Goal: Communication & Community: Answer question/provide support

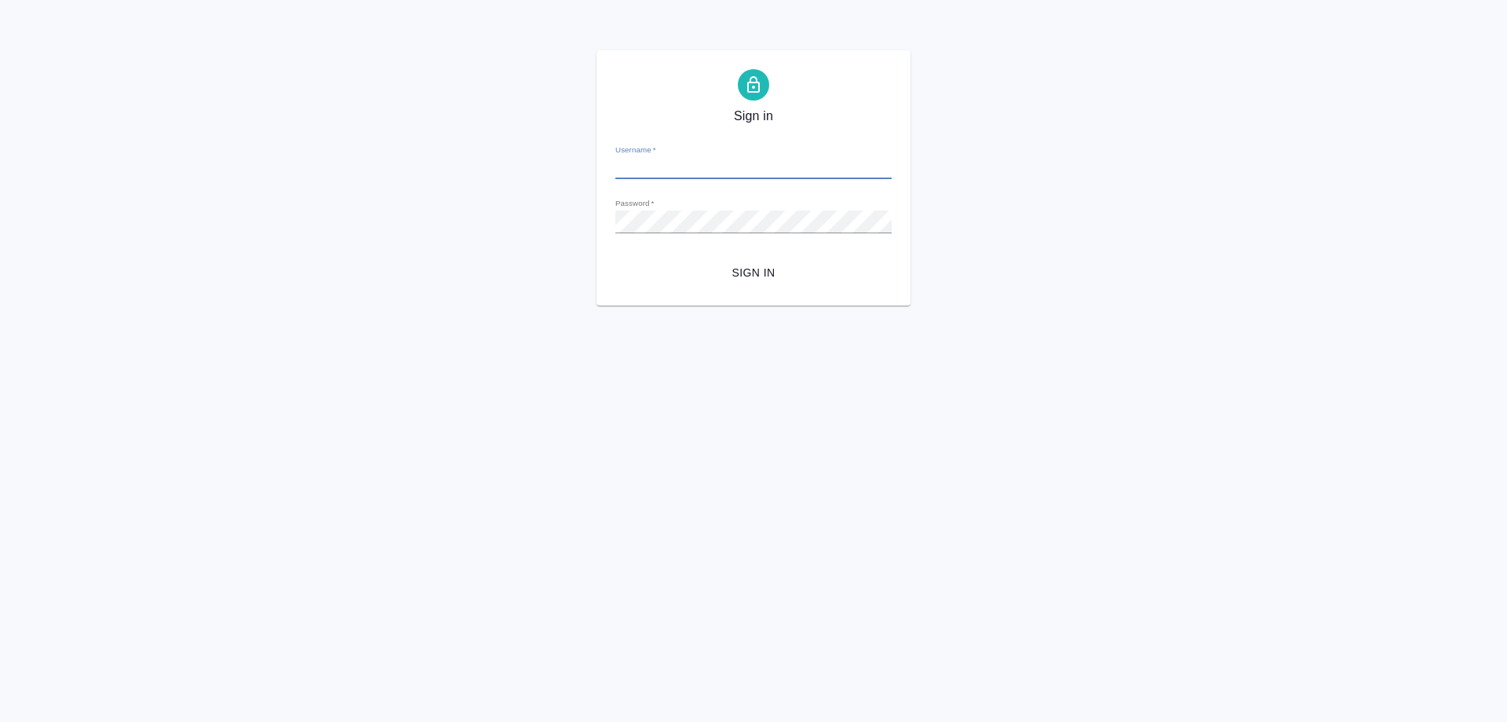
type input "[PERSON_NAME][EMAIL_ADDRESS][DOMAIN_NAME]"
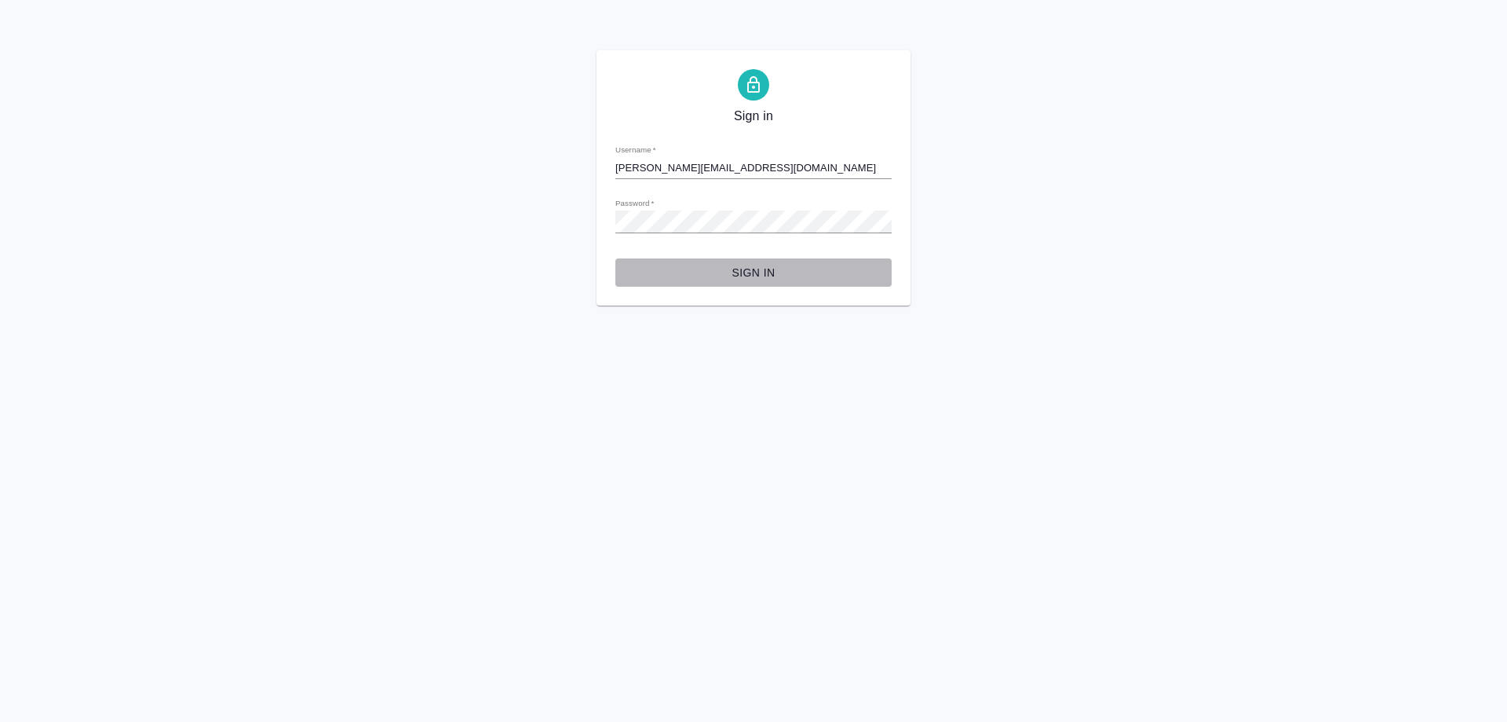
click at [758, 265] on span "Sign in" at bounding box center [753, 273] width 251 height 20
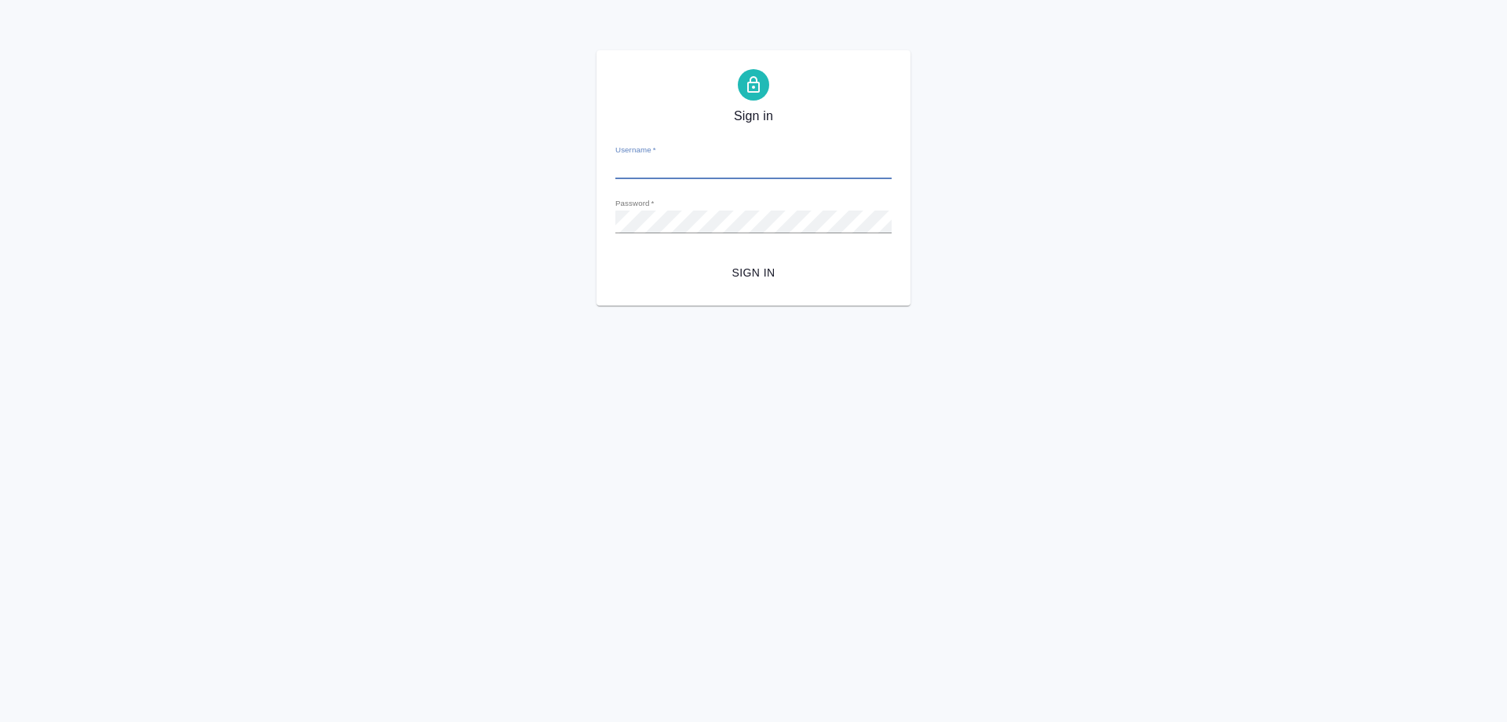
type input "[PERSON_NAME][EMAIL_ADDRESS][DOMAIN_NAME]"
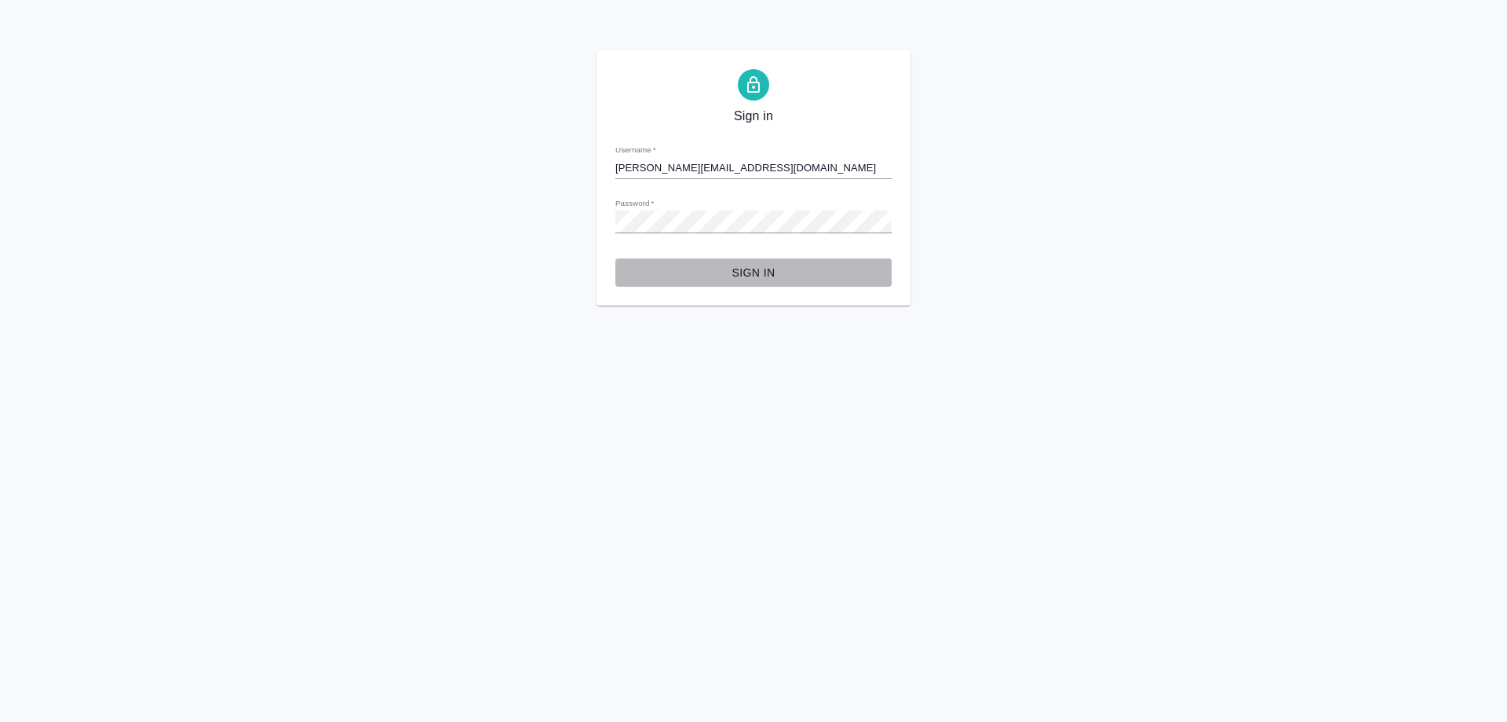
click at [734, 276] on span "Sign in" at bounding box center [753, 273] width 251 height 20
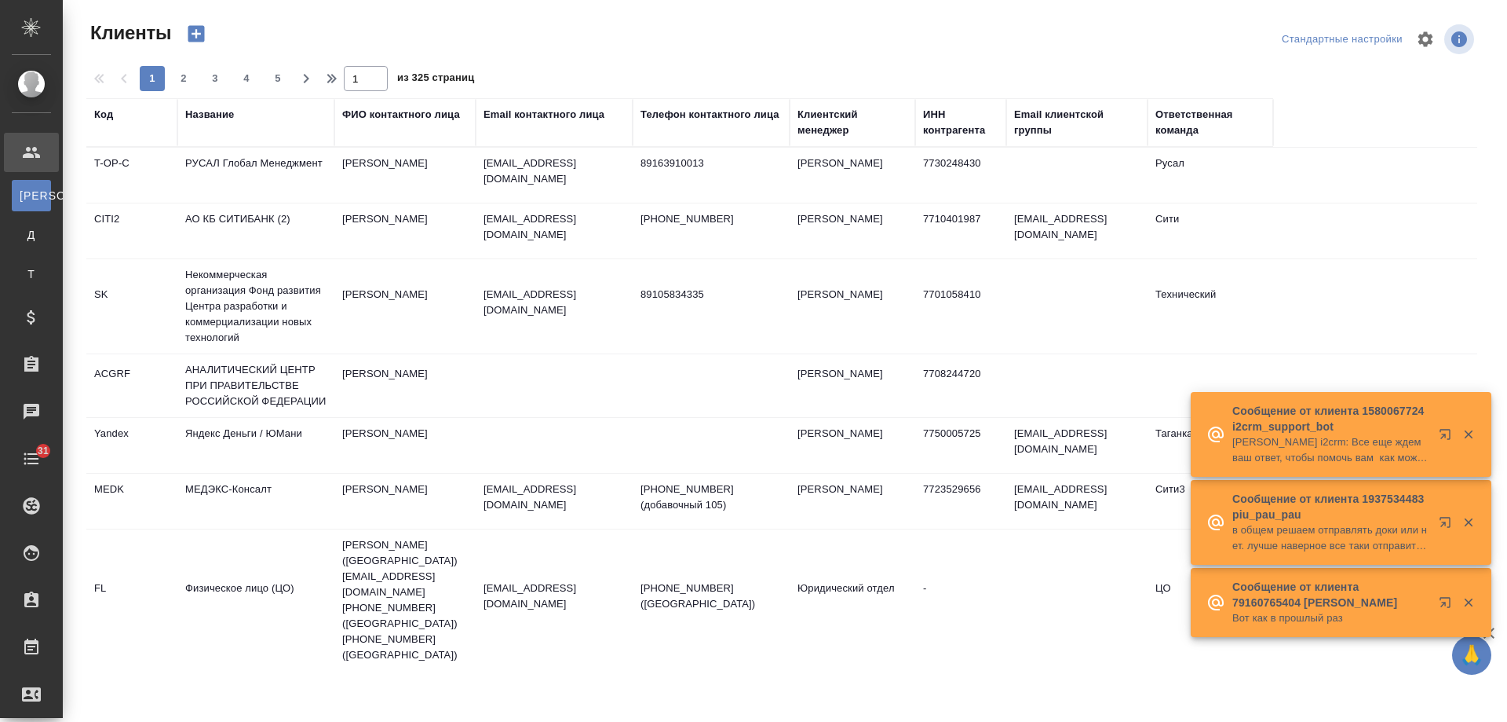
select select "RU"
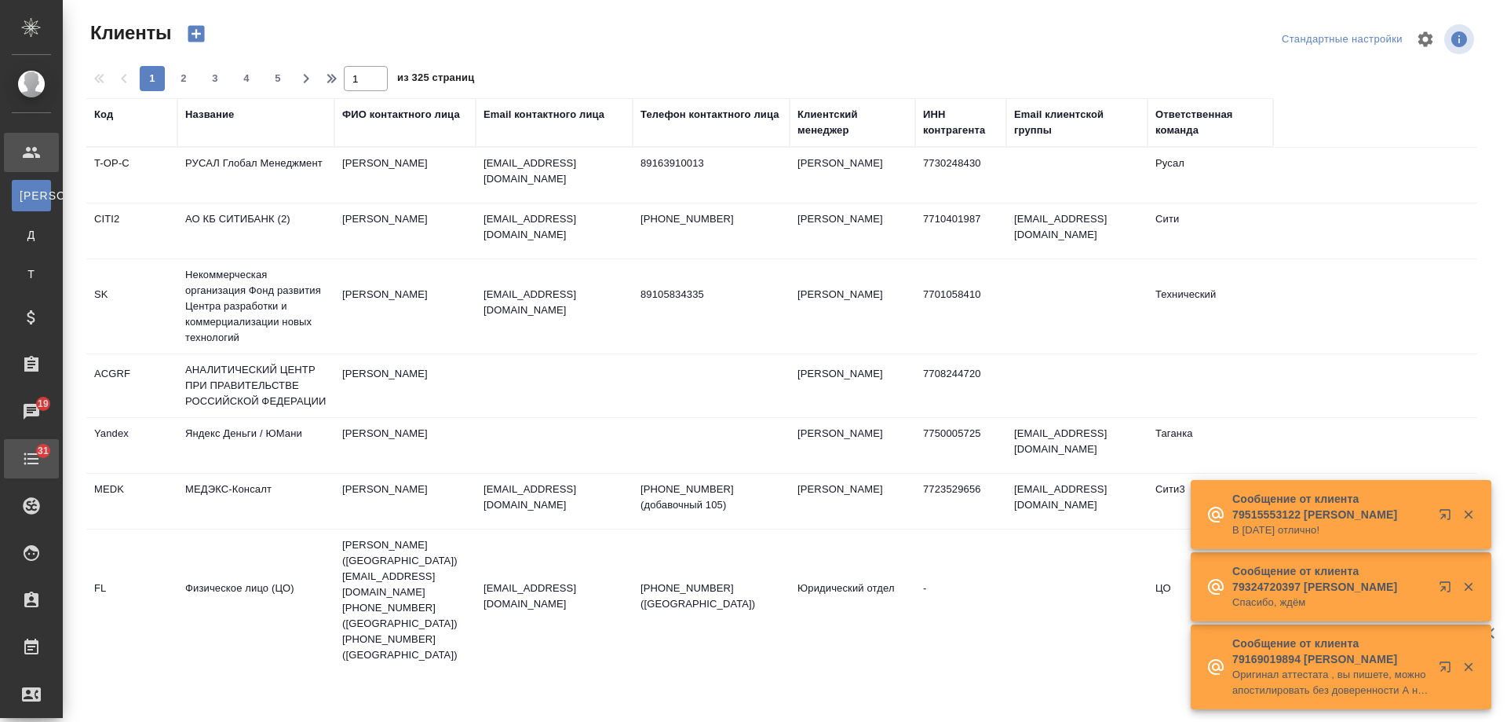
click at [31, 451] on div "Todo" at bounding box center [11, 459] width 39 height 24
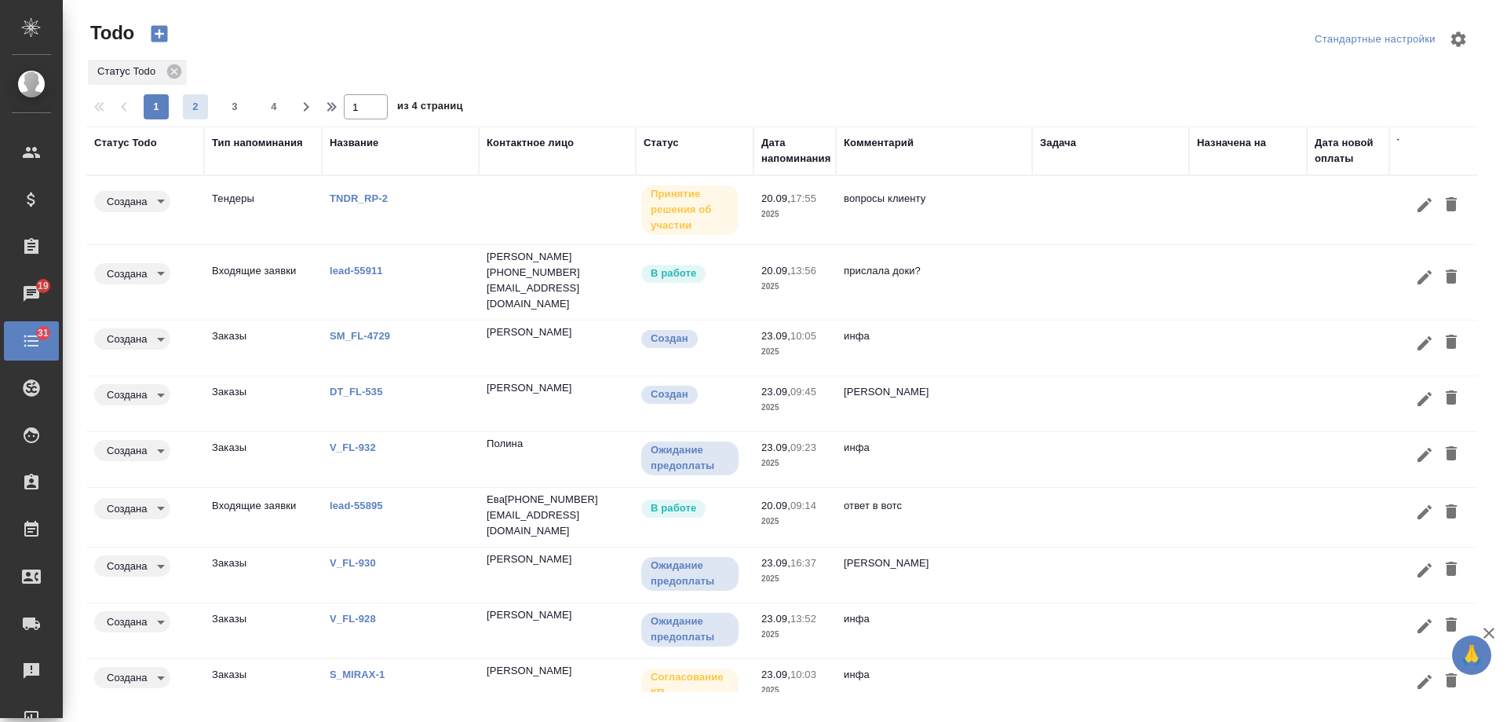
click at [195, 108] on span "2" at bounding box center [195, 107] width 25 height 16
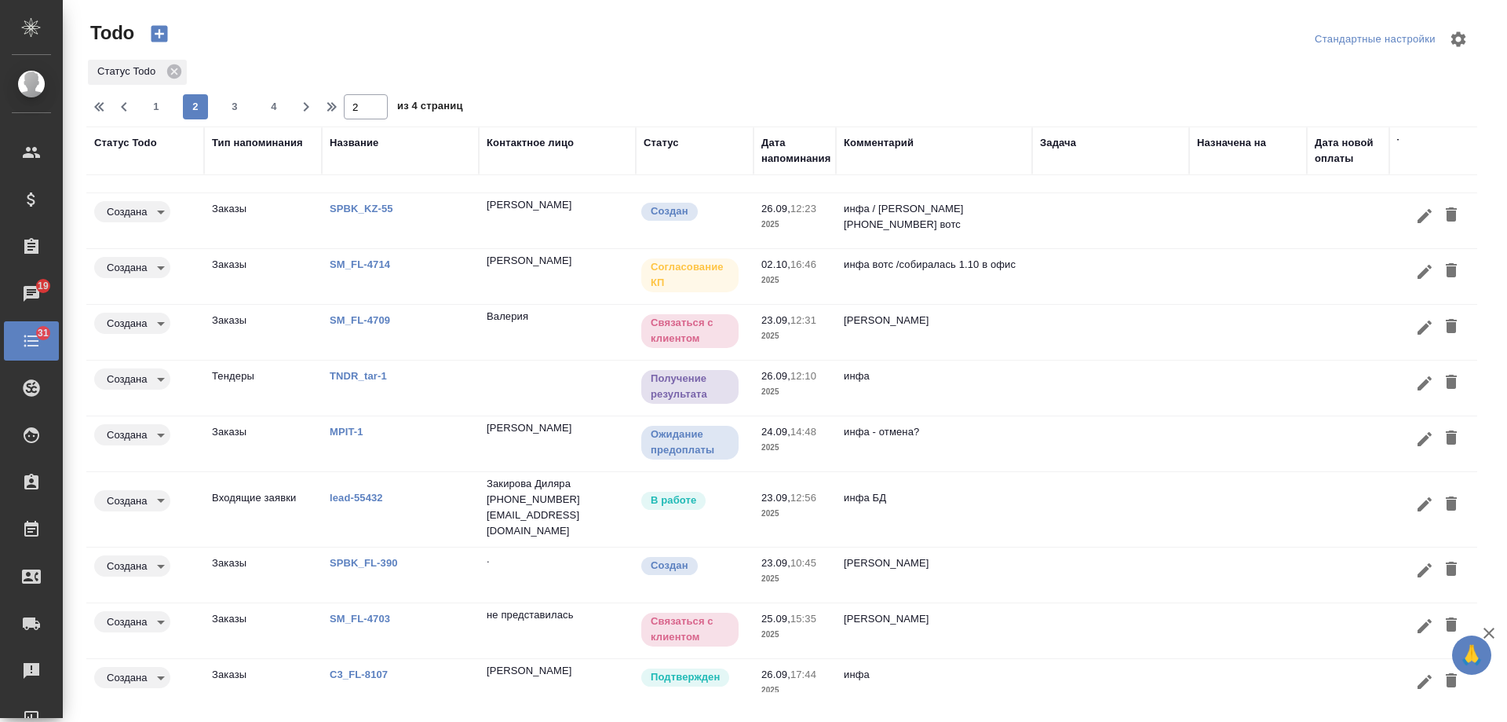
scroll to position [57, 0]
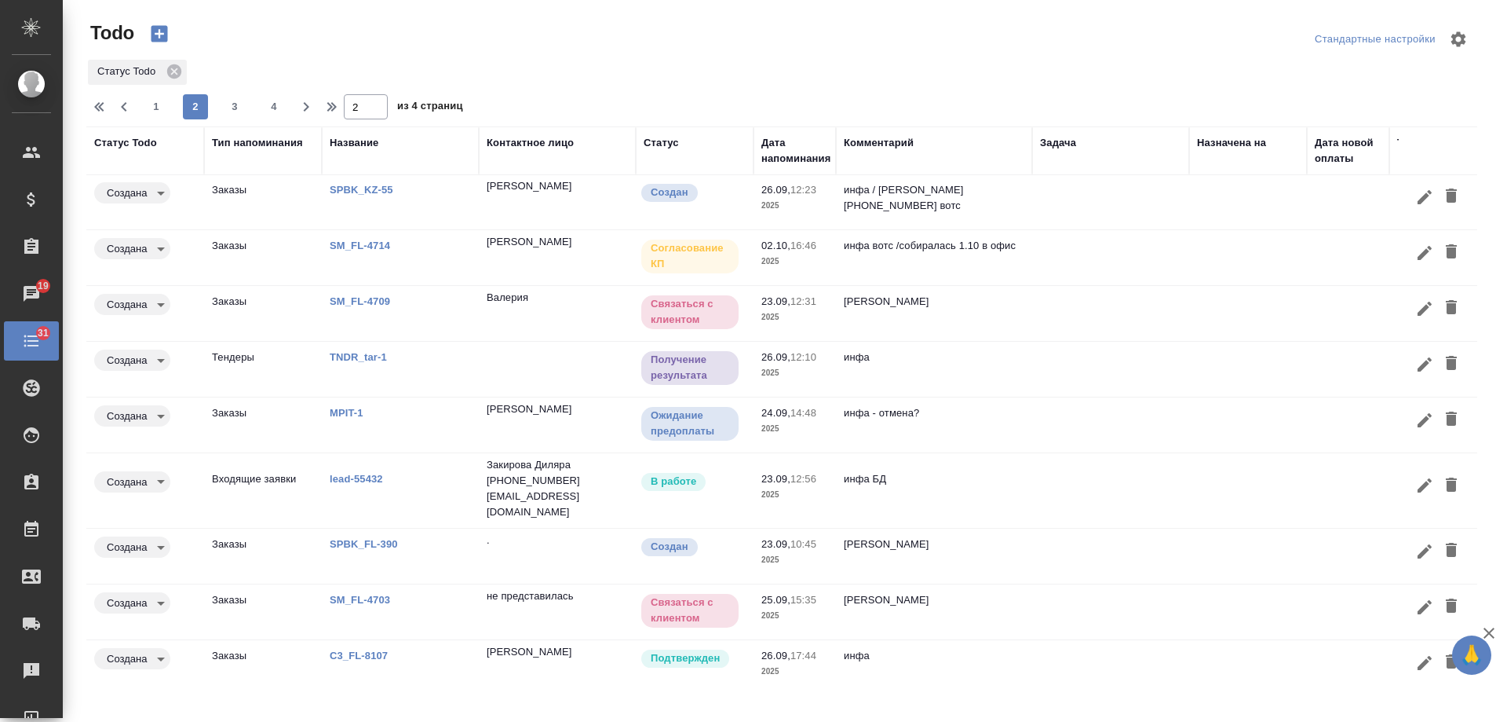
click at [349, 649] on link "C3_FL-8107" at bounding box center [359, 655] width 58 height 12
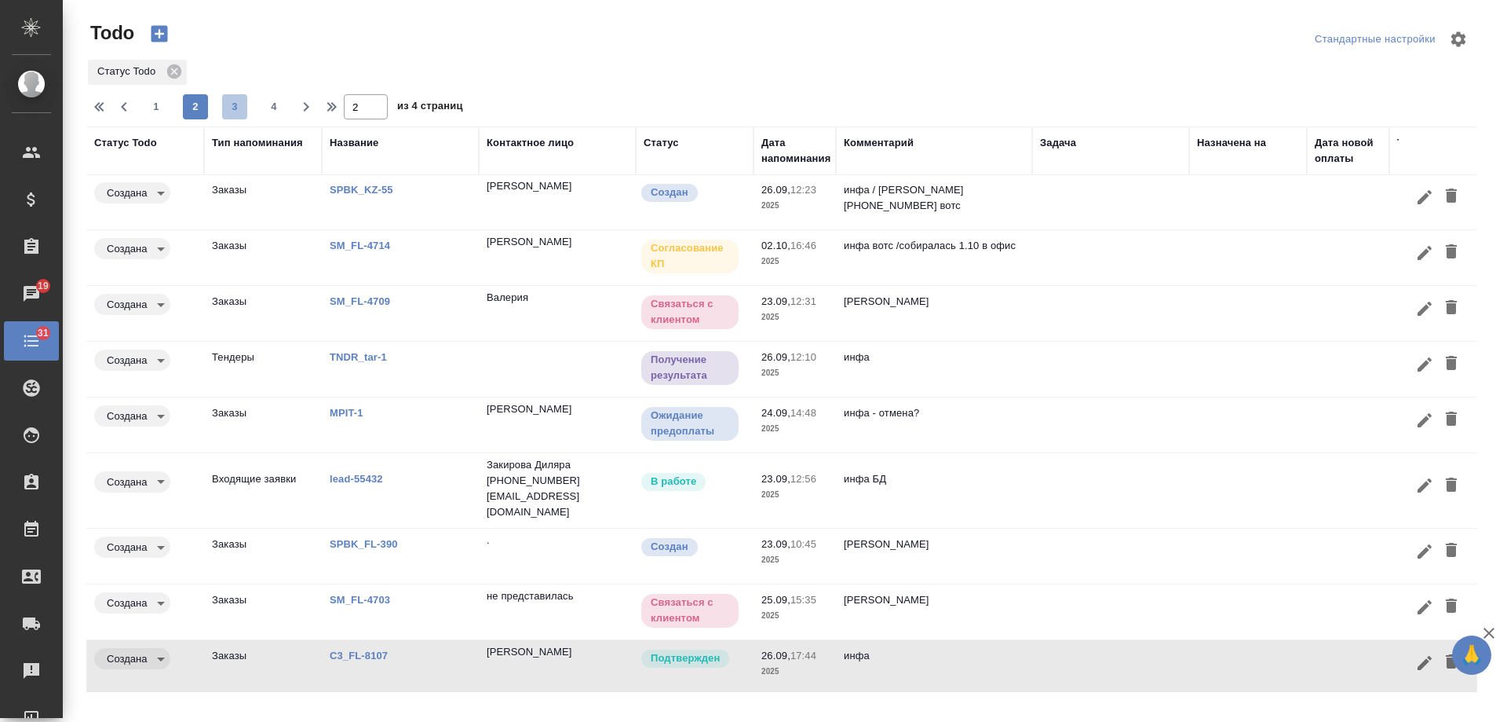
click at [234, 111] on span "3" at bounding box center [234, 107] width 25 height 16
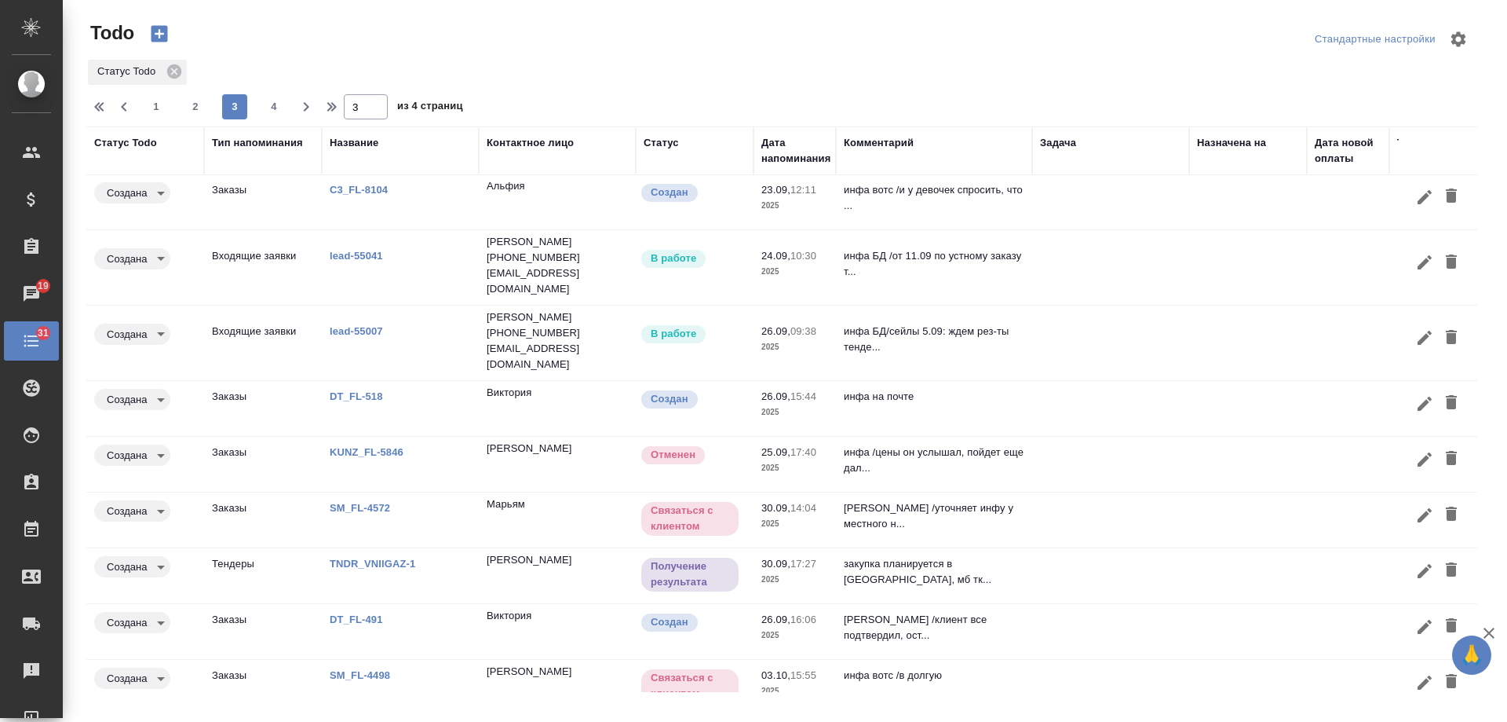
scroll to position [77, 0]
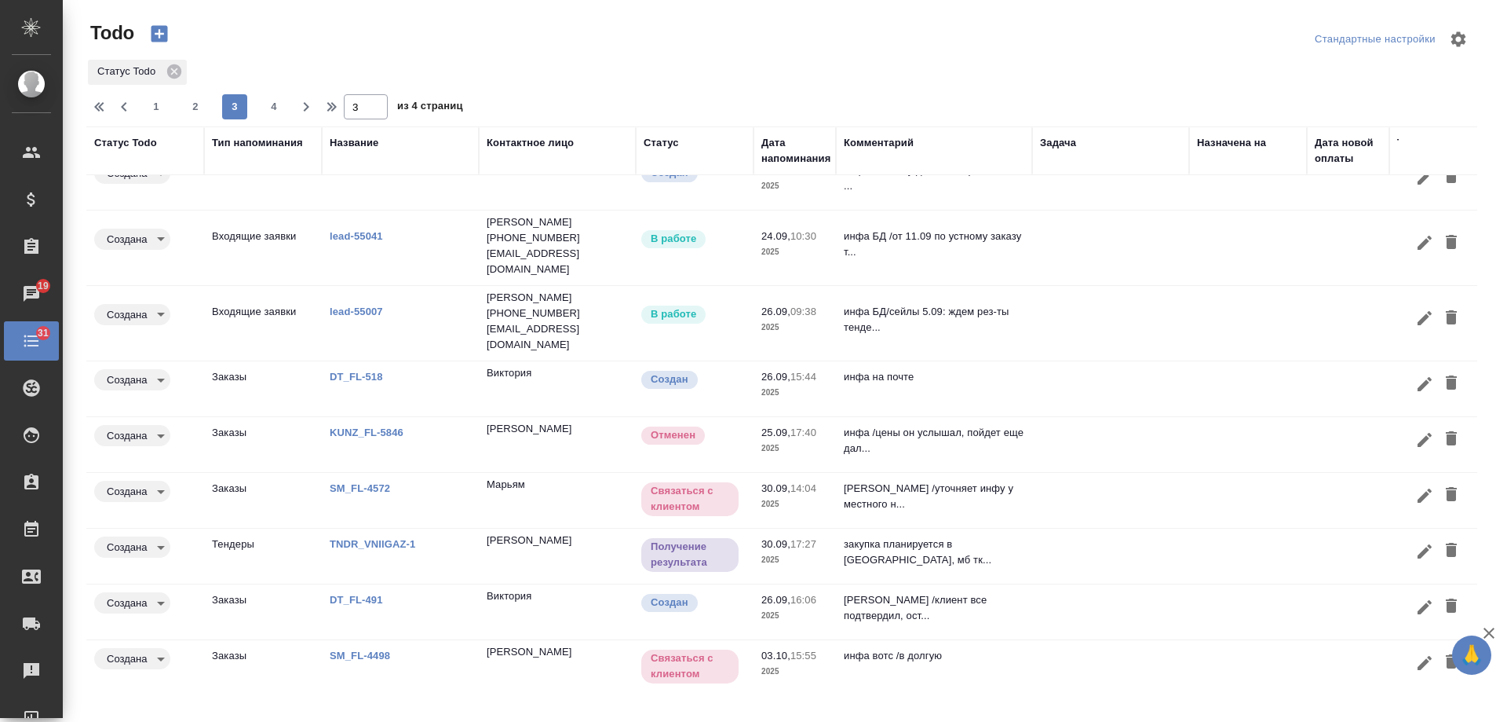
click at [1124, 428] on td at bounding box center [1110, 444] width 157 height 55
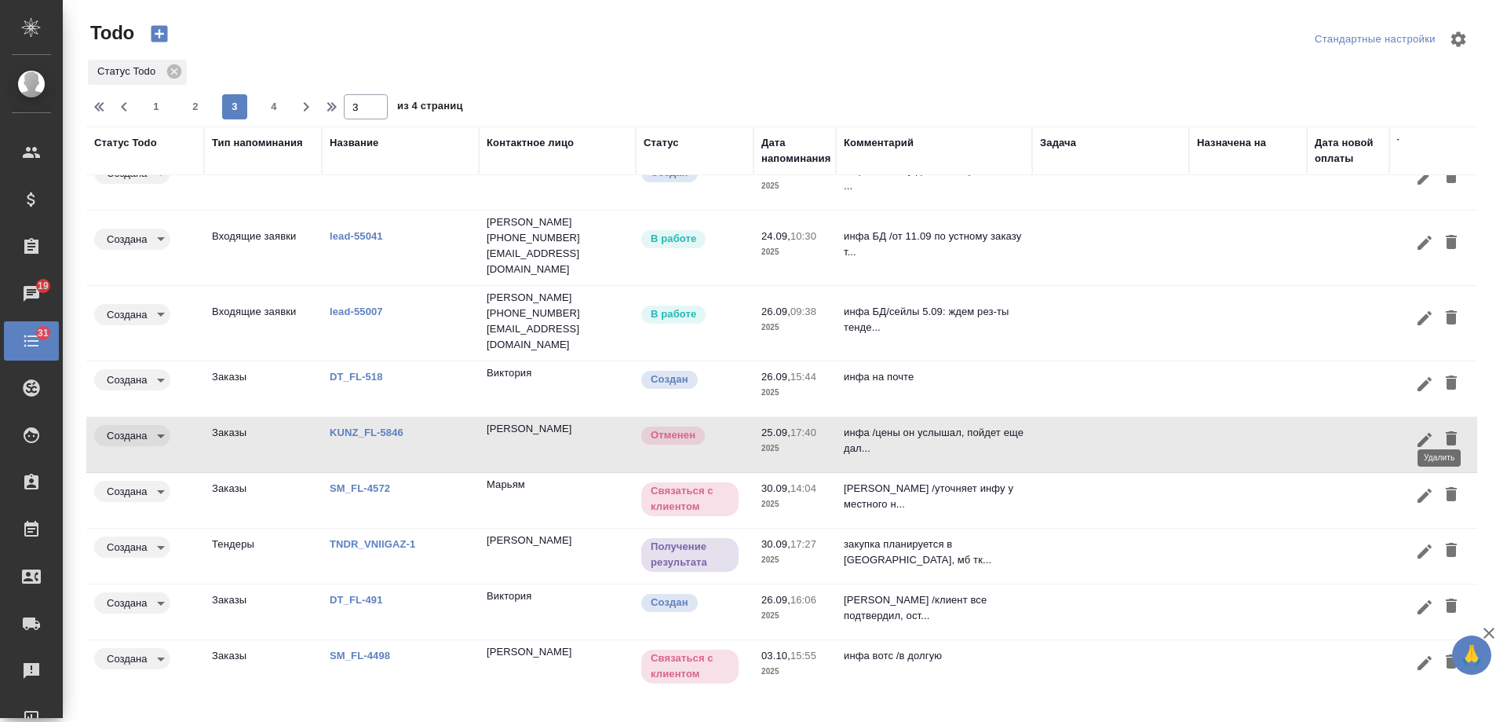
click at [1446, 431] on icon "button" at bounding box center [1451, 438] width 11 height 14
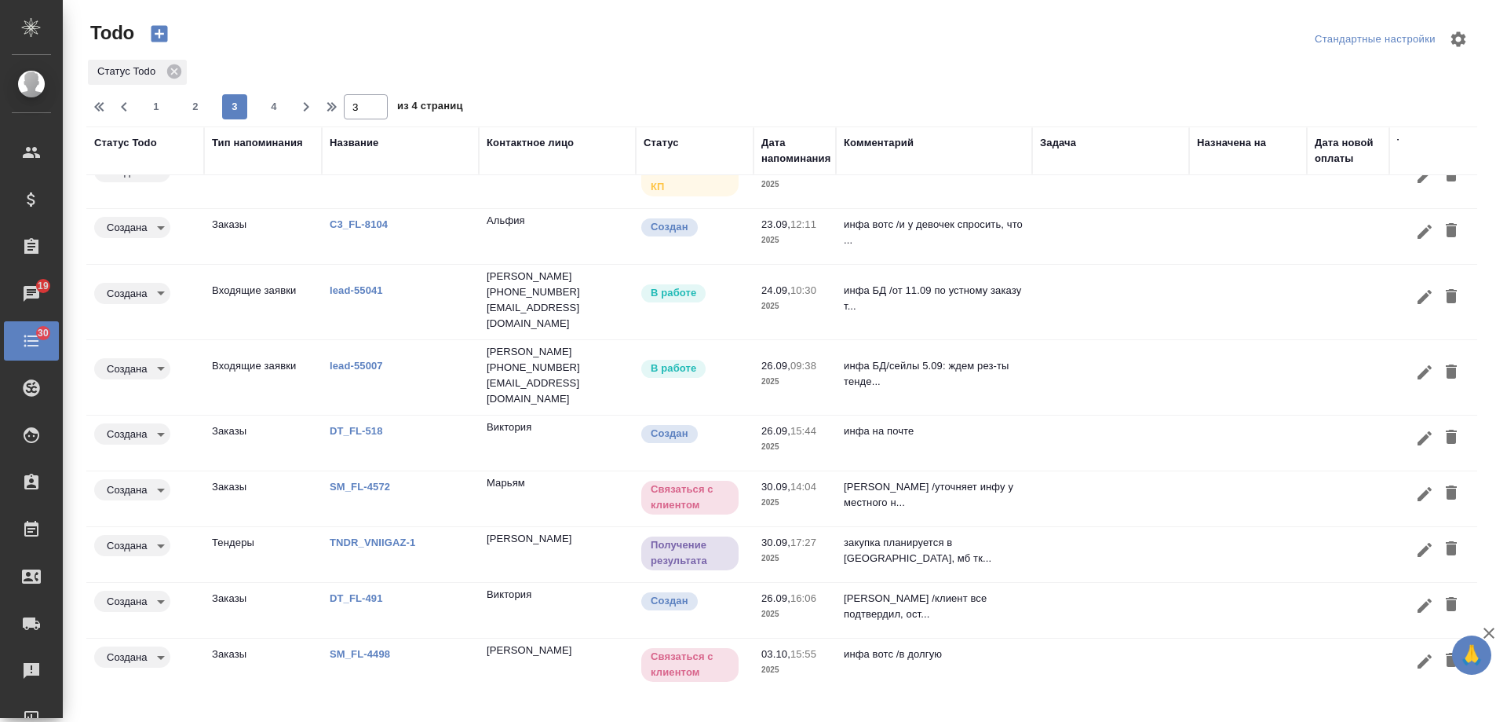
scroll to position [0, 0]
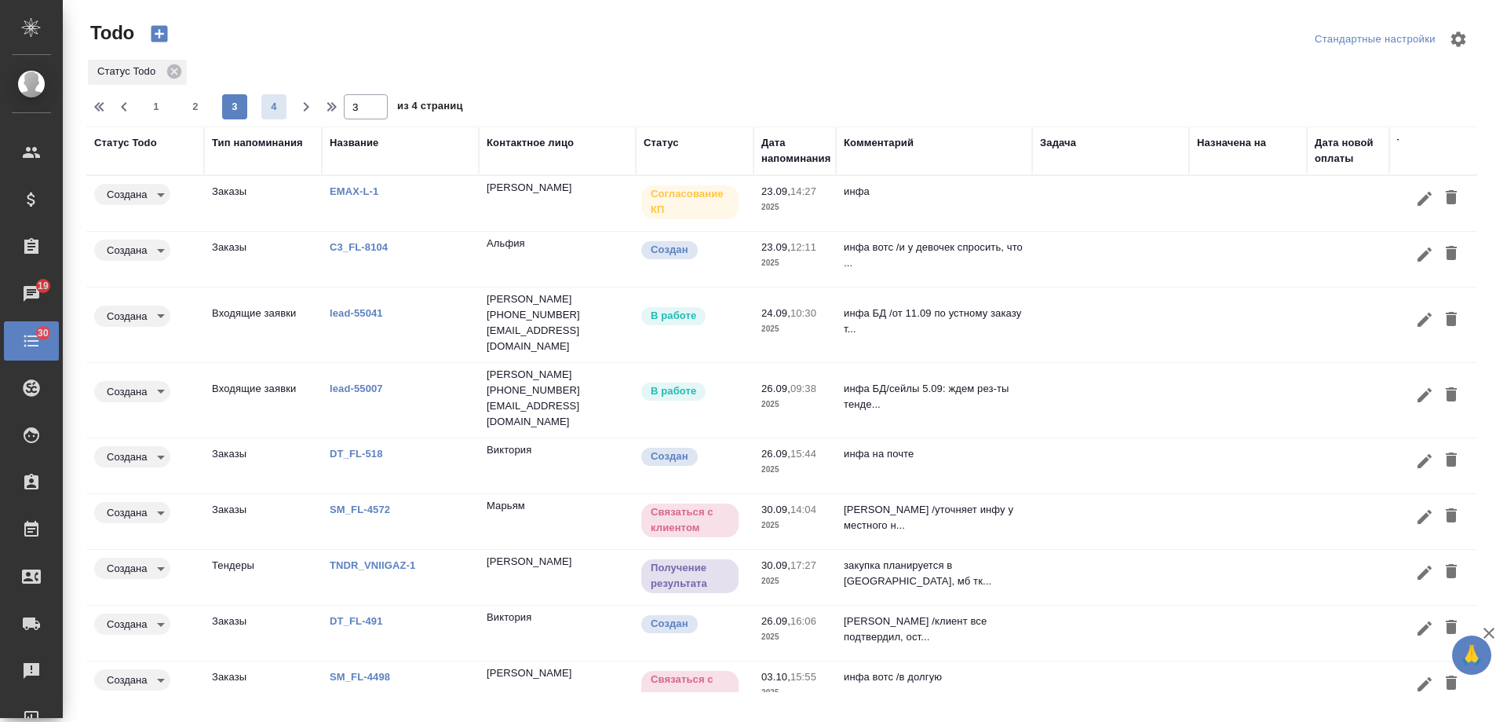
click at [276, 99] on span "4" at bounding box center [273, 107] width 25 height 16
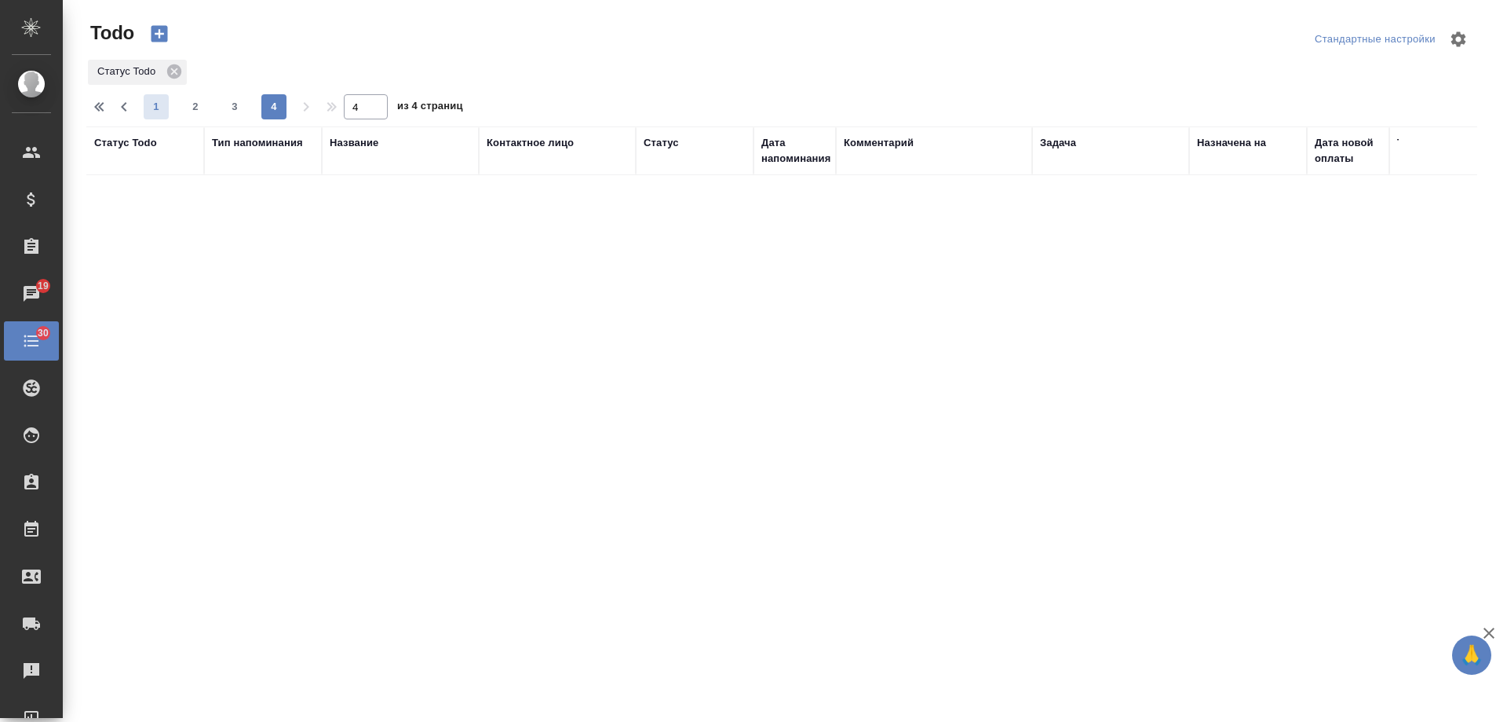
click at [150, 108] on span "1" at bounding box center [156, 107] width 25 height 16
type input "1"
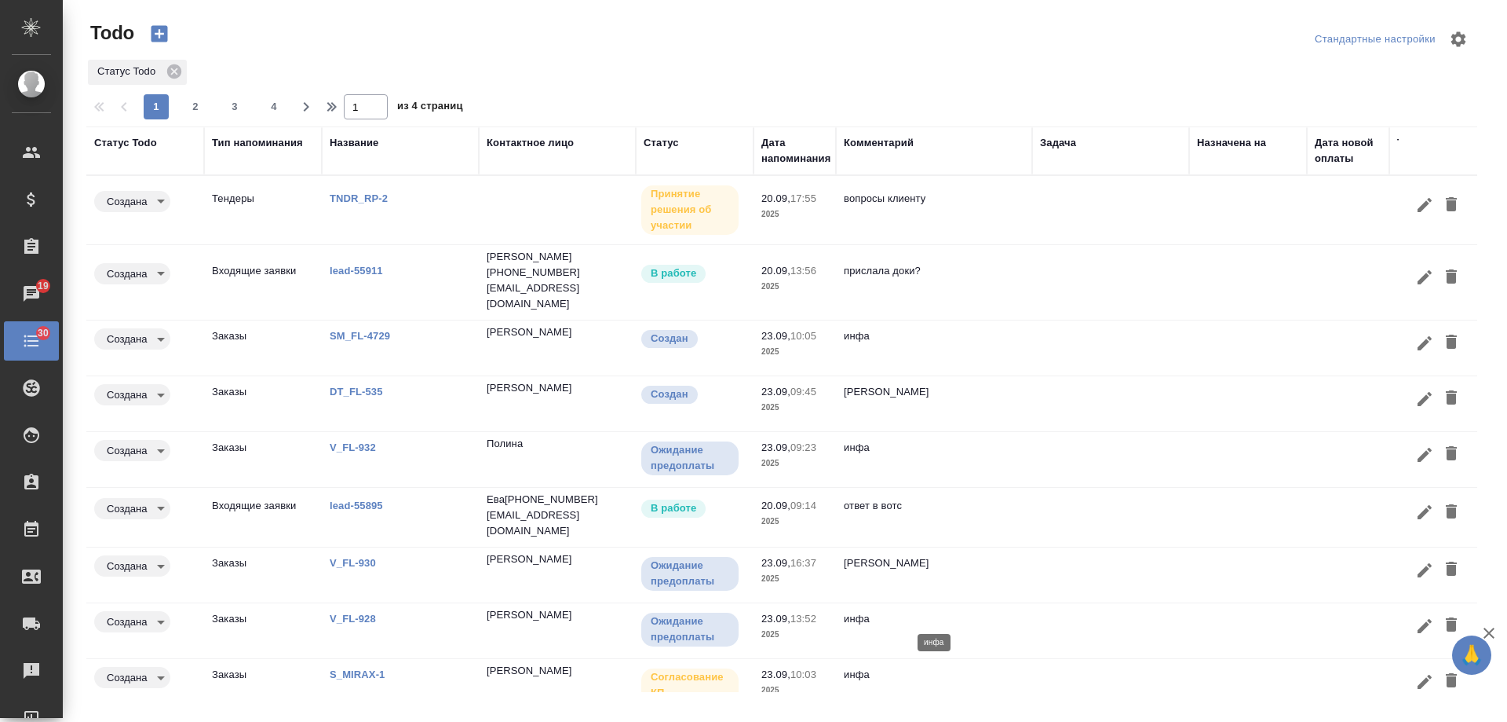
click at [934, 619] on p "инфа" at bounding box center [934, 619] width 181 height 16
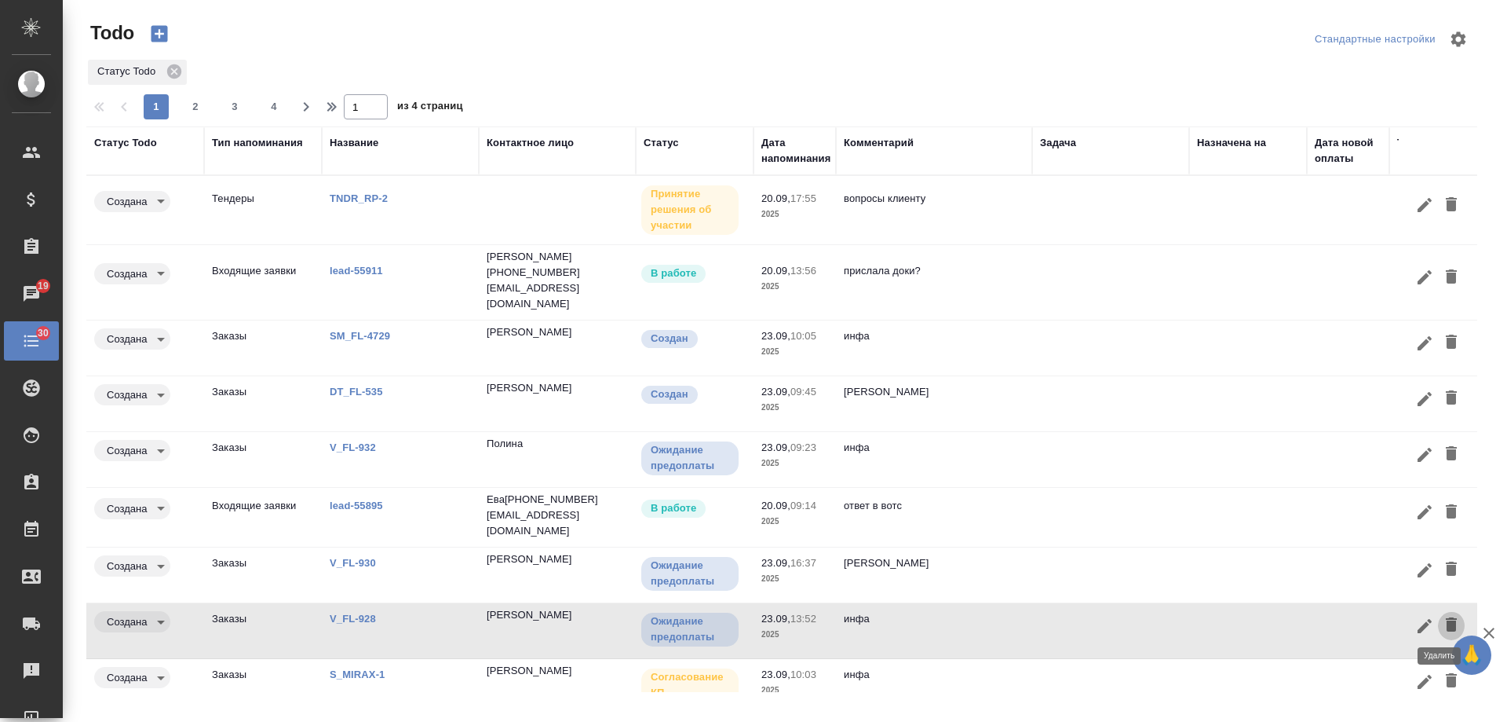
click at [1446, 619] on icon "button" at bounding box center [1451, 624] width 11 height 14
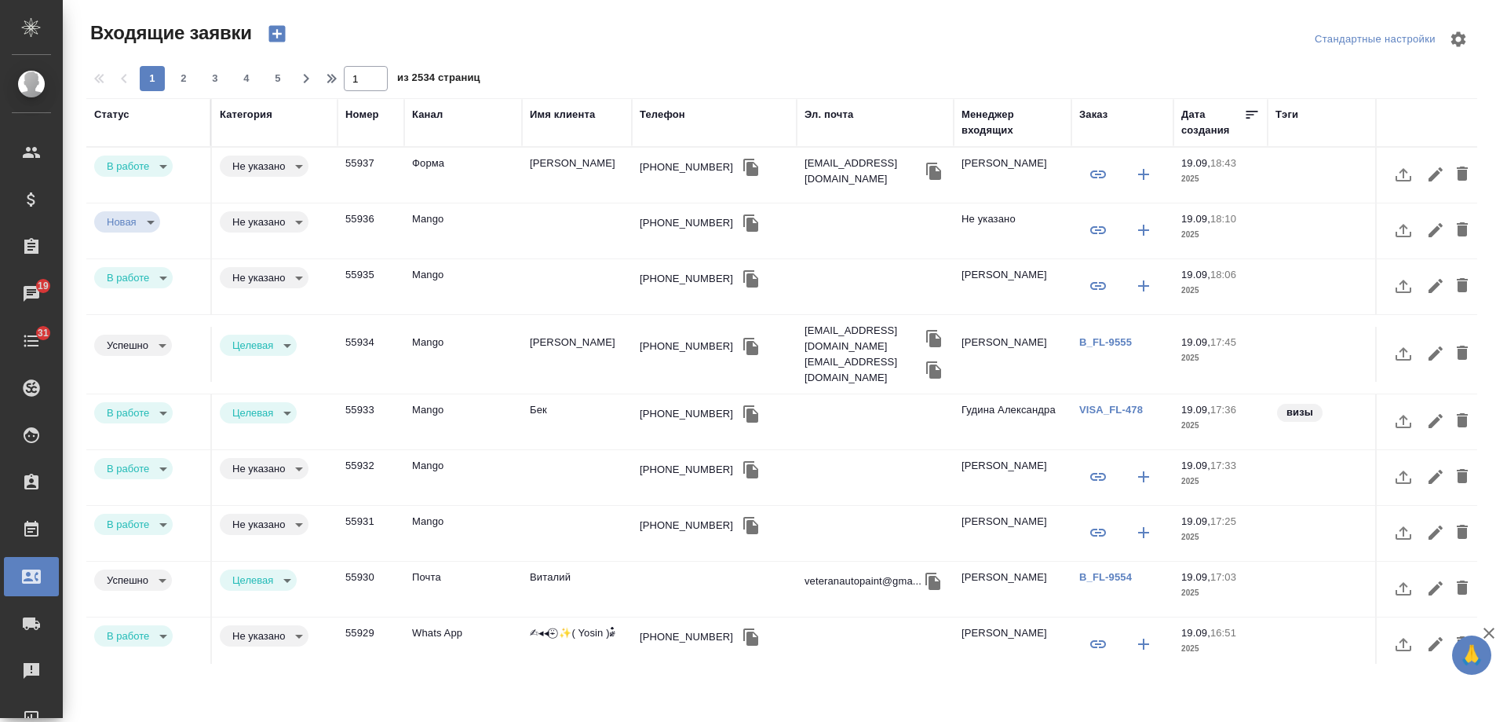
select select "RU"
click at [820, 111] on div "Эл. почта" at bounding box center [829, 115] width 49 height 16
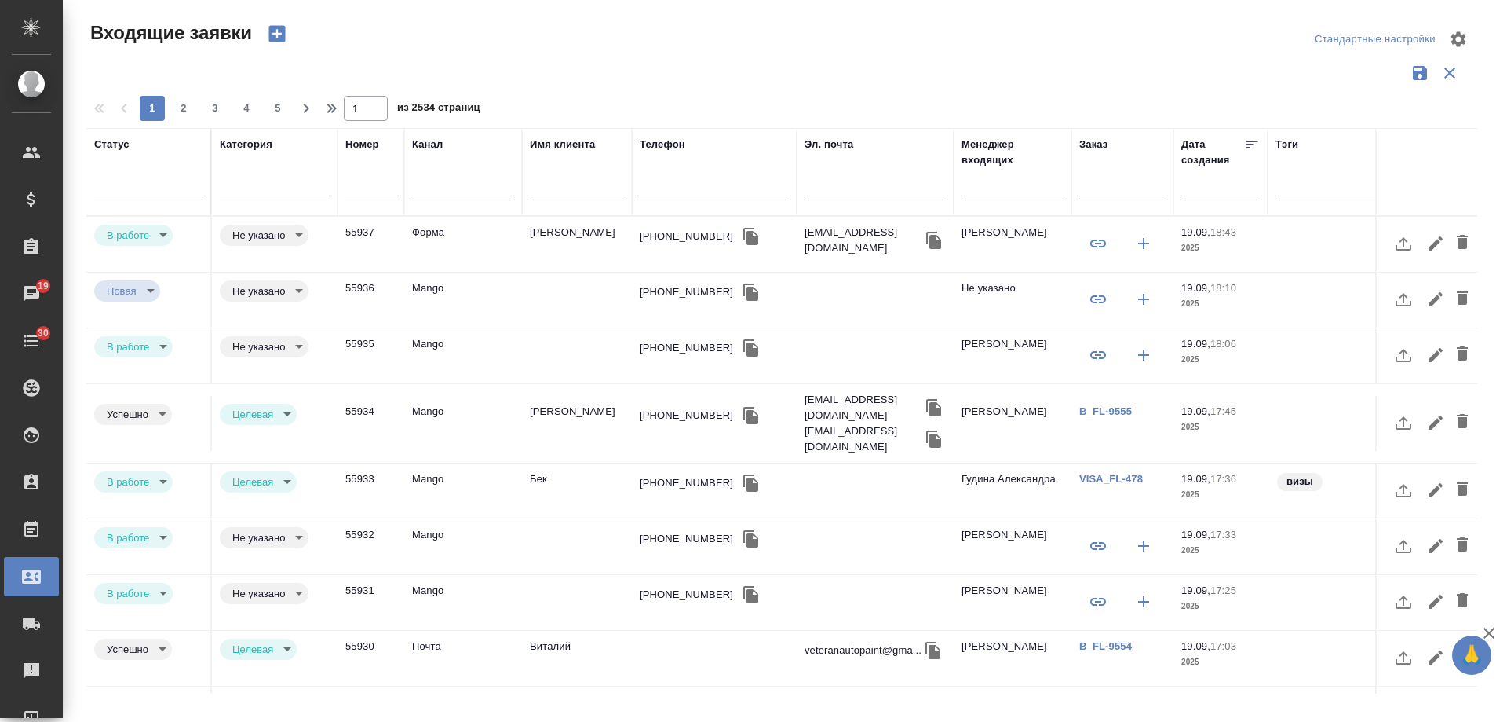
click at [878, 195] on input "text" at bounding box center [875, 186] width 141 height 20
paste input "thentfs@gmail.com"
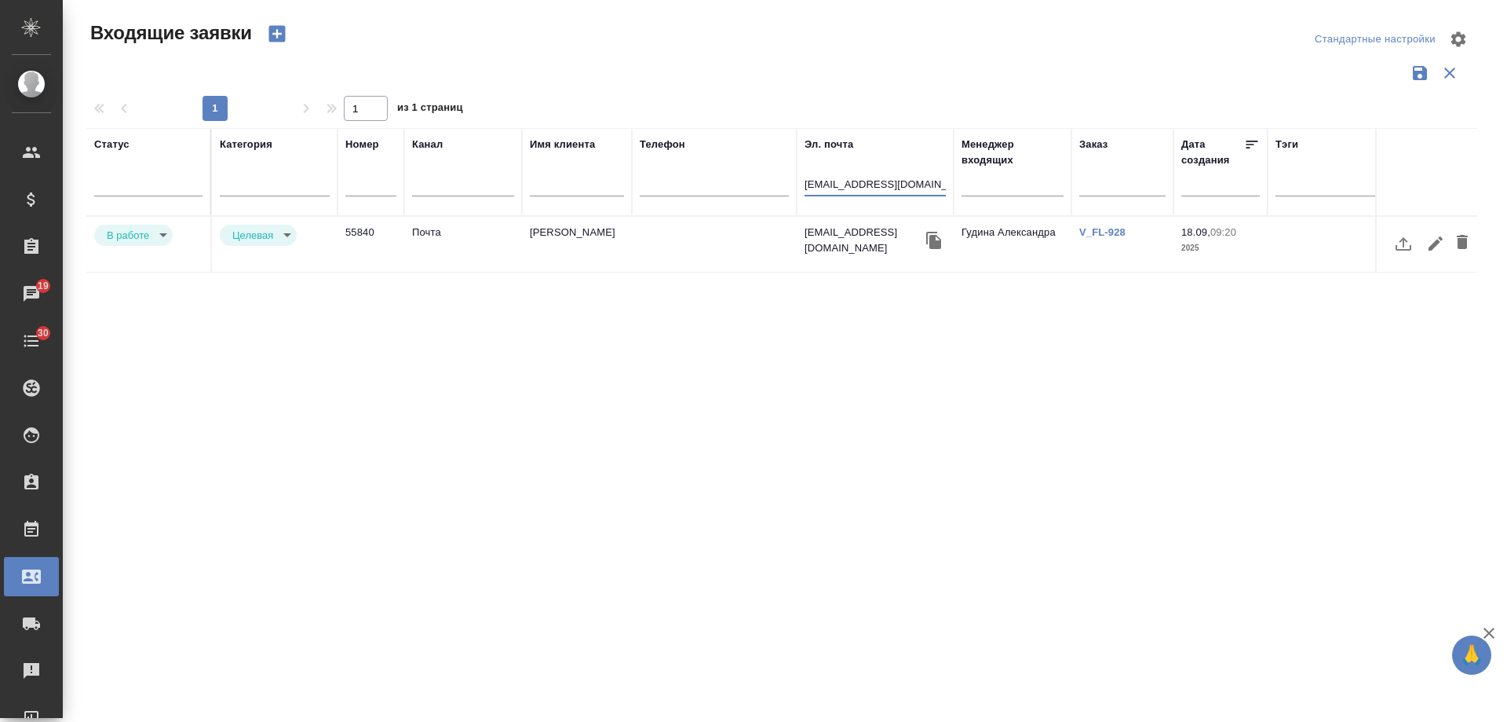
type input "thentfs@gmail.com"
click at [397, 248] on td "55840" at bounding box center [371, 244] width 67 height 55
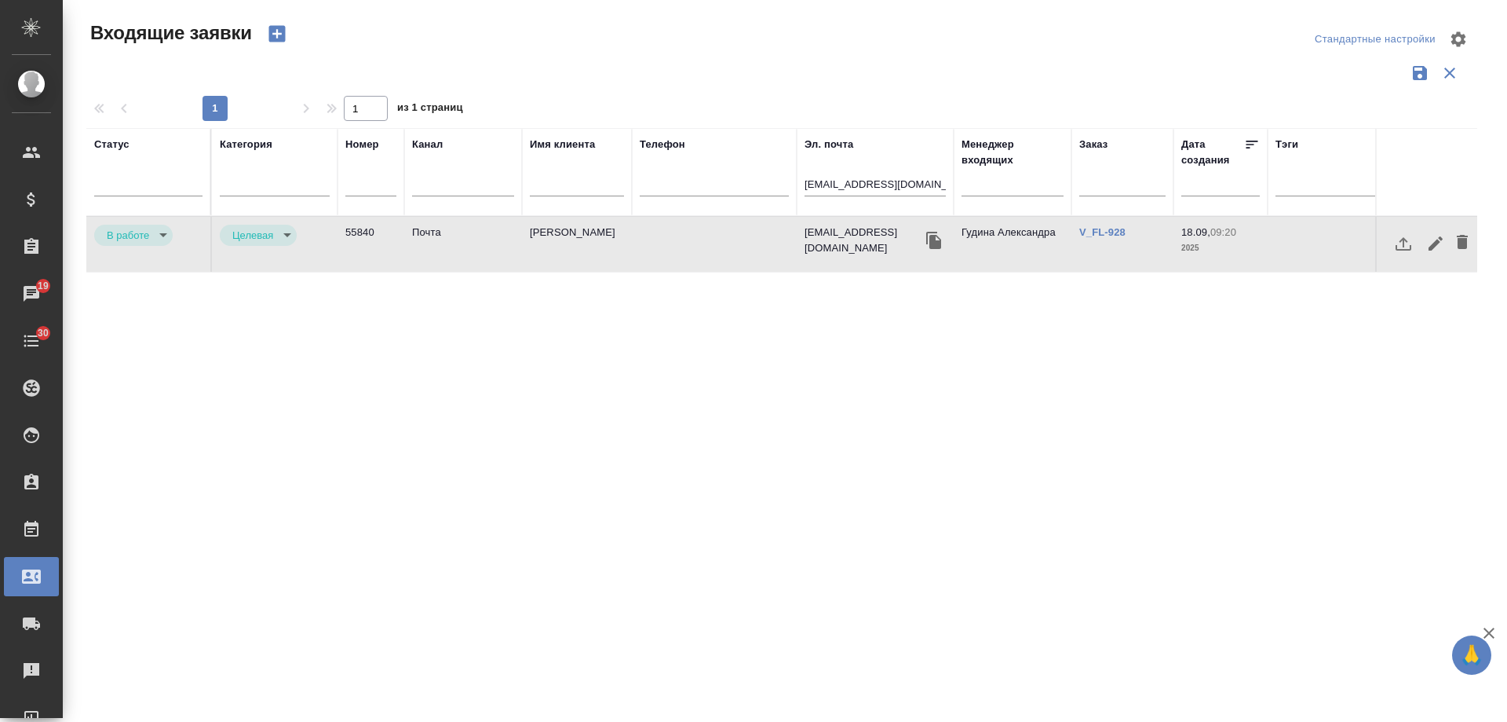
click at [139, 239] on body "🙏 .cls-1 fill:#fff; AWATERA Gudina Alexandra Клиенты Спецификации Заказы 19 Чат…" at bounding box center [753, 361] width 1507 height 722
click at [139, 239] on button "Отказ" at bounding box center [125, 234] width 37 height 17
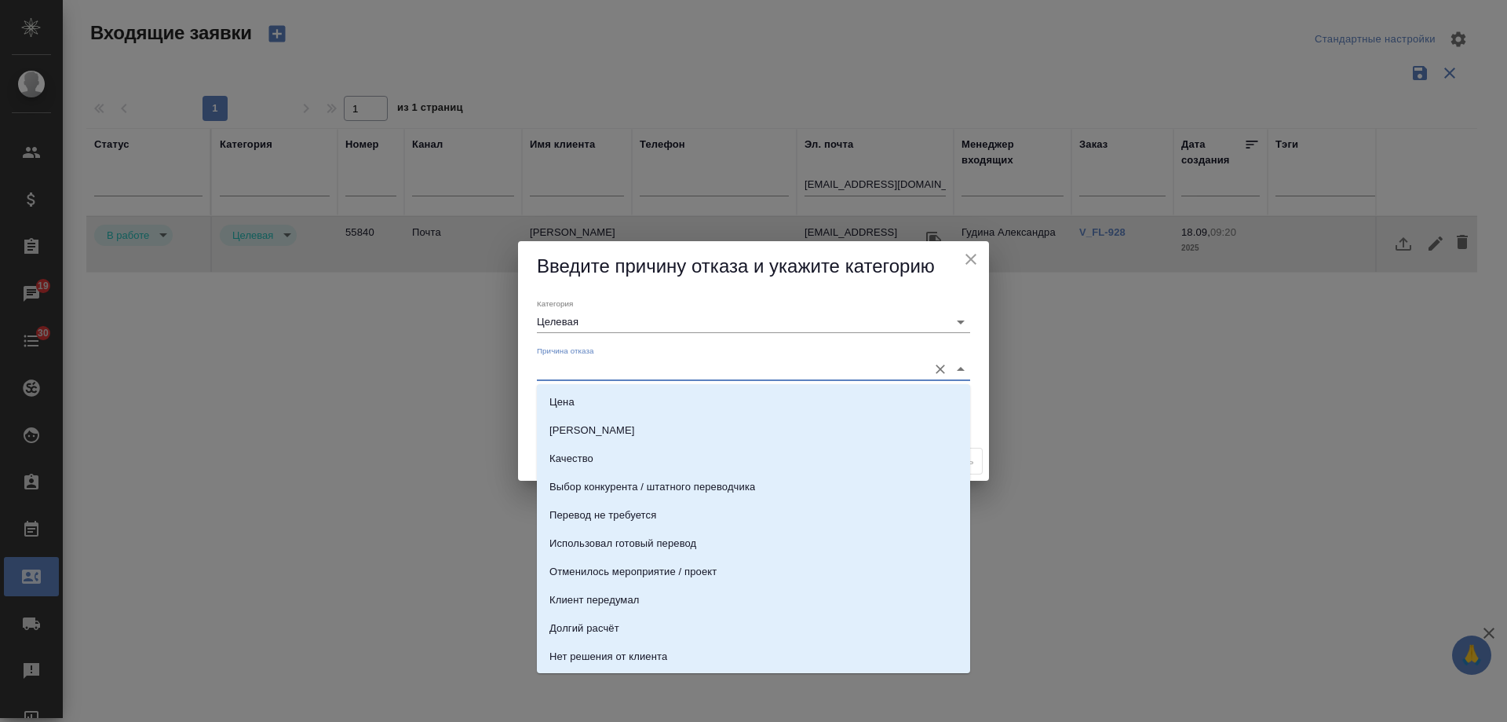
click at [575, 378] on input "Причина отказа" at bounding box center [728, 368] width 383 height 21
click at [579, 393] on li "Цена" at bounding box center [753, 402] width 433 height 28
type input "Цена"
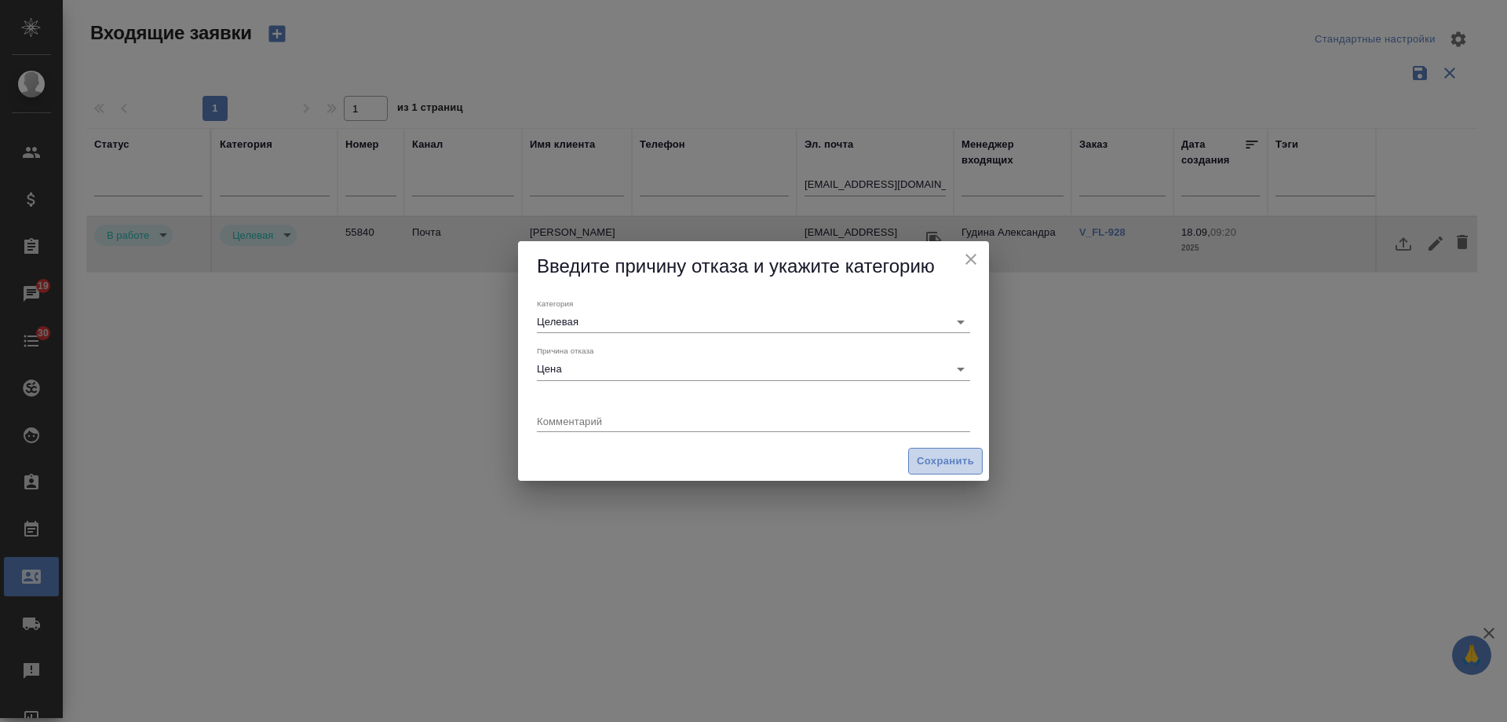
click at [945, 461] on span "Сохранить" at bounding box center [945, 461] width 57 height 18
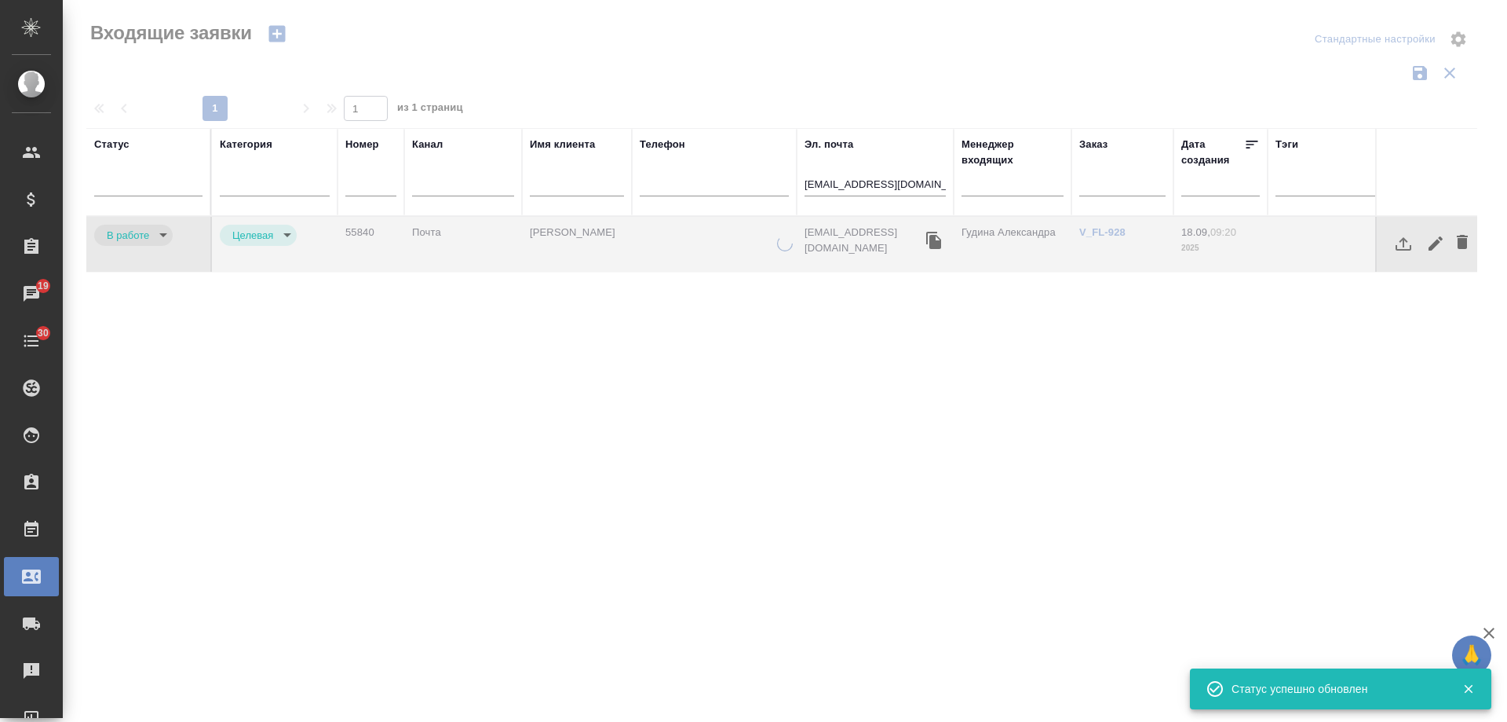
type input "rejection"
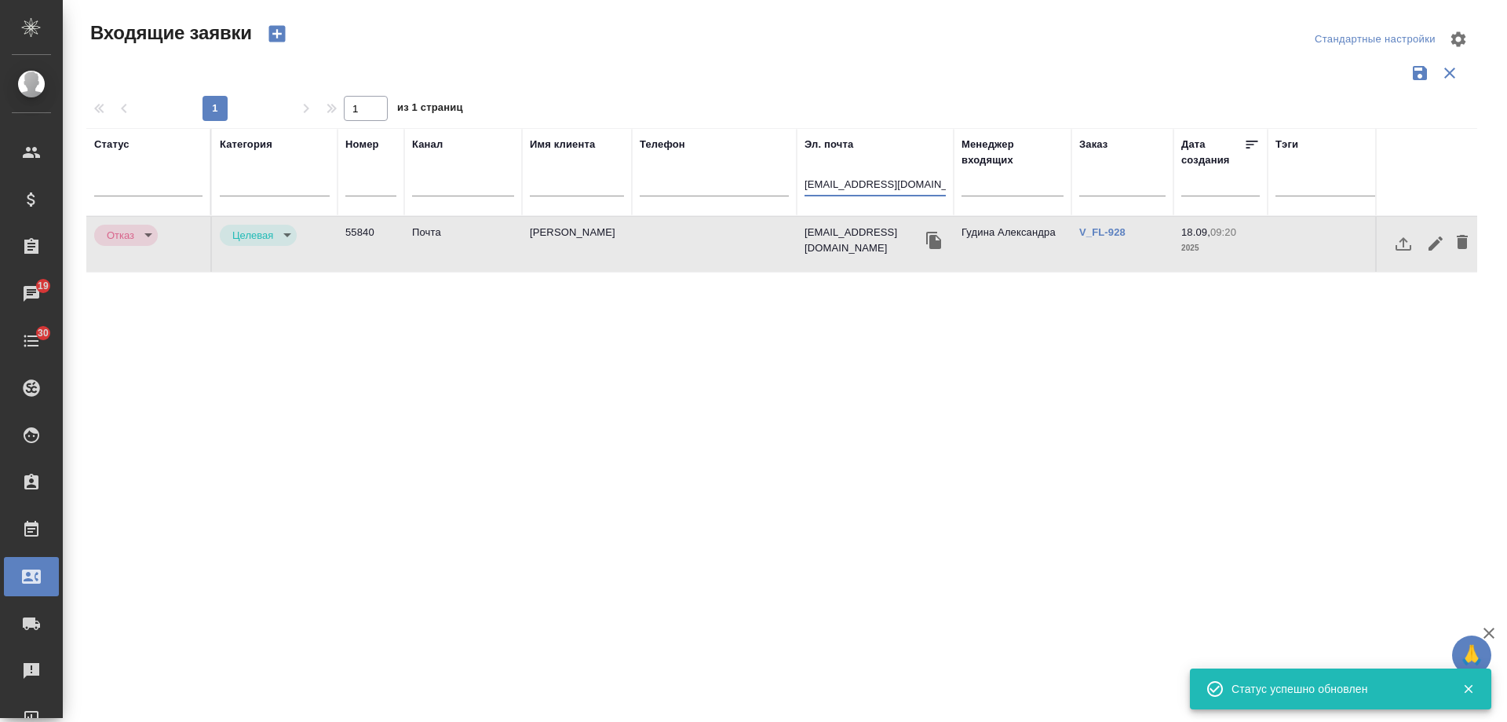
drag, startPoint x: 919, startPoint y: 181, endPoint x: 589, endPoint y: 184, distance: 329.8
click at [589, 184] on tr "Статус Категория Номер Канал Имя клиента Телефон Эл. почта thentfs@gmail.com Ме…" at bounding box center [998, 172] width 1825 height 88
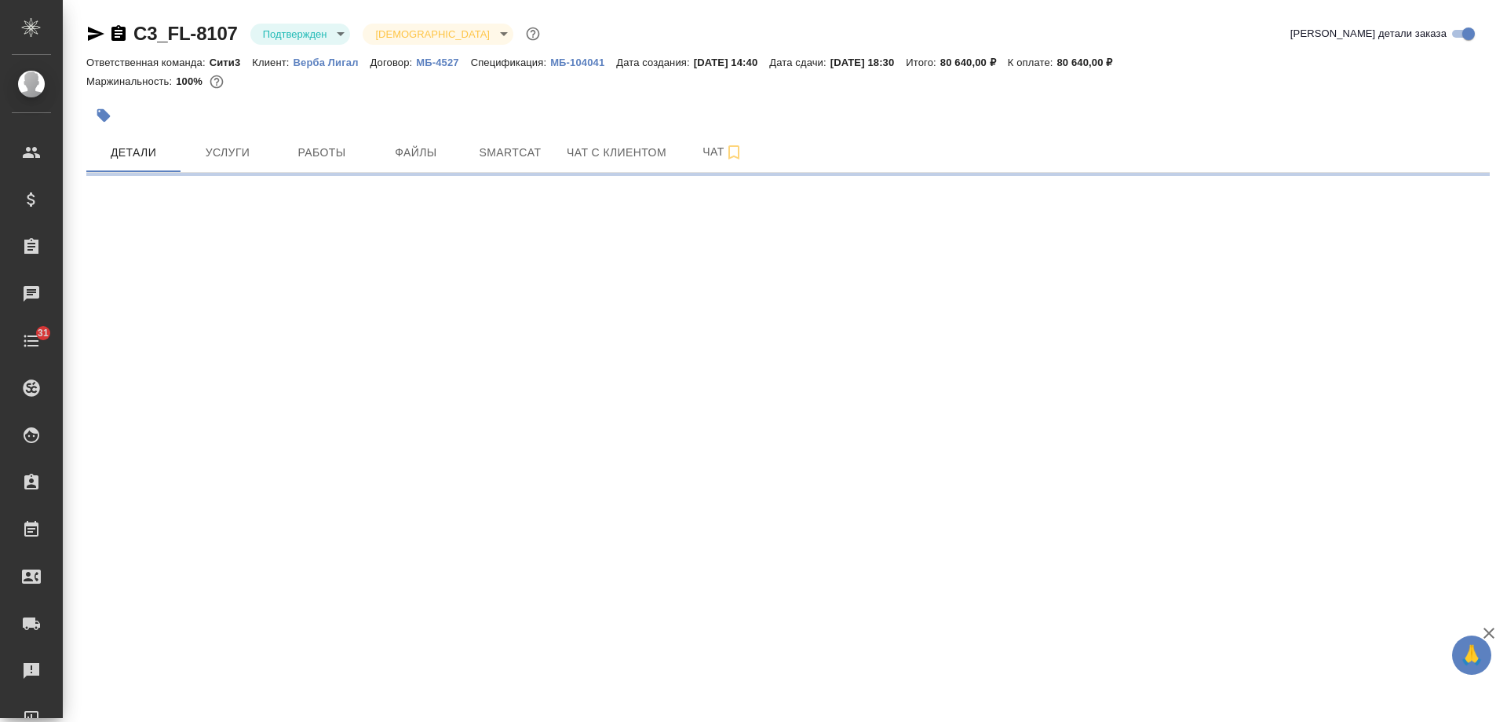
select select "RU"
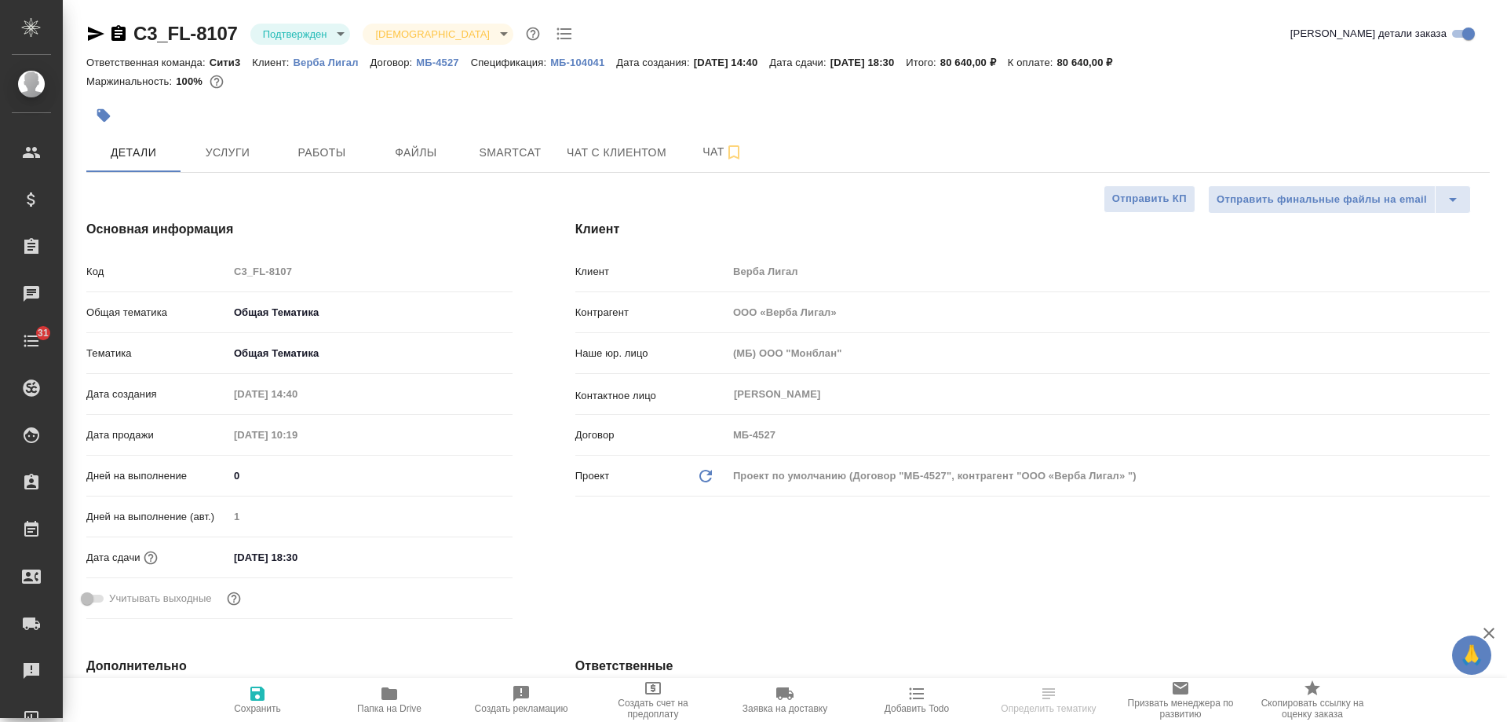
type textarea "x"
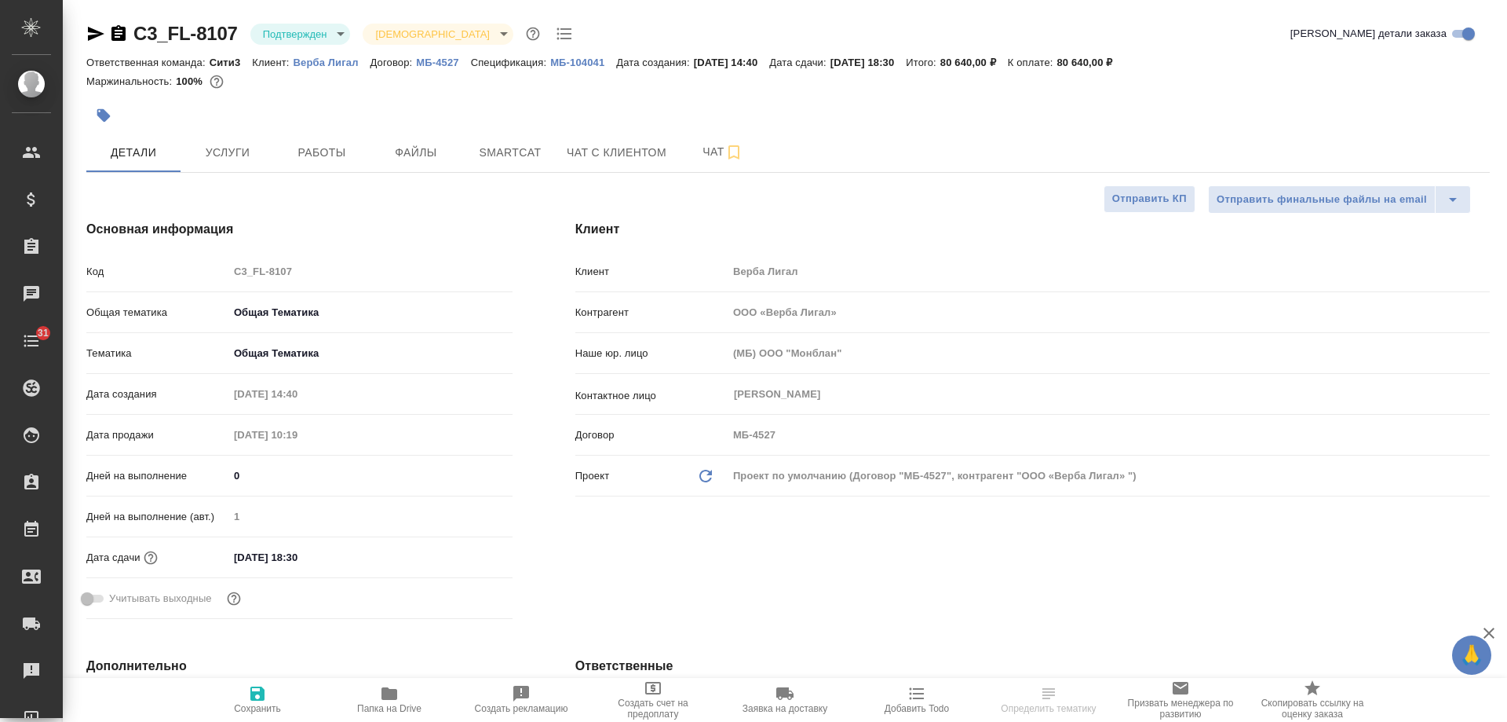
type textarea "x"
click at [319, 63] on p "Верба Лигал" at bounding box center [332, 63] width 77 height 12
type textarea "x"
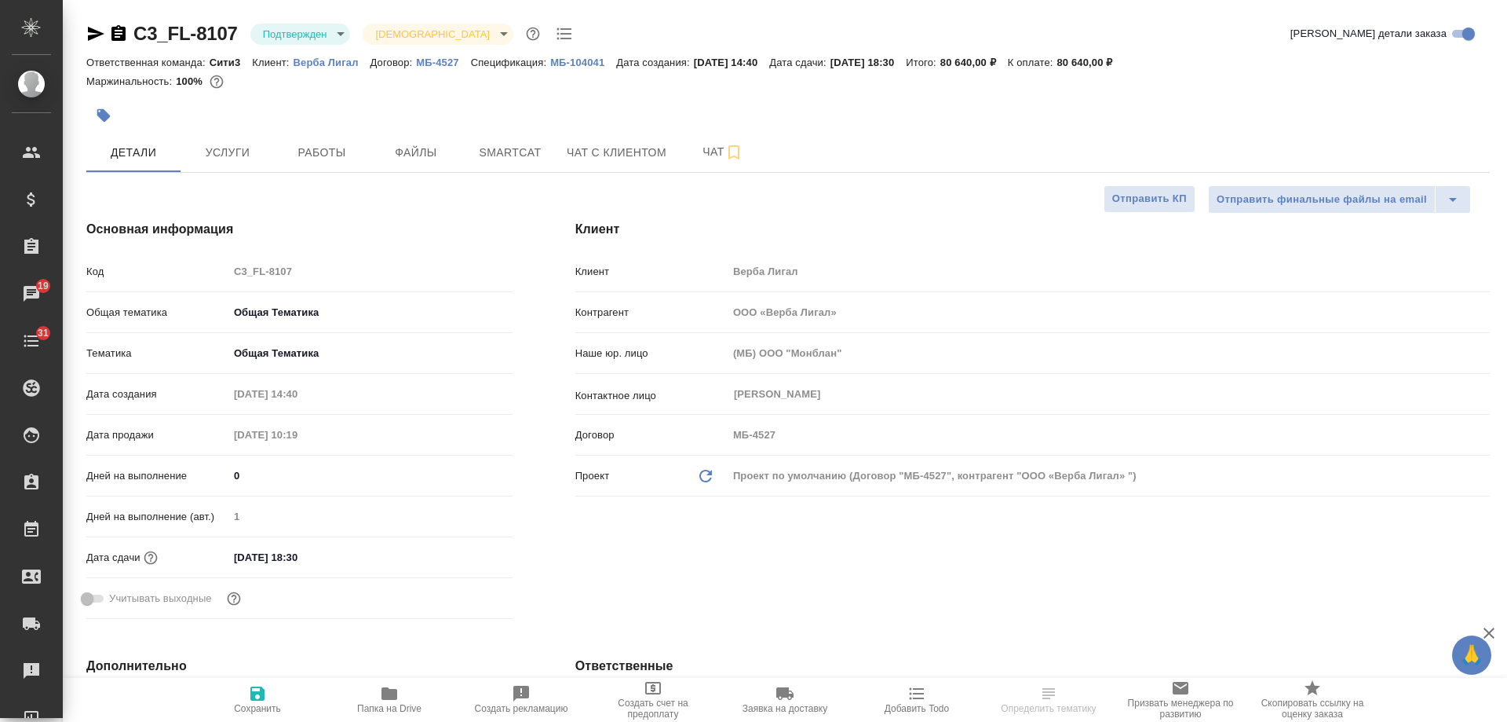
type textarea "x"
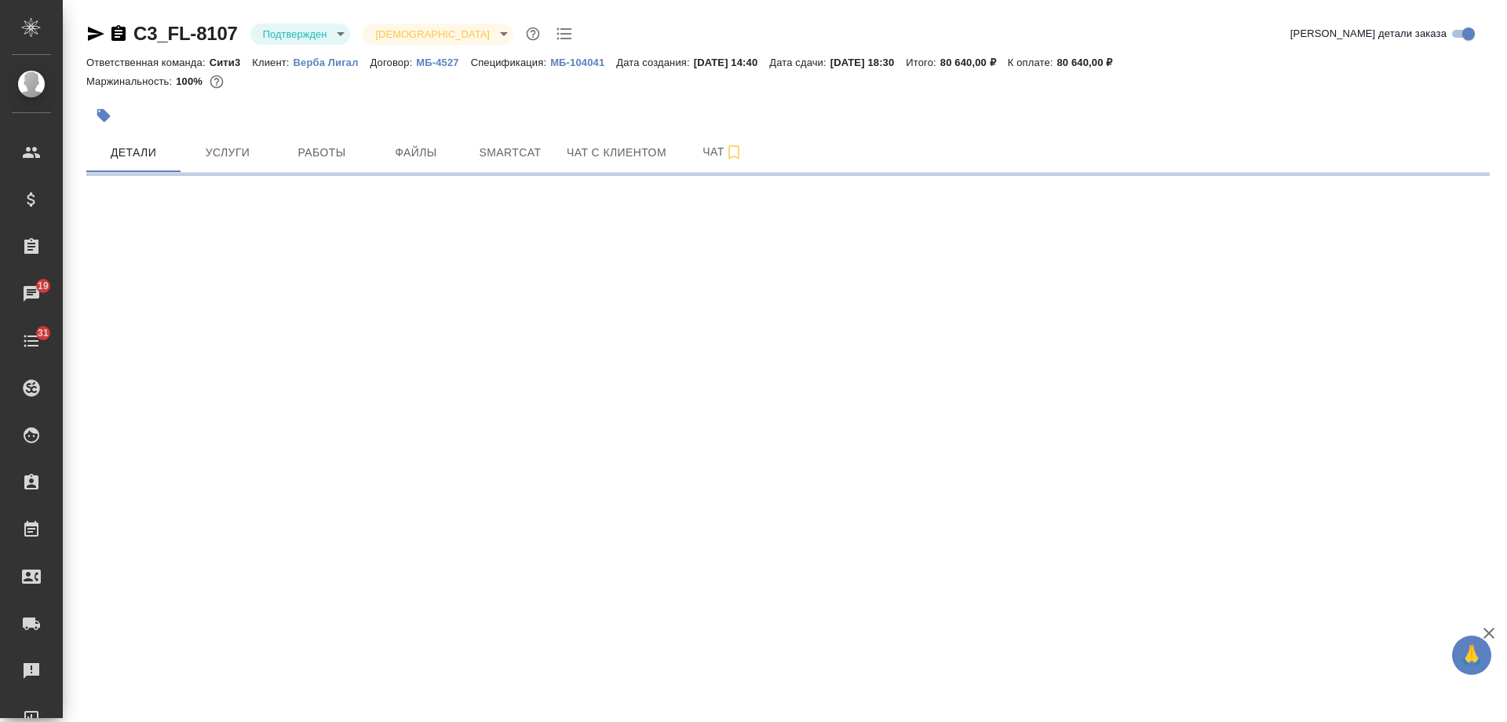
select select "RU"
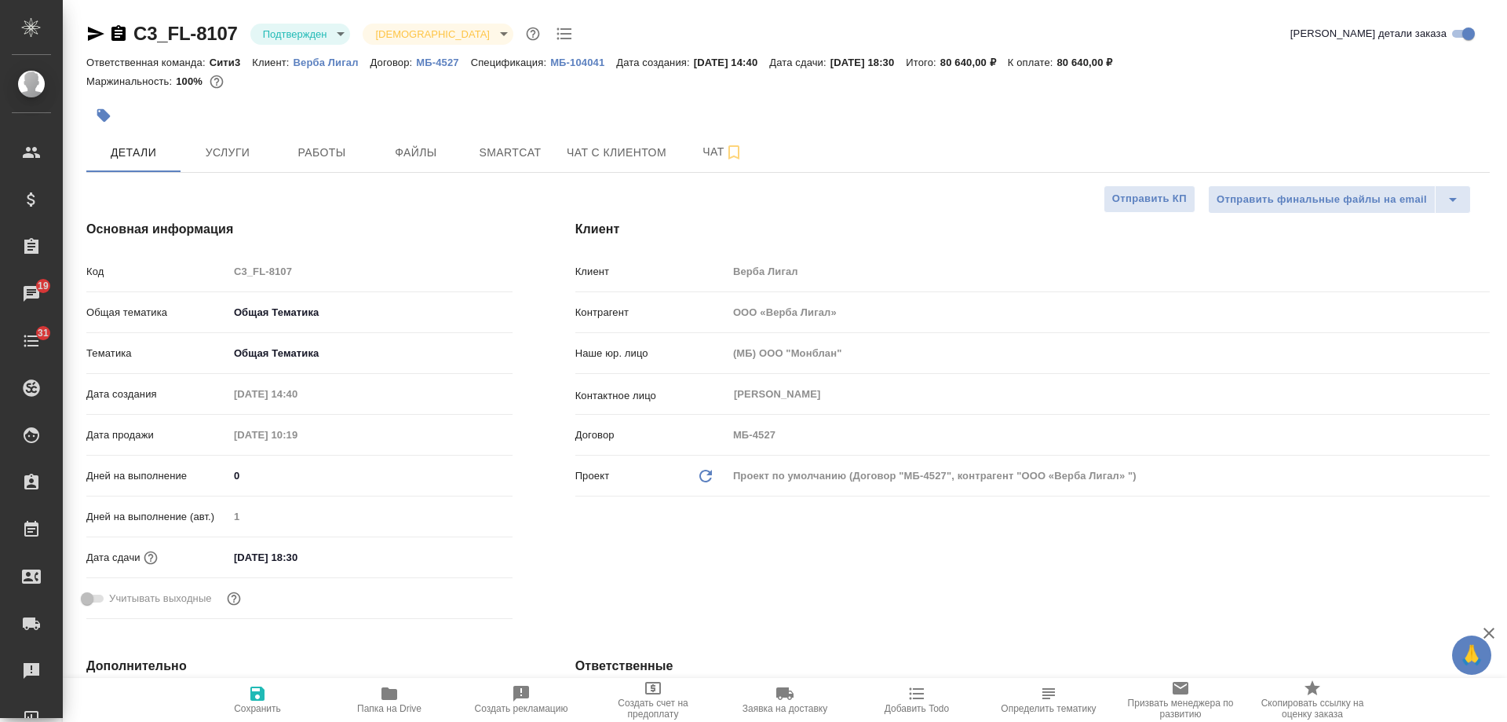
type textarea "x"
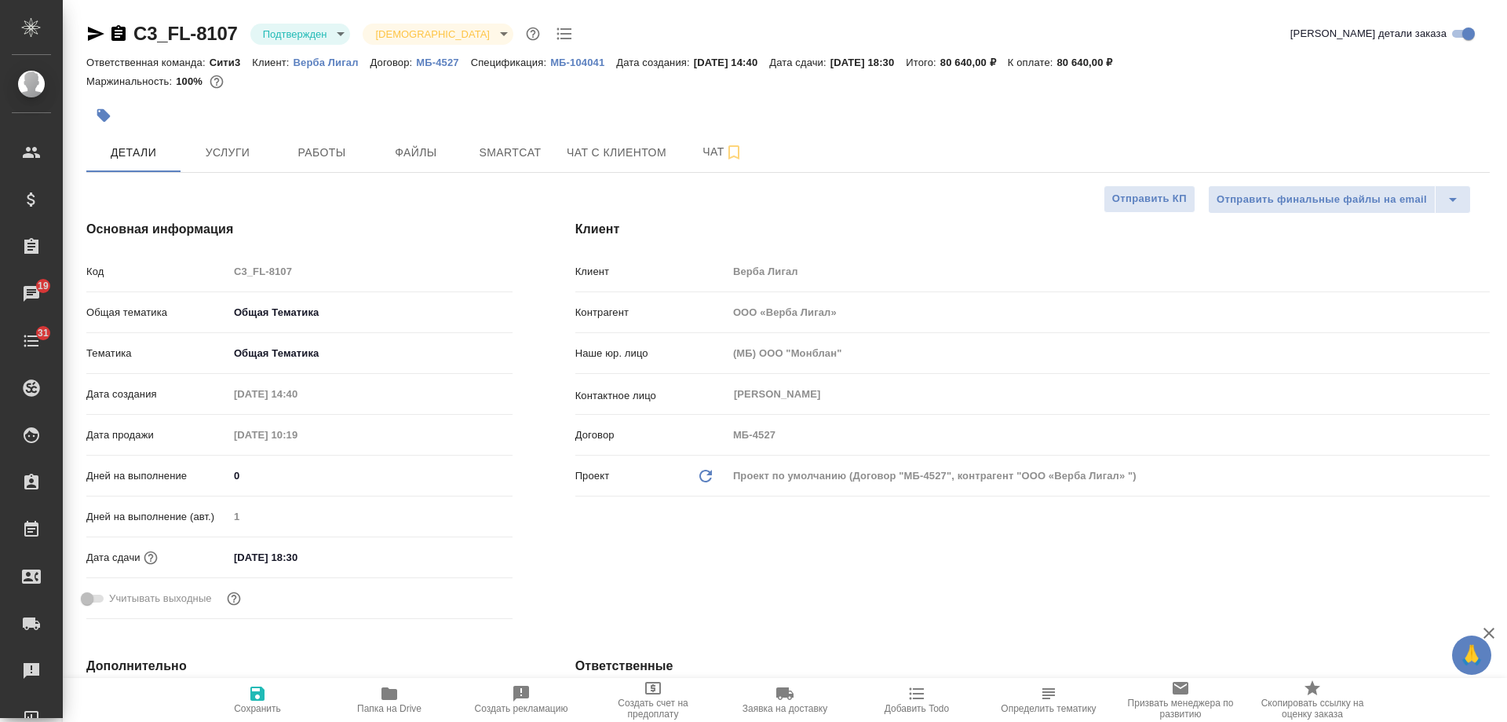
type textarea "x"
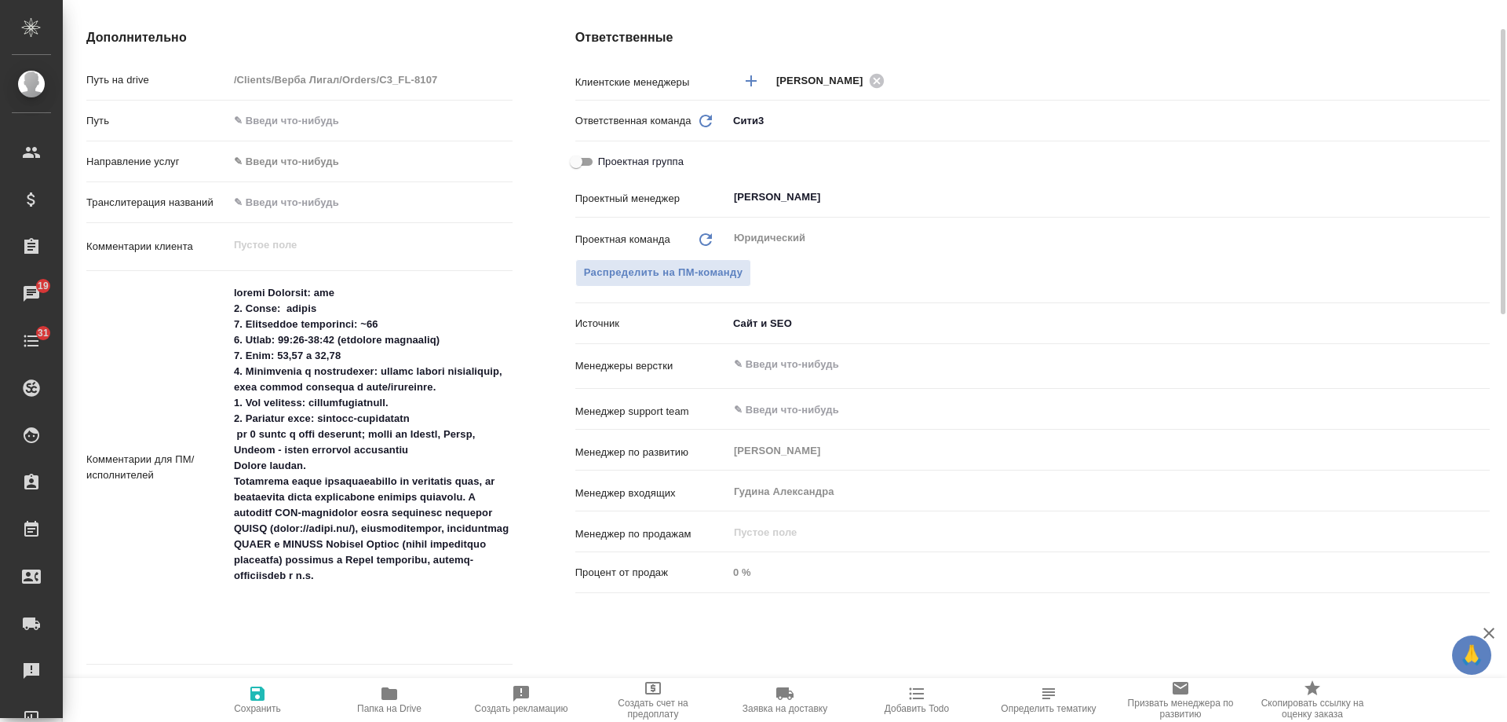
scroll to position [707, 0]
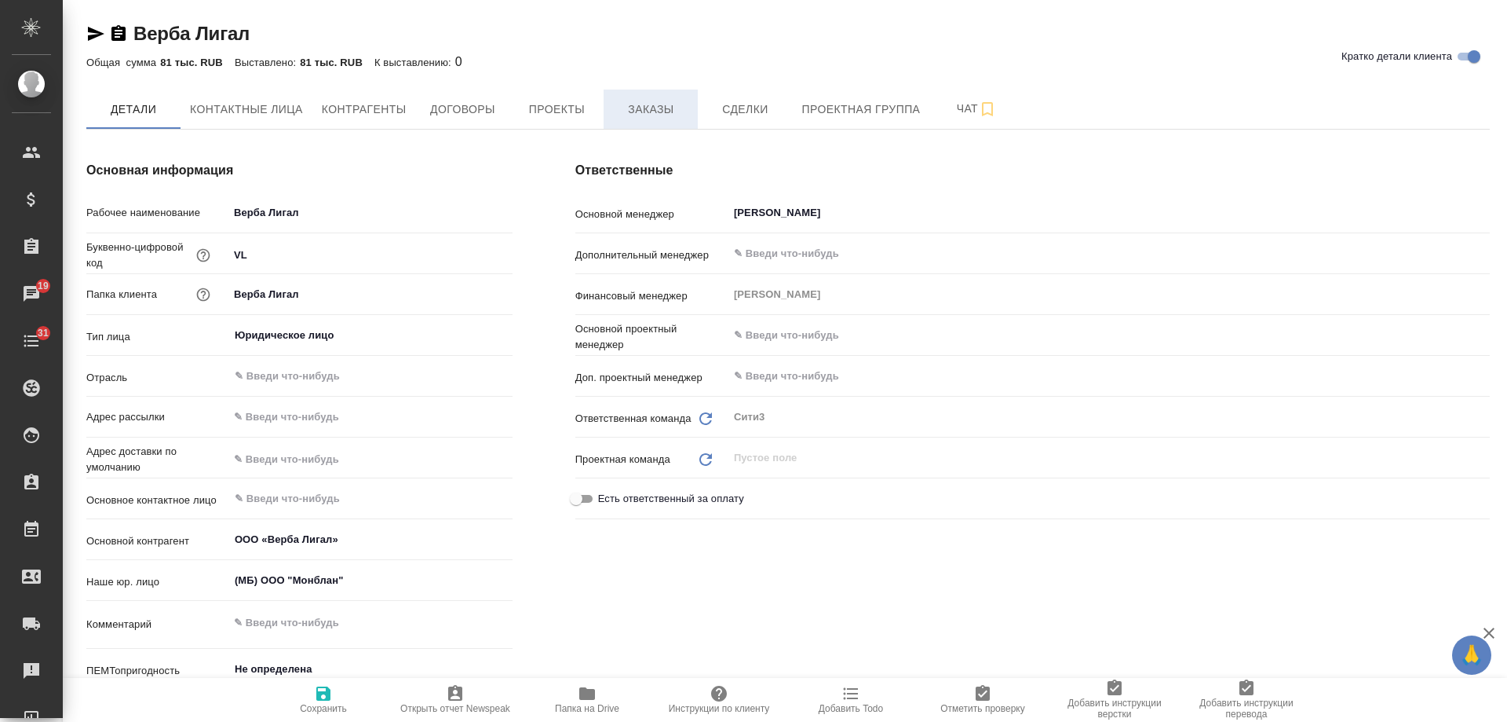
click at [629, 116] on span "Заказы" at bounding box center [650, 110] width 75 height 20
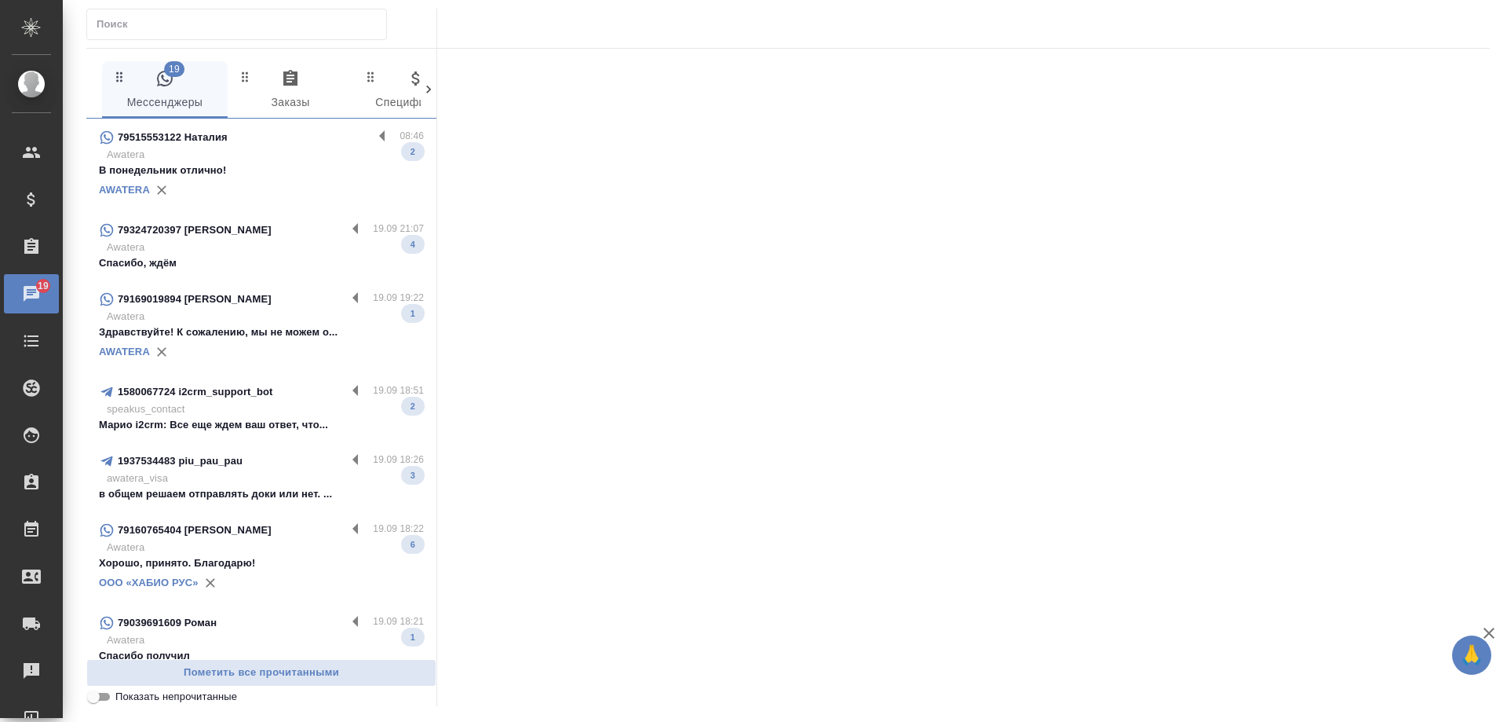
click at [284, 177] on p "В понедельник отлично!" at bounding box center [261, 171] width 325 height 16
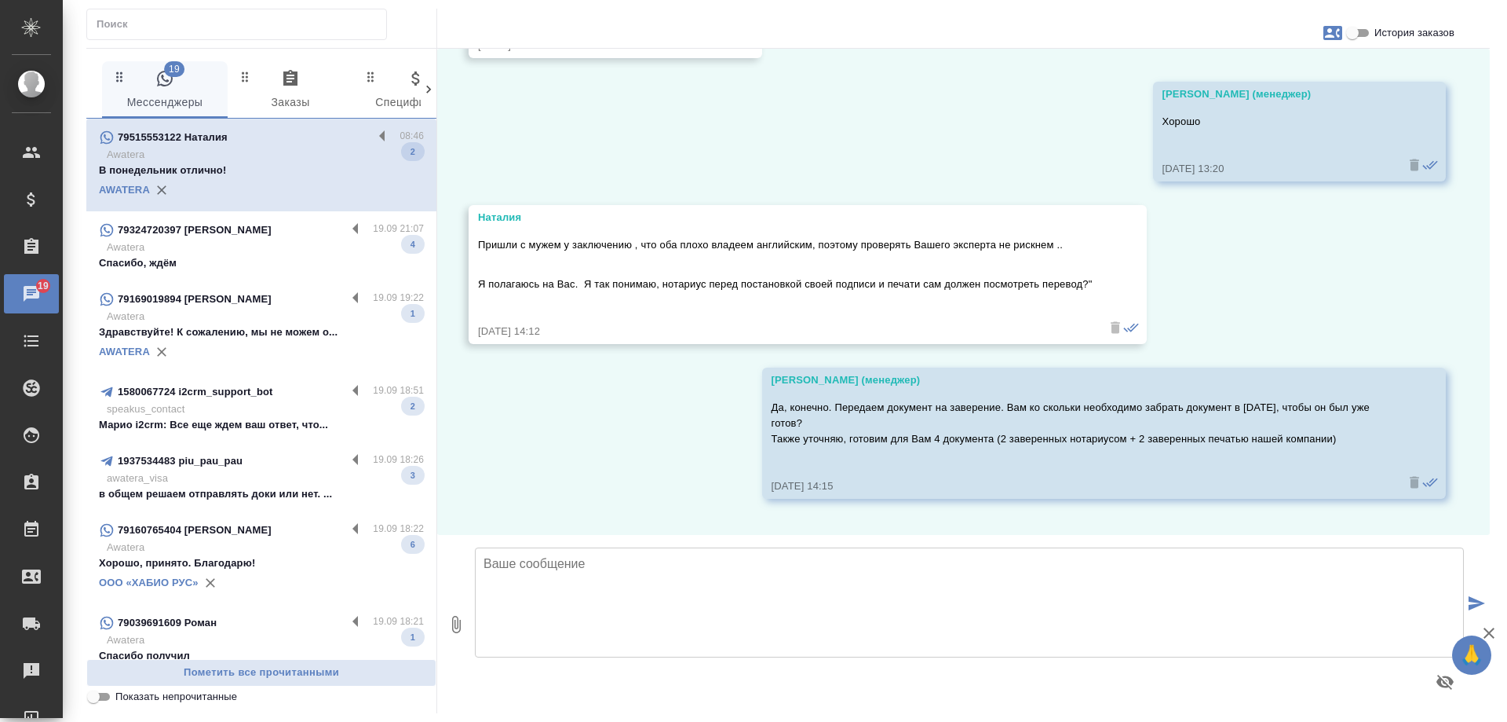
scroll to position [7541, 0]
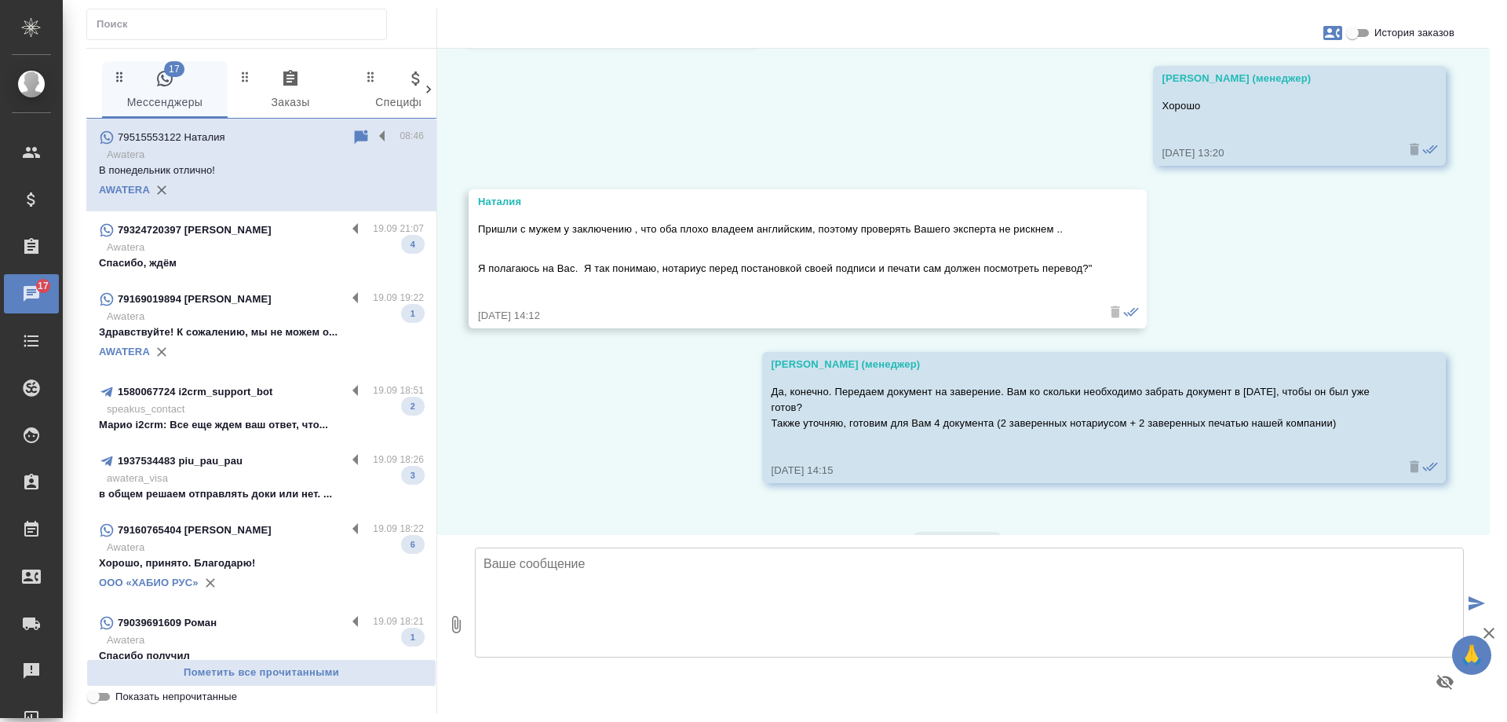
drag, startPoint x: 1394, startPoint y: 288, endPoint x: 1324, endPoint y: 287, distance: 70.7
click at [1394, 288] on div "18.09, четверг Касаткина Александра (менеджер) Наталия, добрый день! Это бюро п…" at bounding box center [963, 292] width 1053 height 486
click at [273, 228] on div "79324720397 [PERSON_NAME]" at bounding box center [222, 230] width 247 height 19
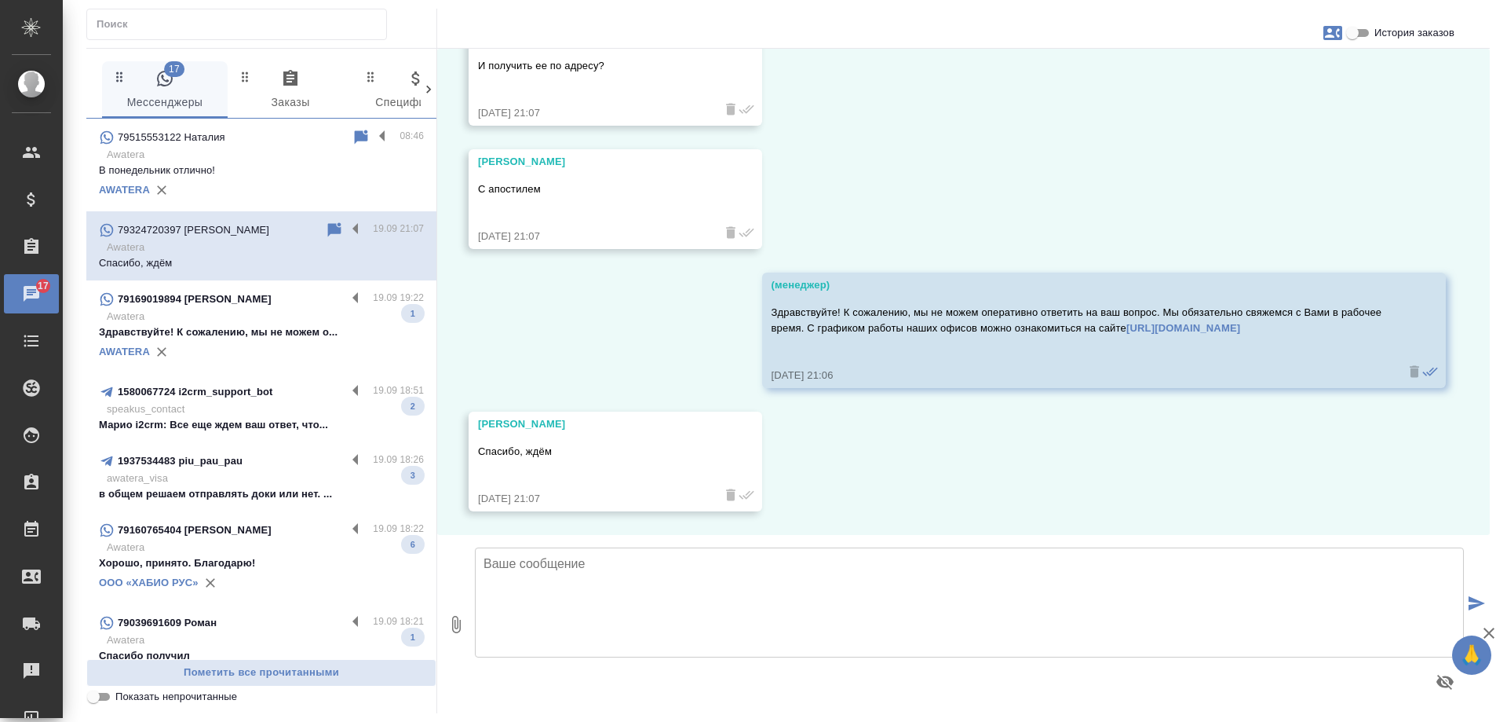
scroll to position [214, 0]
click at [247, 323] on p "Awatera" at bounding box center [265, 317] width 317 height 16
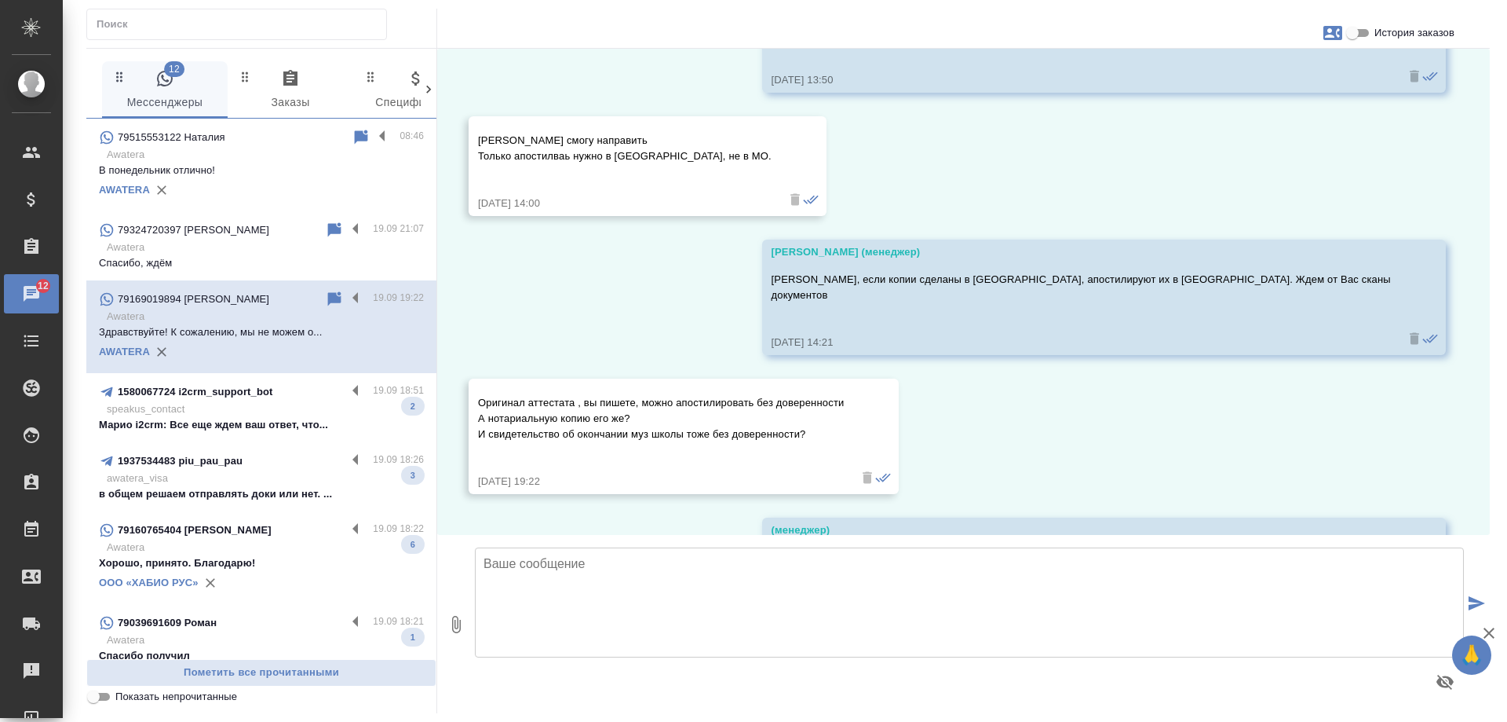
scroll to position [8029, 0]
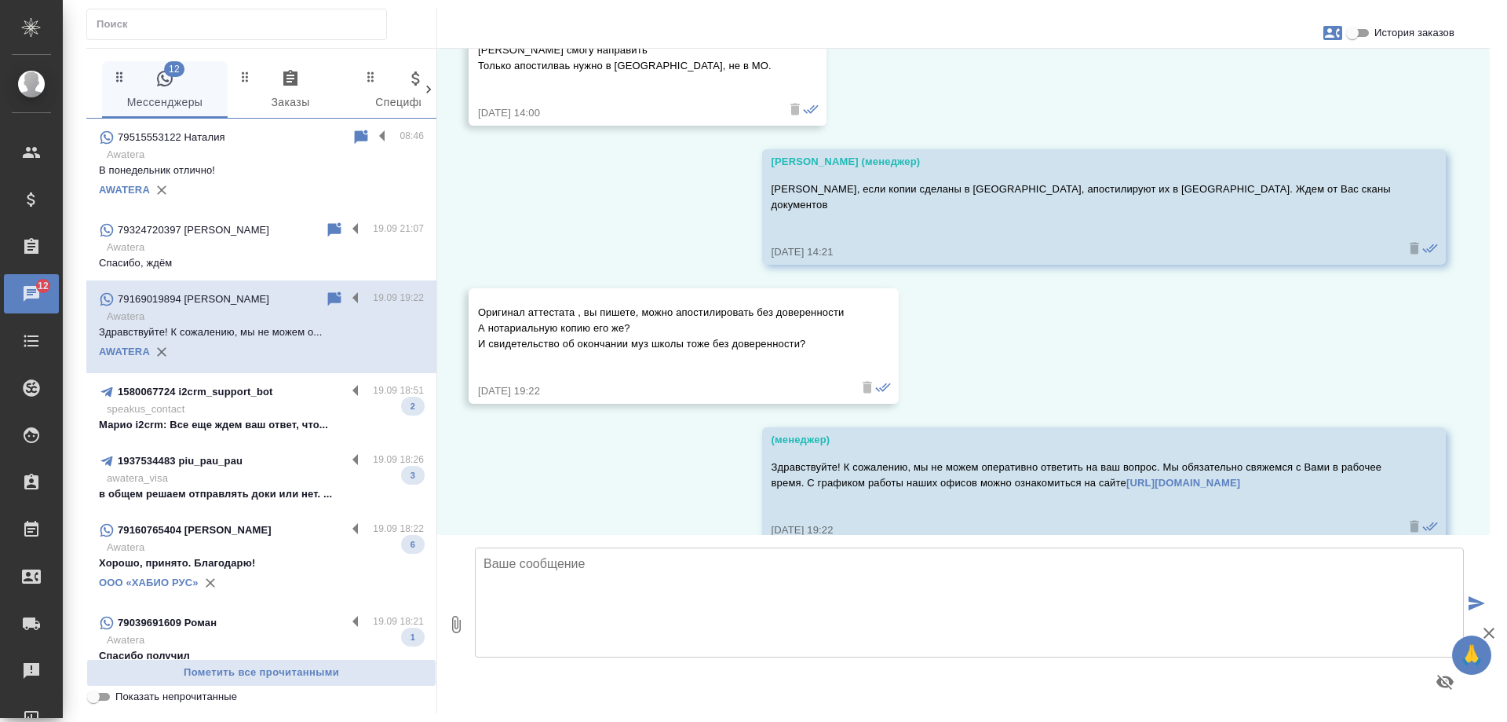
click at [488, 425] on div "10.09, среда Зайцева Светлана (менеджер) Awatera Башня на Набережной 10.09.25, …" at bounding box center [963, 292] width 1053 height 486
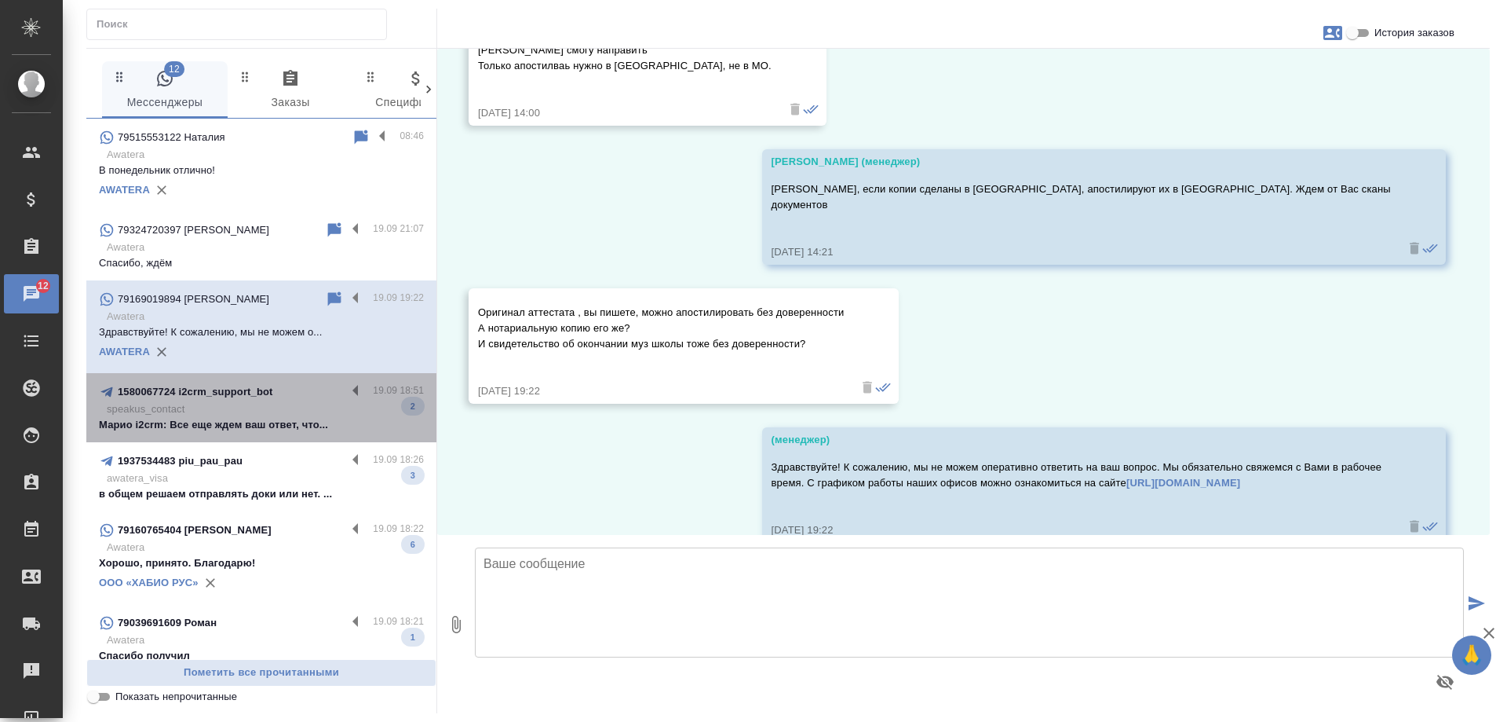
click at [309, 418] on p "Марио i2crm: Все еще ждем ваш ответ, что..." at bounding box center [261, 425] width 325 height 16
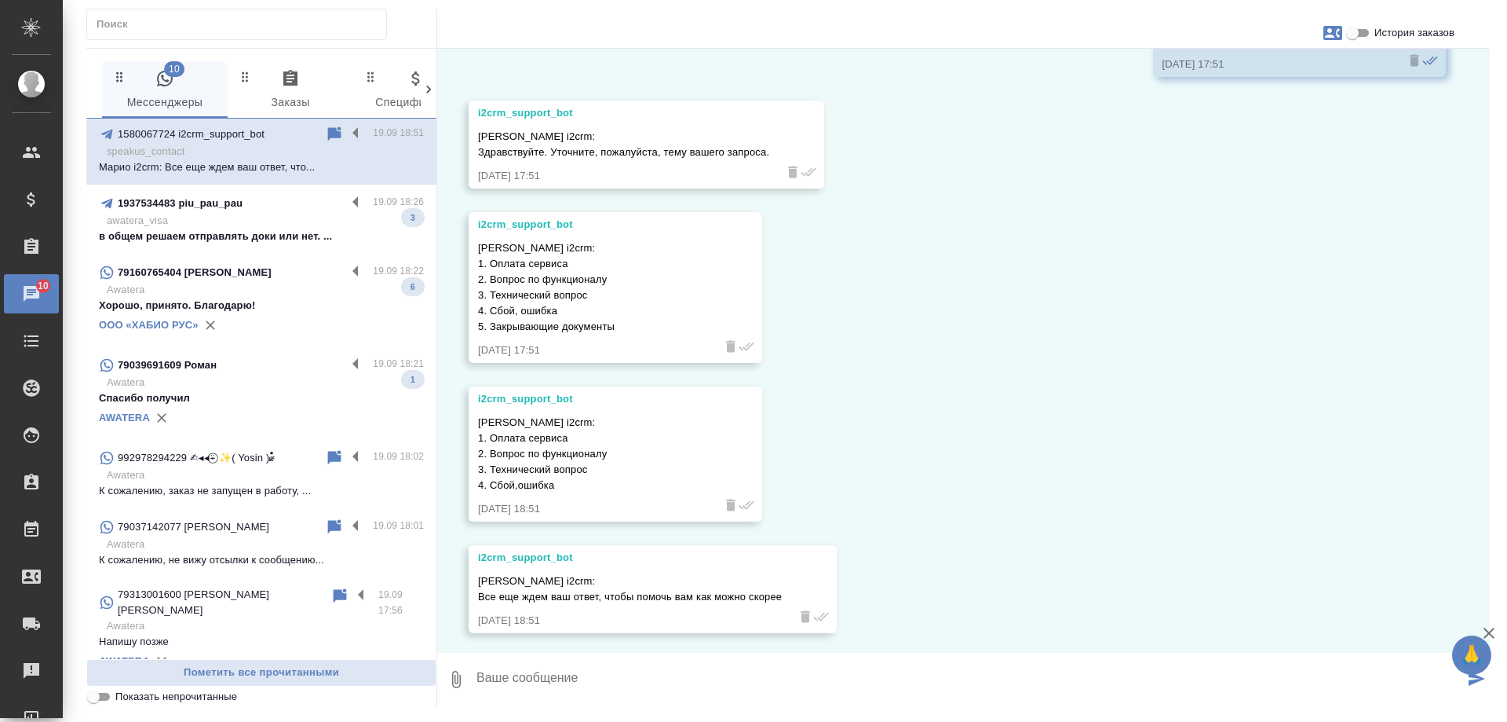
scroll to position [236, 0]
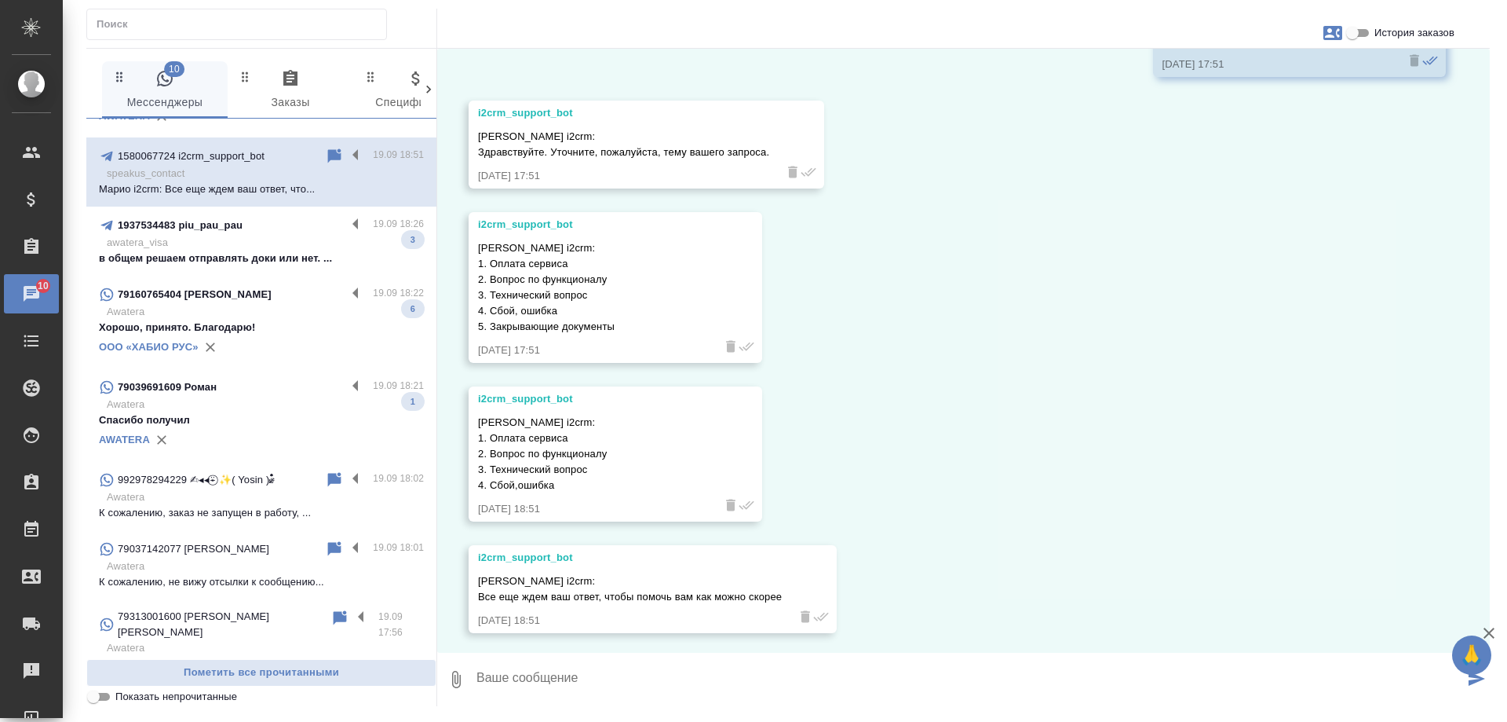
click at [281, 261] on p "в общем решаем отправлять доки или нет. ..." at bounding box center [261, 258] width 325 height 16
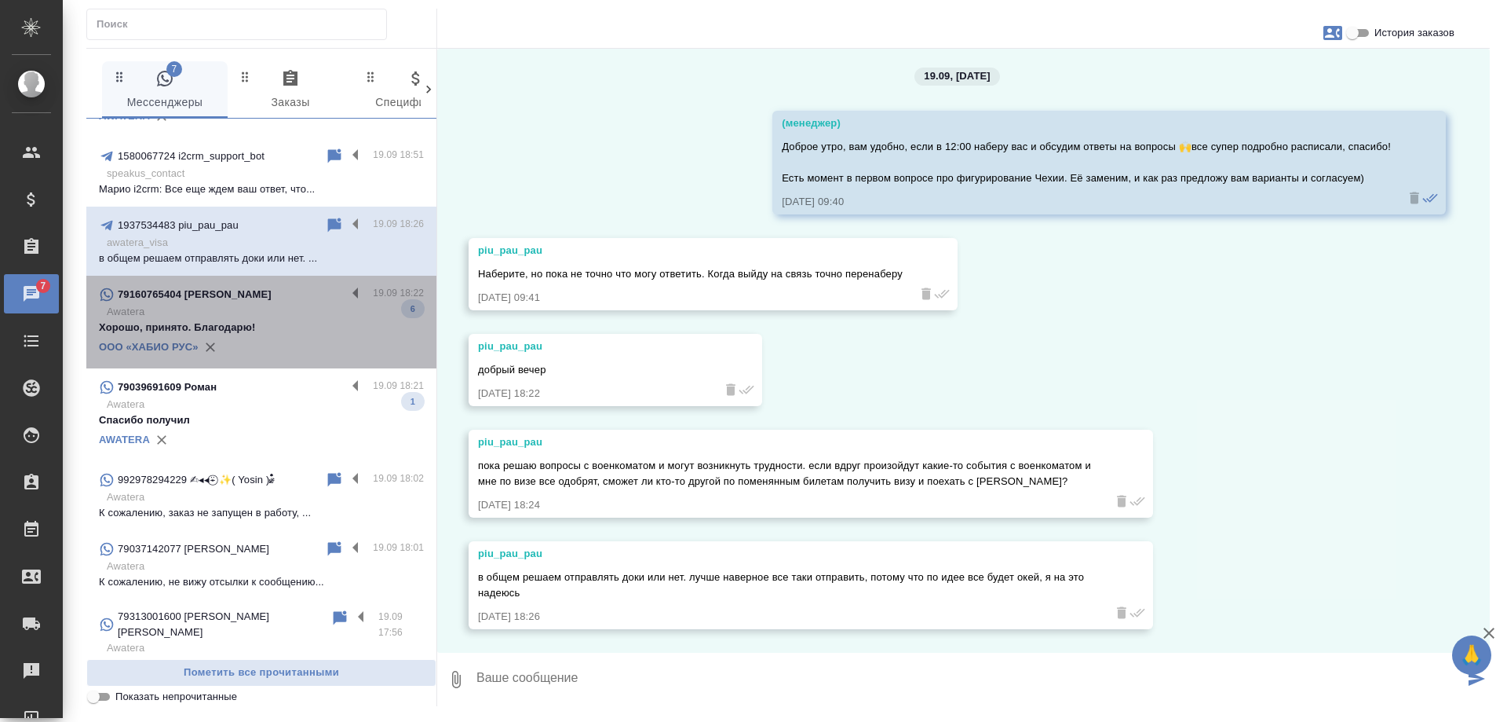
click at [272, 302] on p "79160765404 Максимова Вероника Юрьевна" at bounding box center [195, 295] width 154 height 16
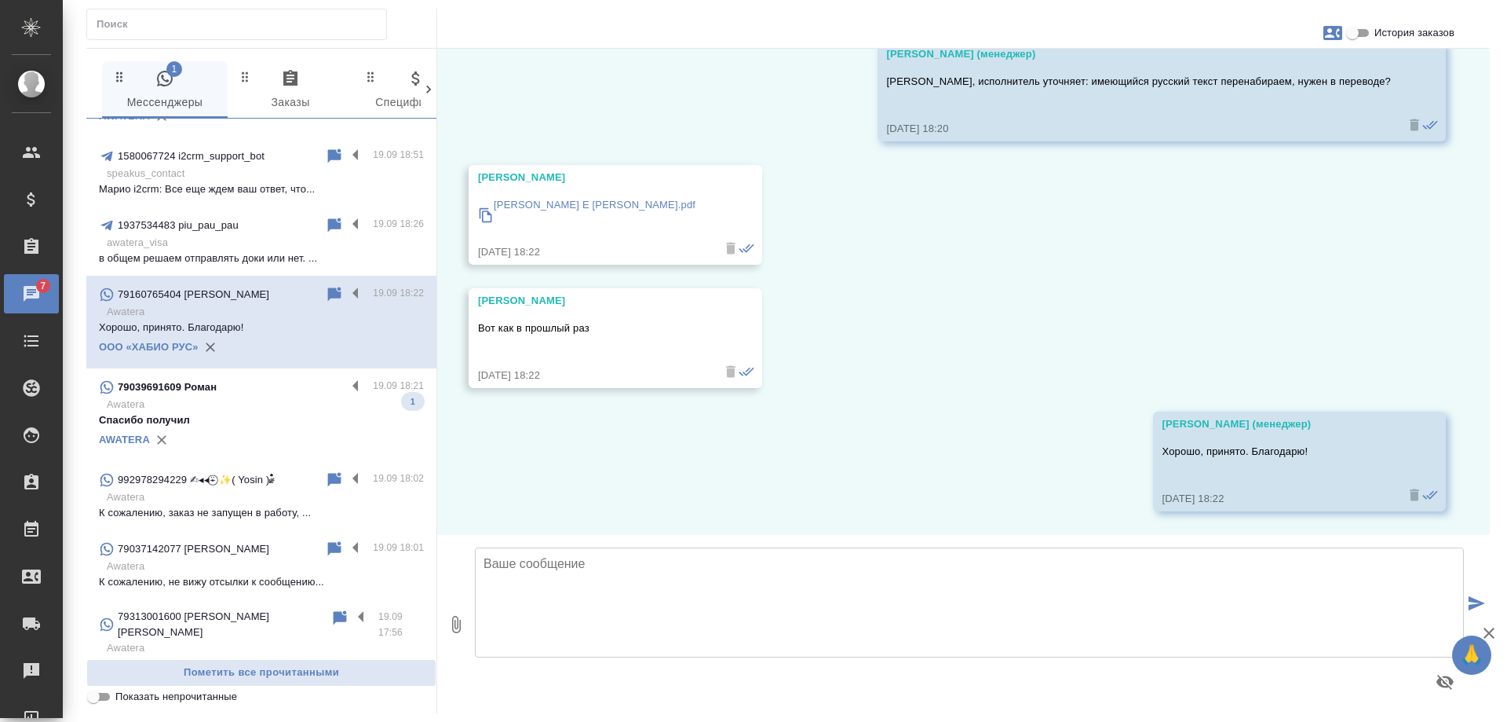
scroll to position [1587, 0]
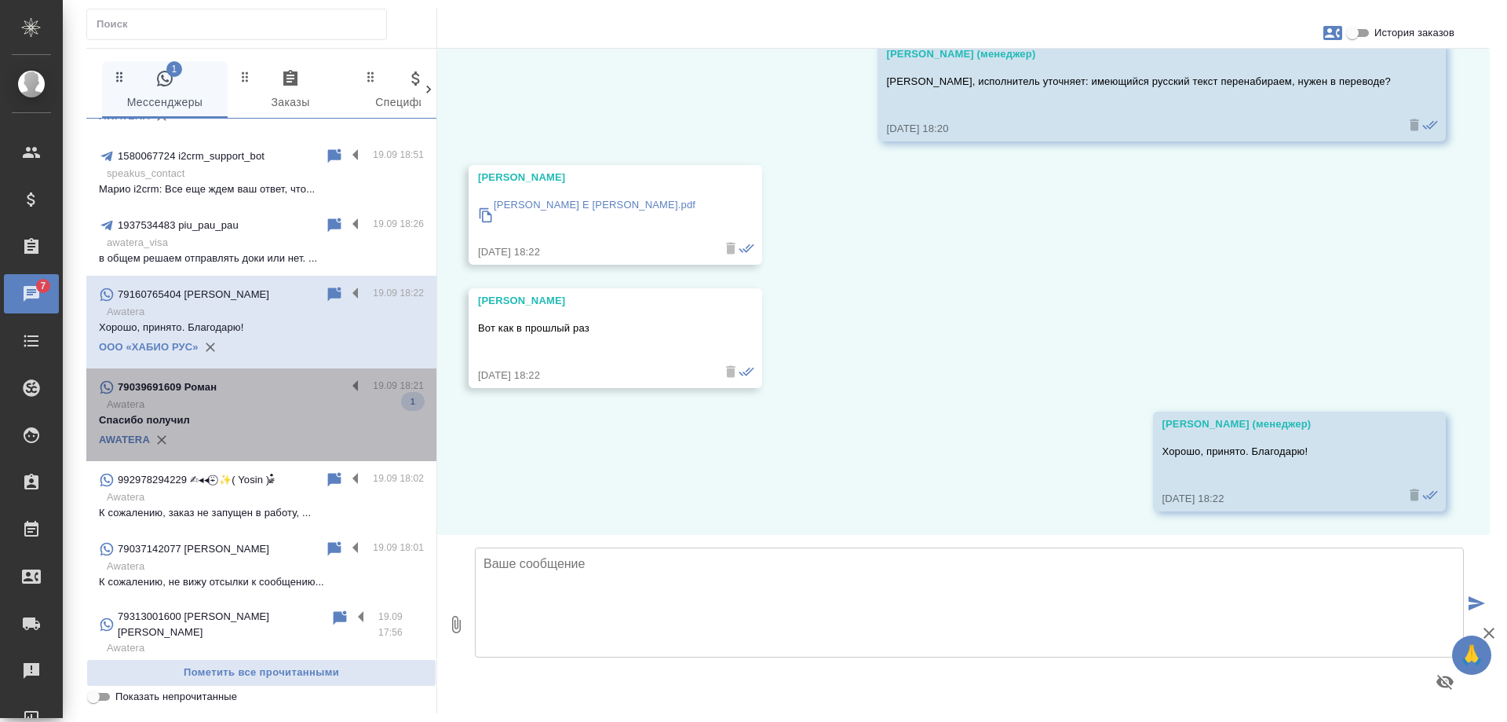
click at [285, 427] on p "Спасибо получил" at bounding box center [261, 420] width 325 height 16
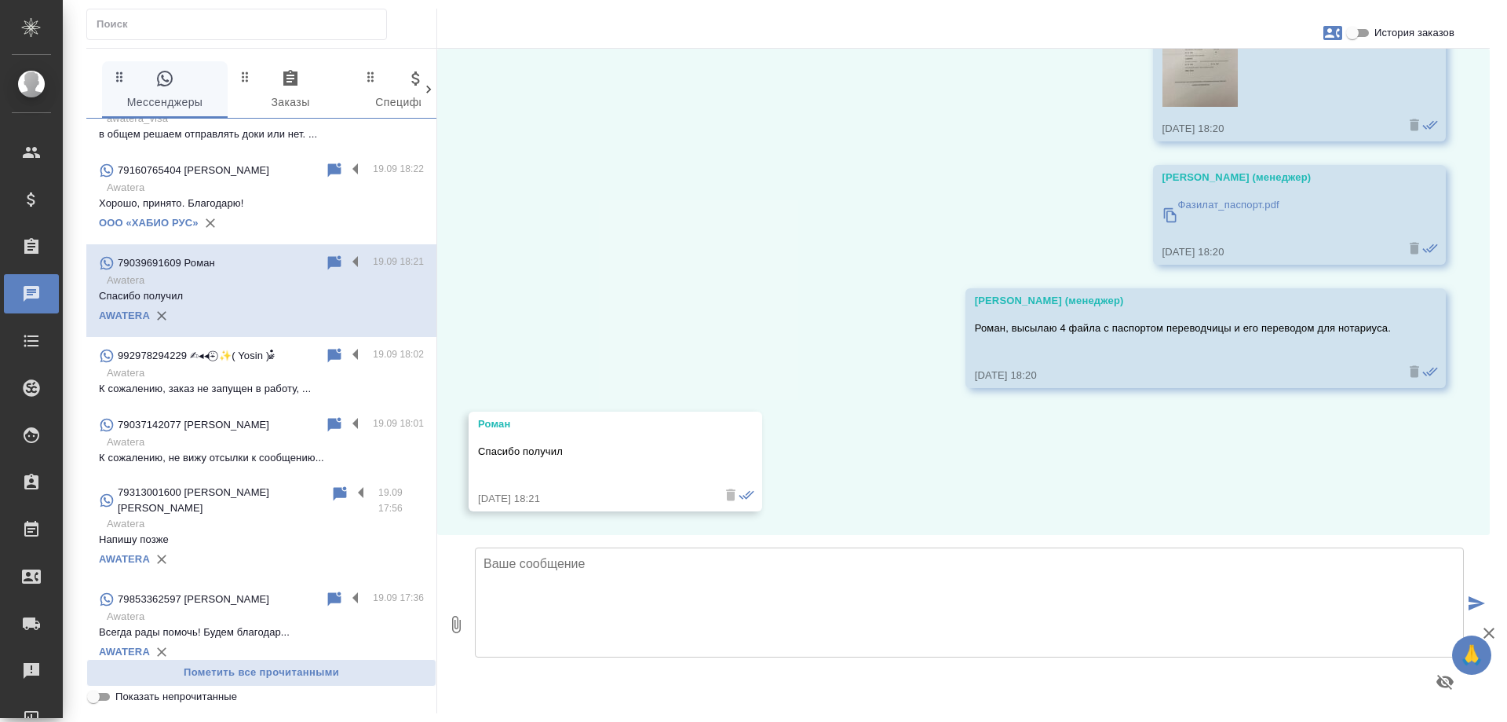
scroll to position [0, 0]
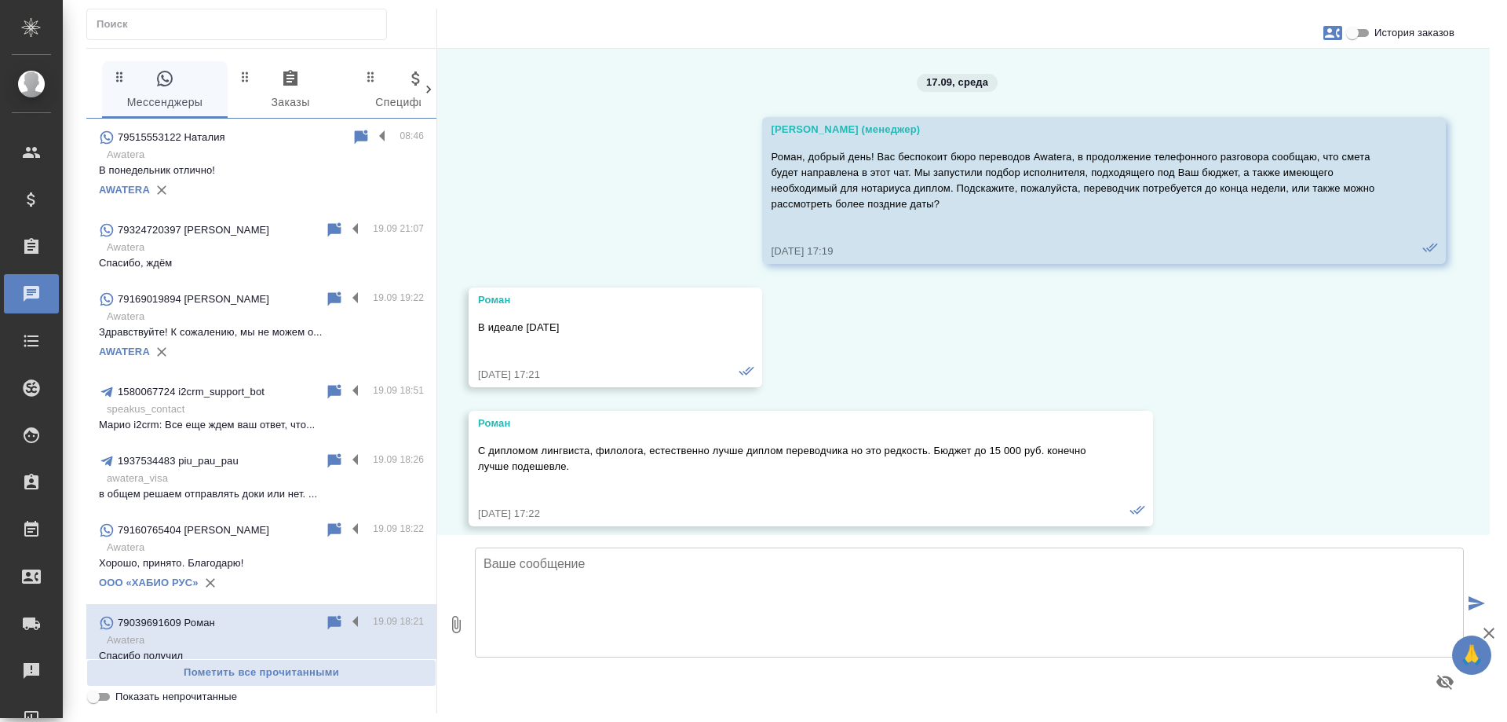
scroll to position [7882, 0]
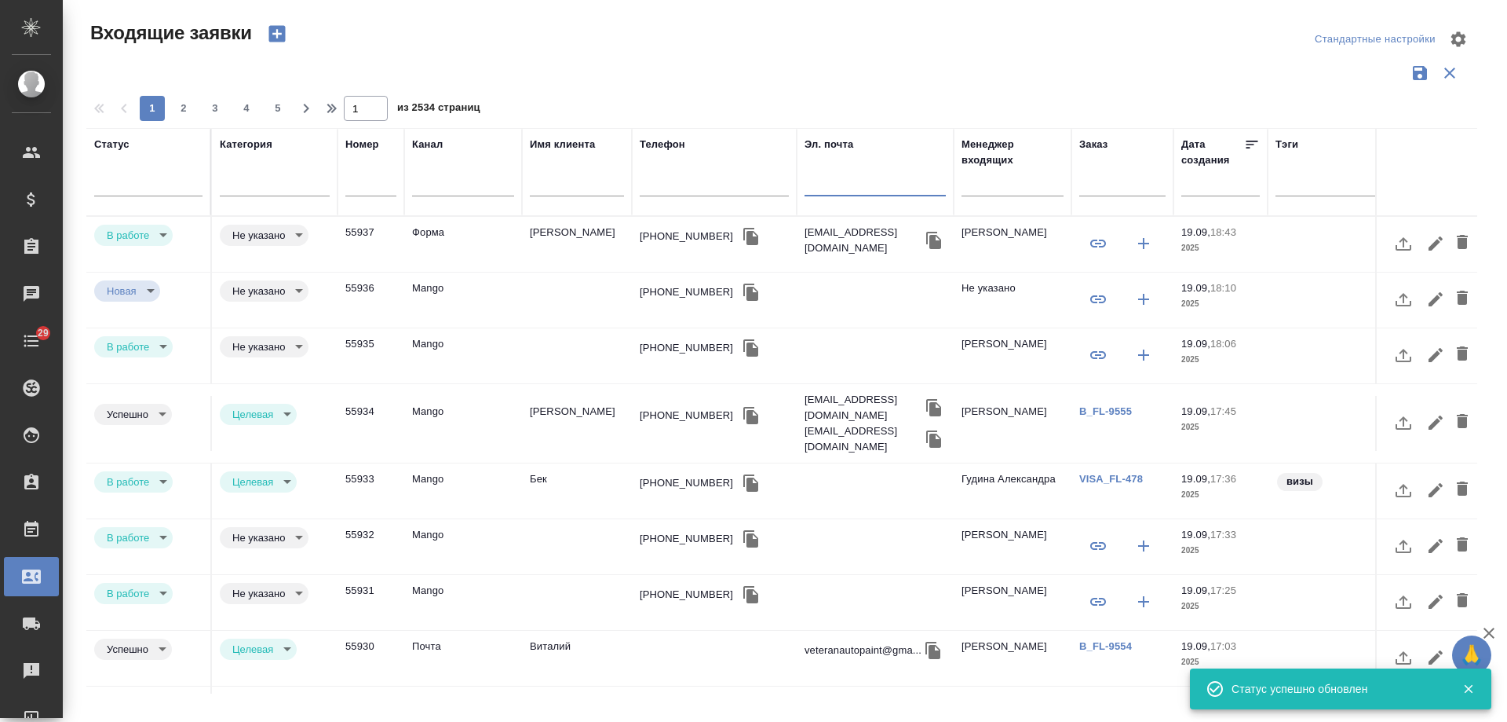
select select "RU"
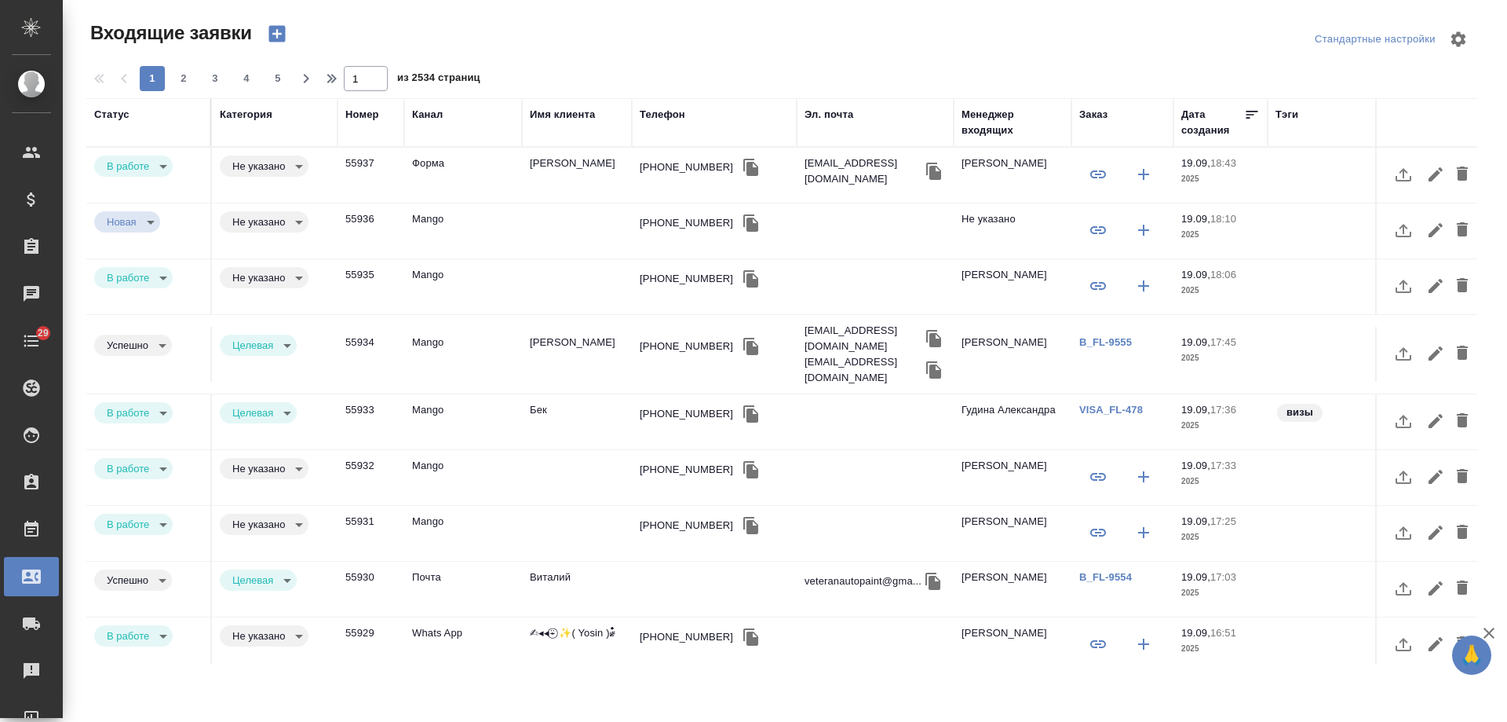
select select "RU"
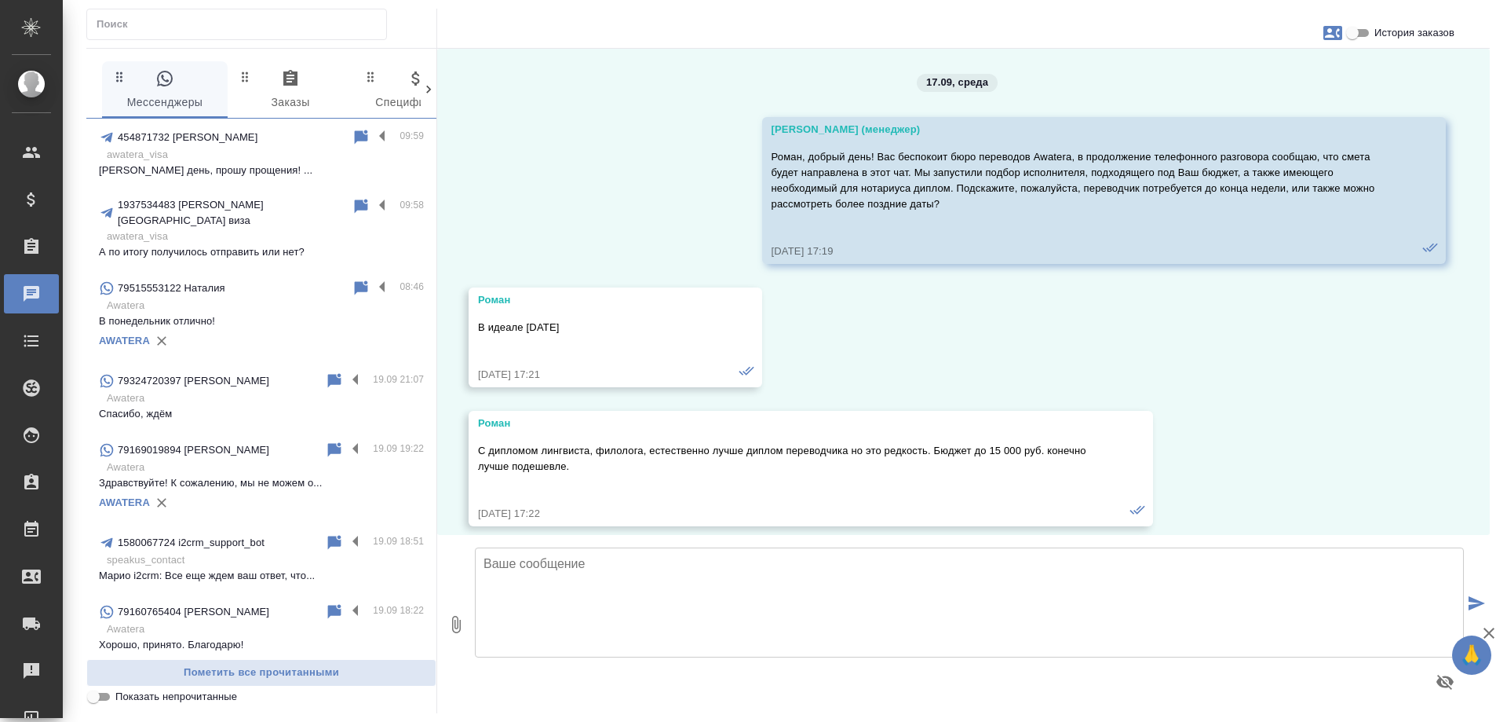
scroll to position [7882, 0]
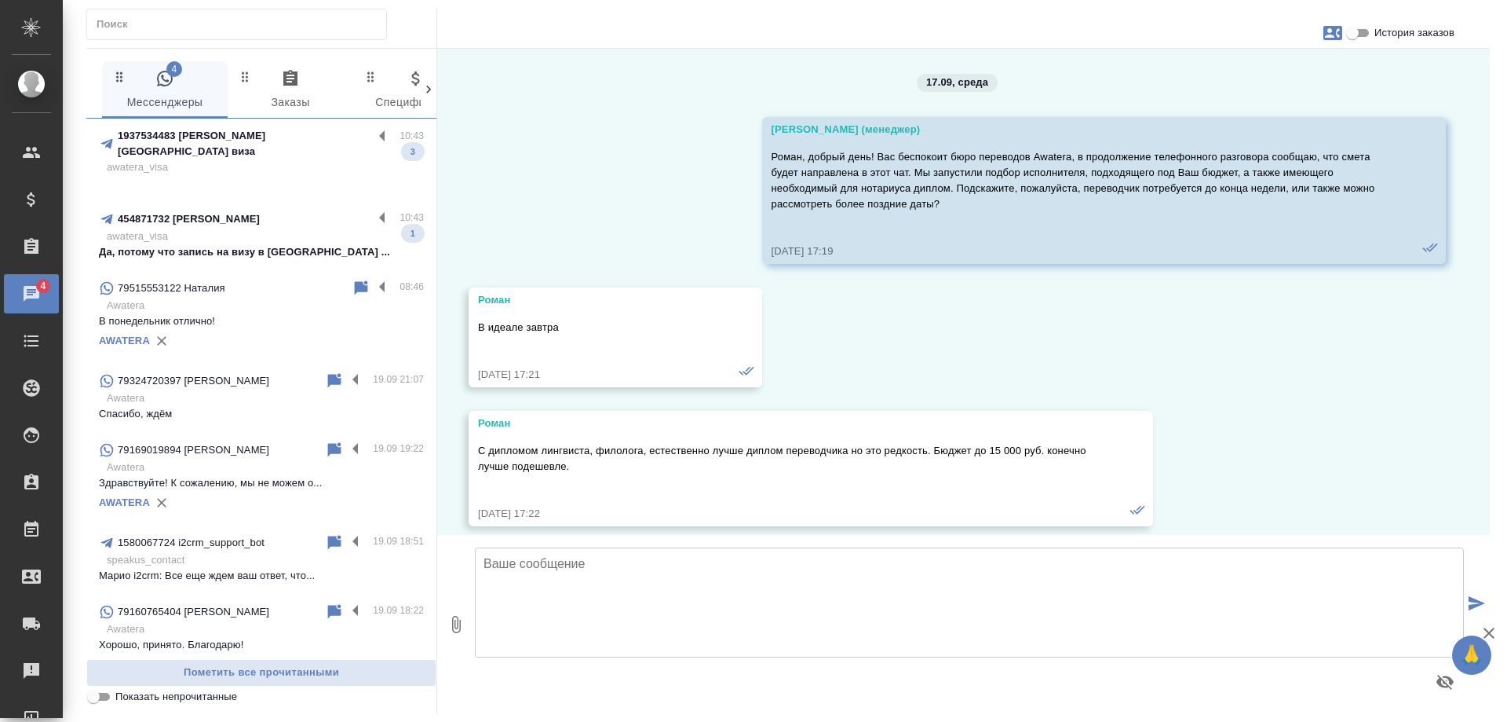
scroll to position [7882, 0]
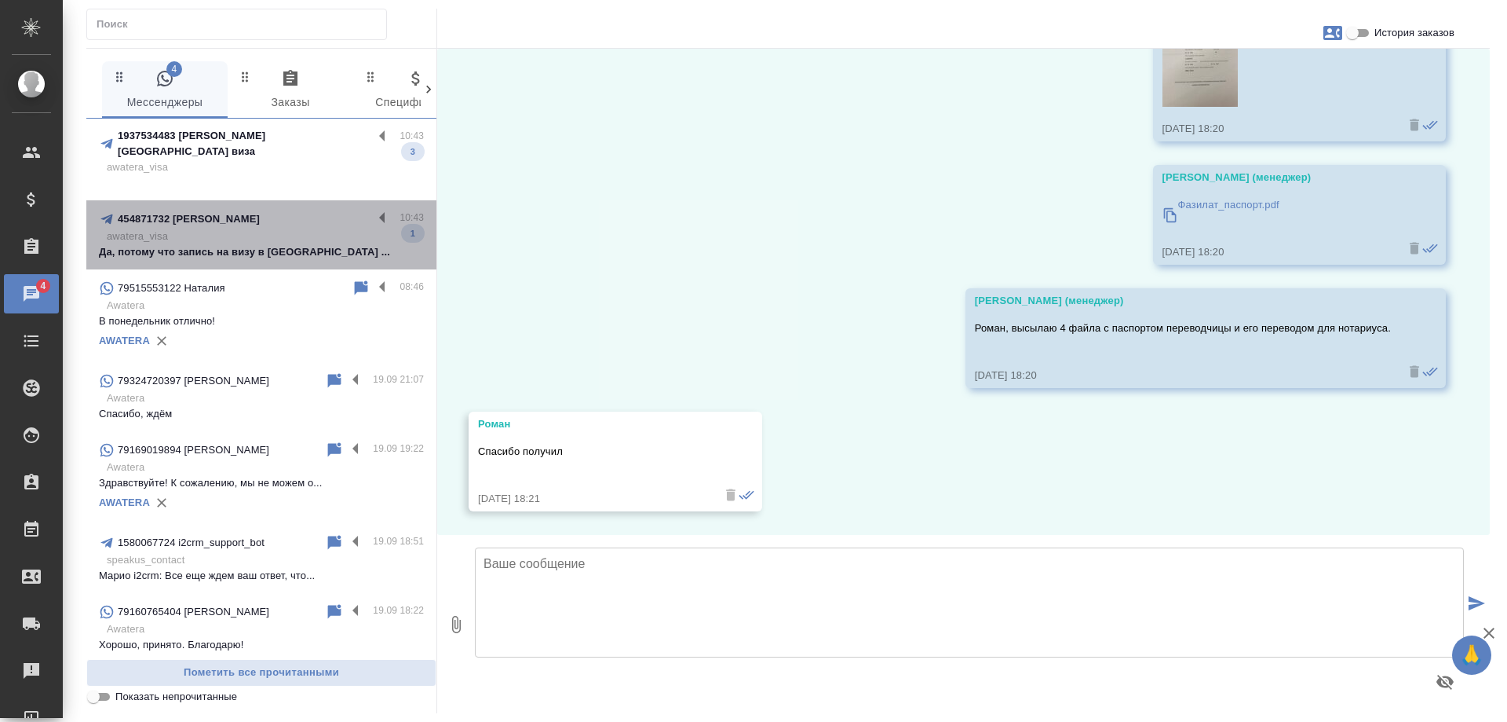
click at [278, 228] on p "awatera_visa" at bounding box center [265, 236] width 317 height 16
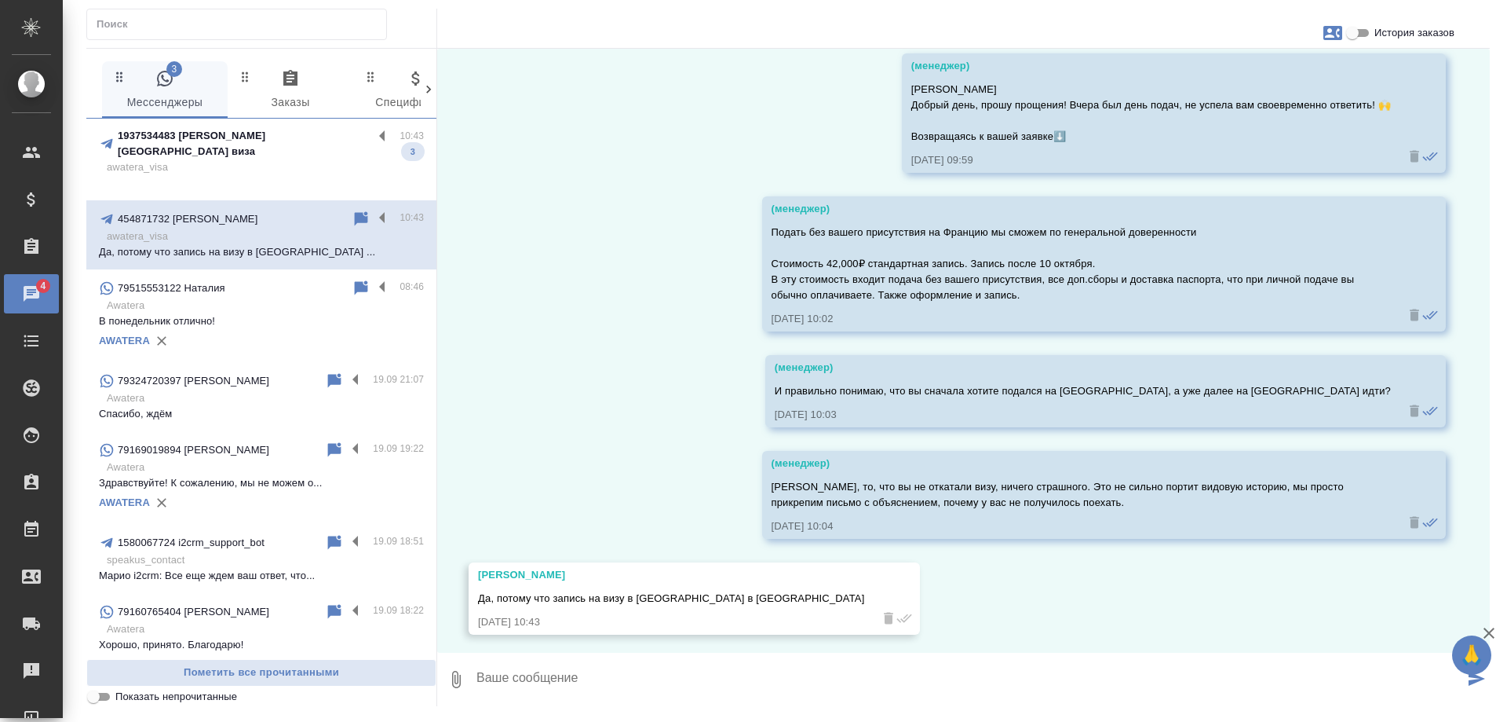
scroll to position [10578, 0]
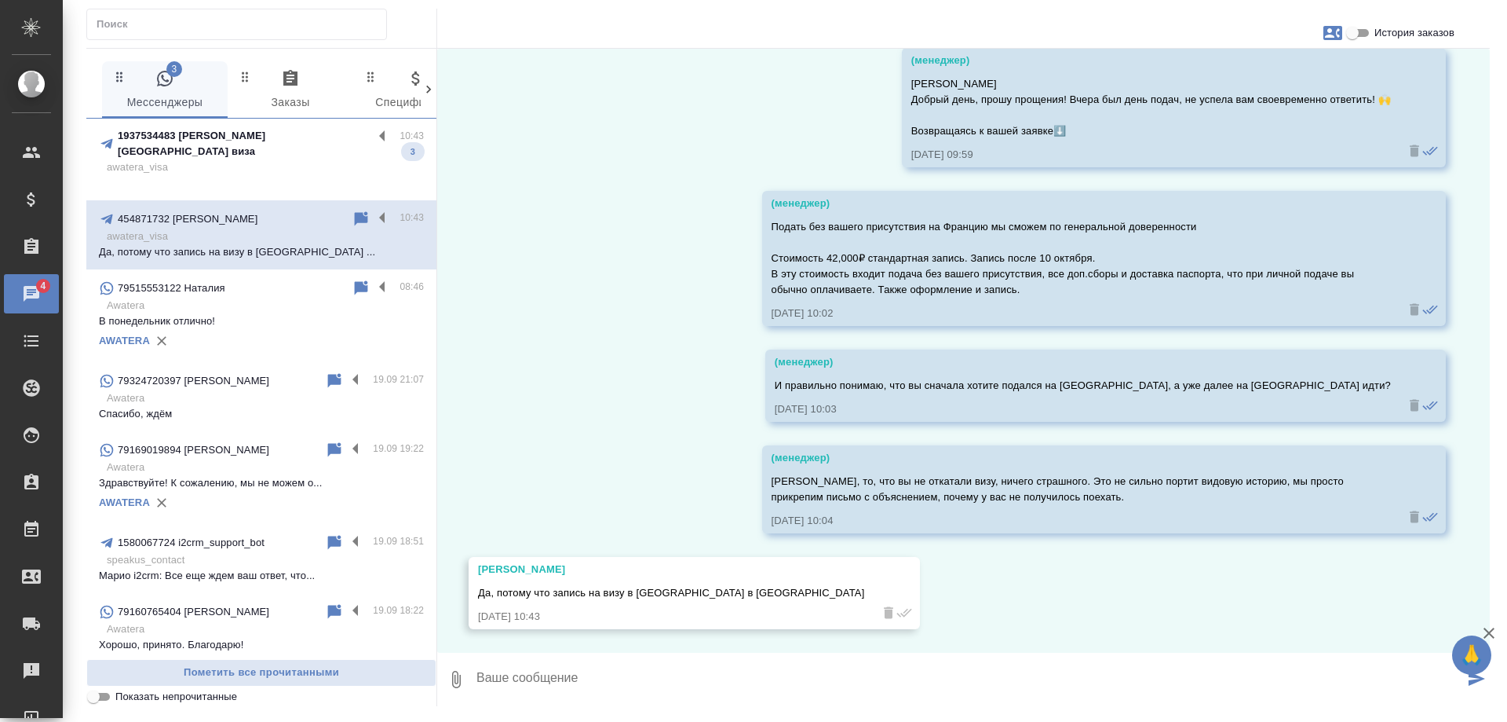
click at [287, 144] on p "1937534483 [PERSON_NAME] [GEOGRAPHIC_DATA] виза" at bounding box center [245, 143] width 255 height 31
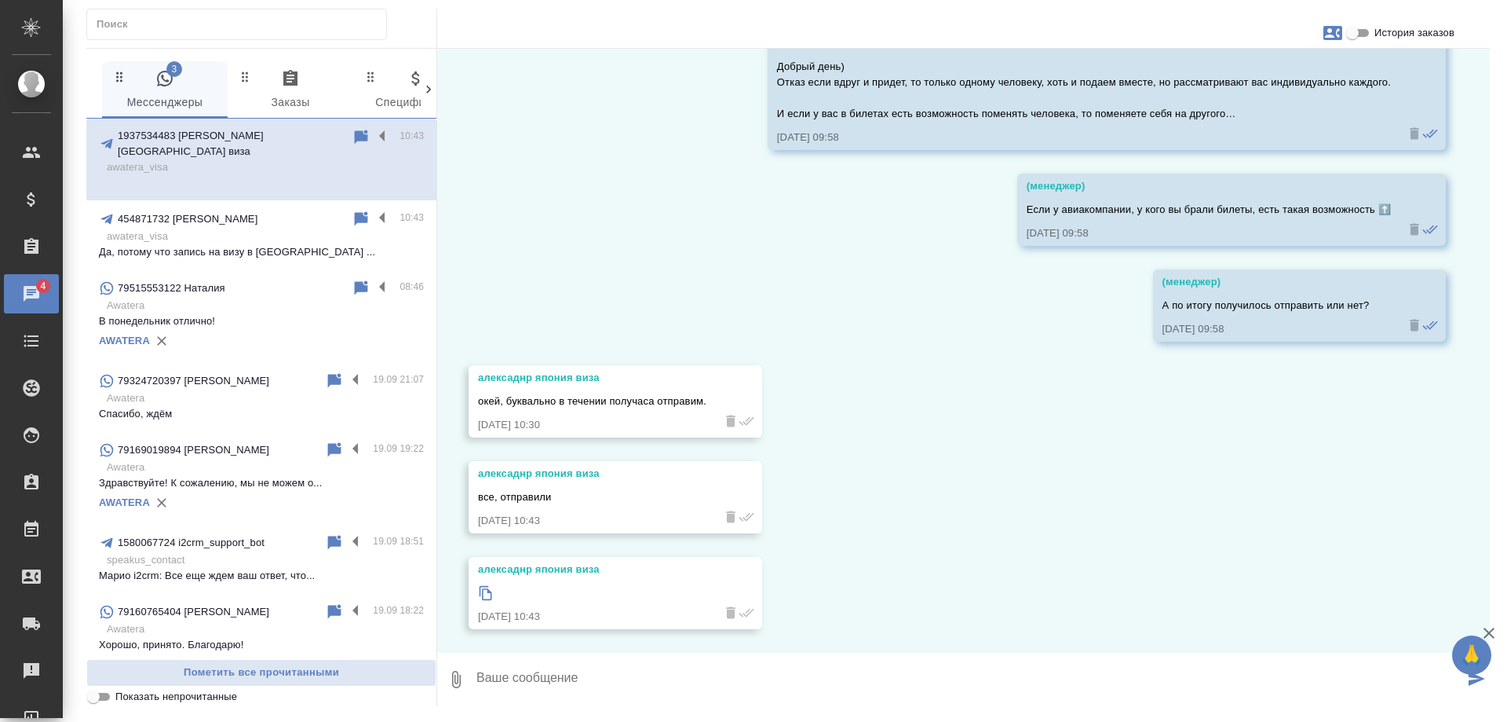
scroll to position [6996, 0]
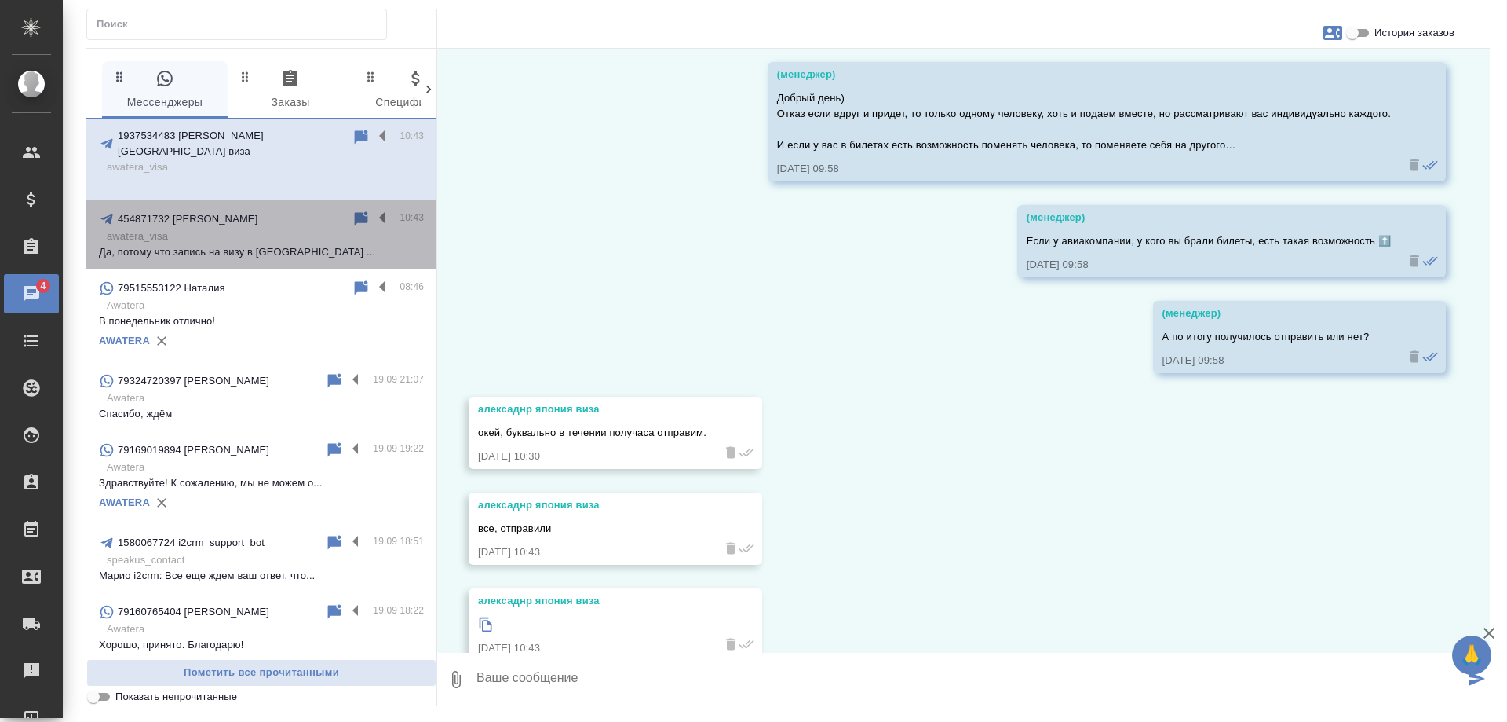
click at [274, 200] on div "454871732 [PERSON_NAME] 10:43 awatera_visa Да, потому что запись на визу в [GEO…" at bounding box center [261, 234] width 350 height 69
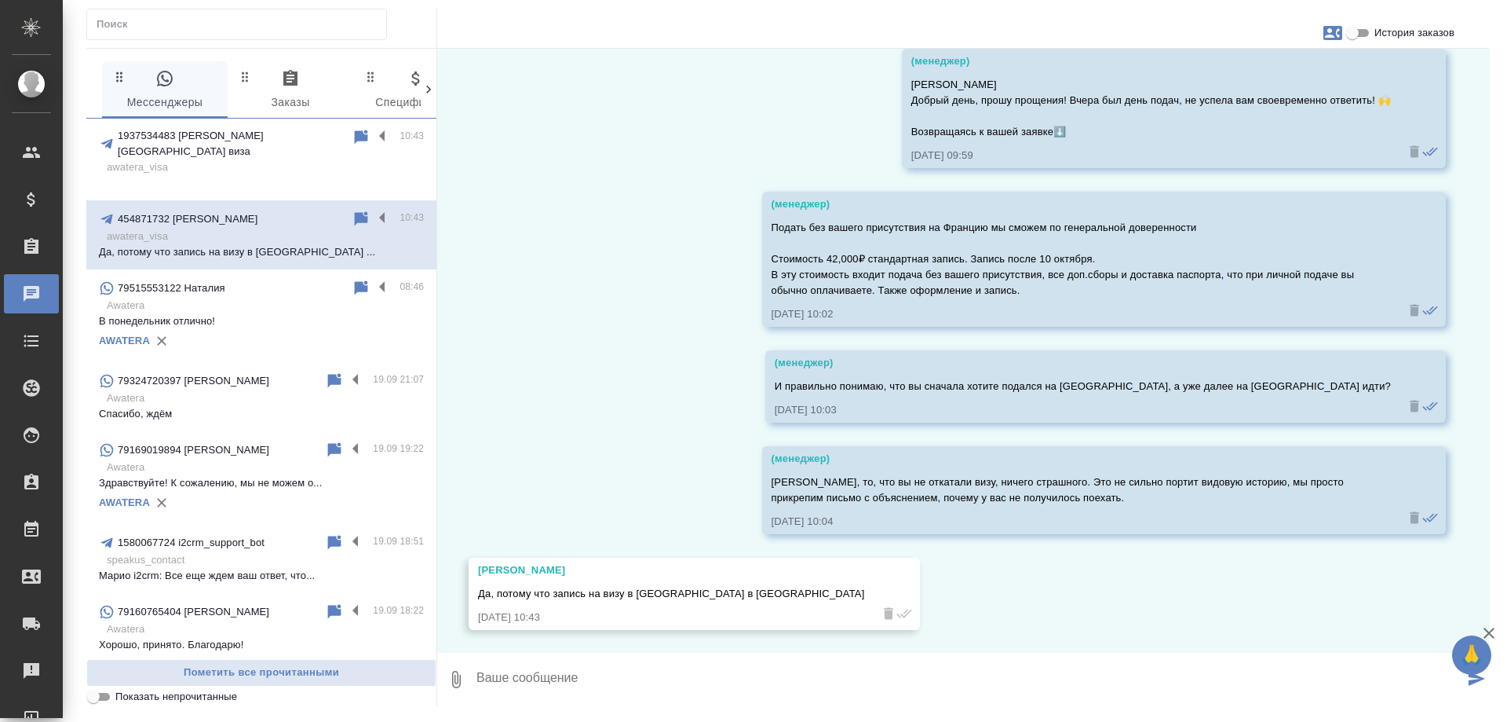
scroll to position [10578, 0]
click at [263, 159] on p "awatera_visa" at bounding box center [265, 167] width 317 height 16
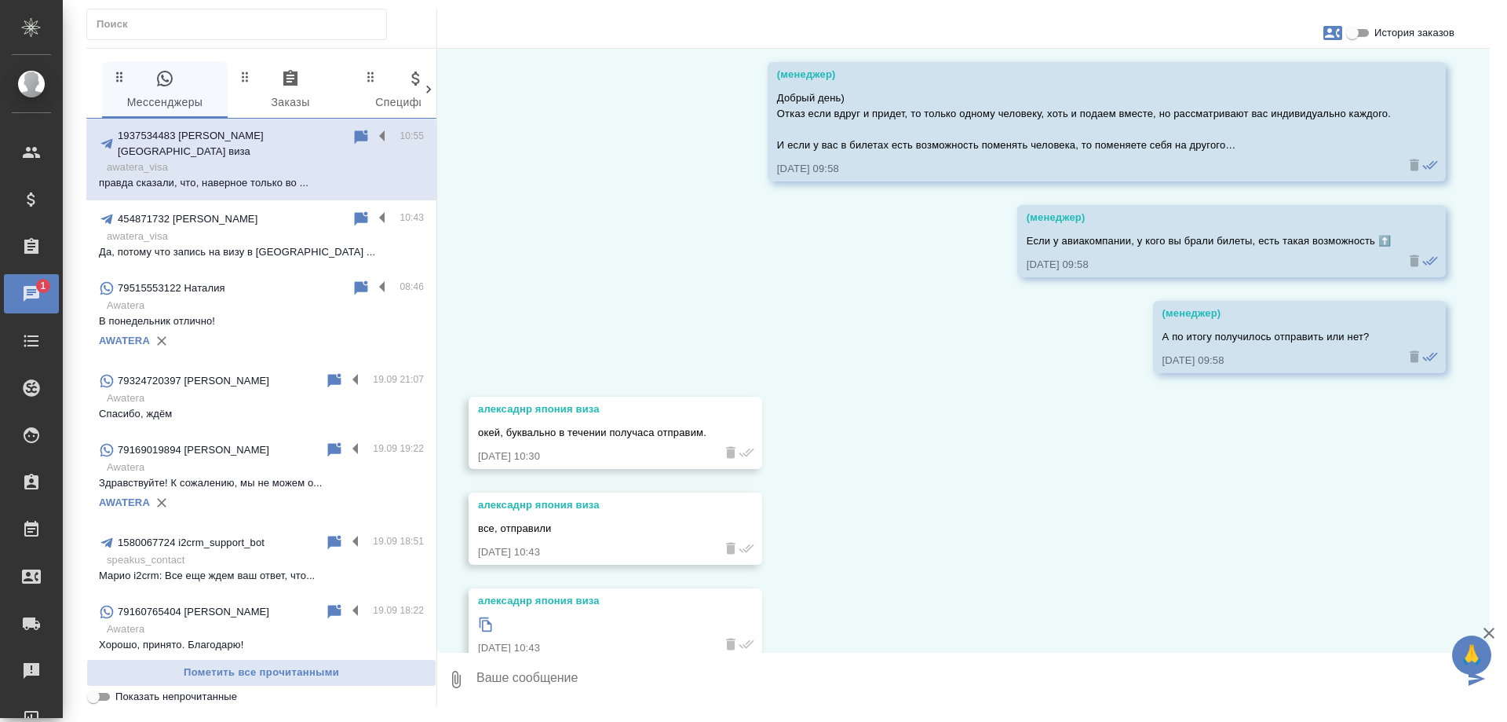
scroll to position [7108, 0]
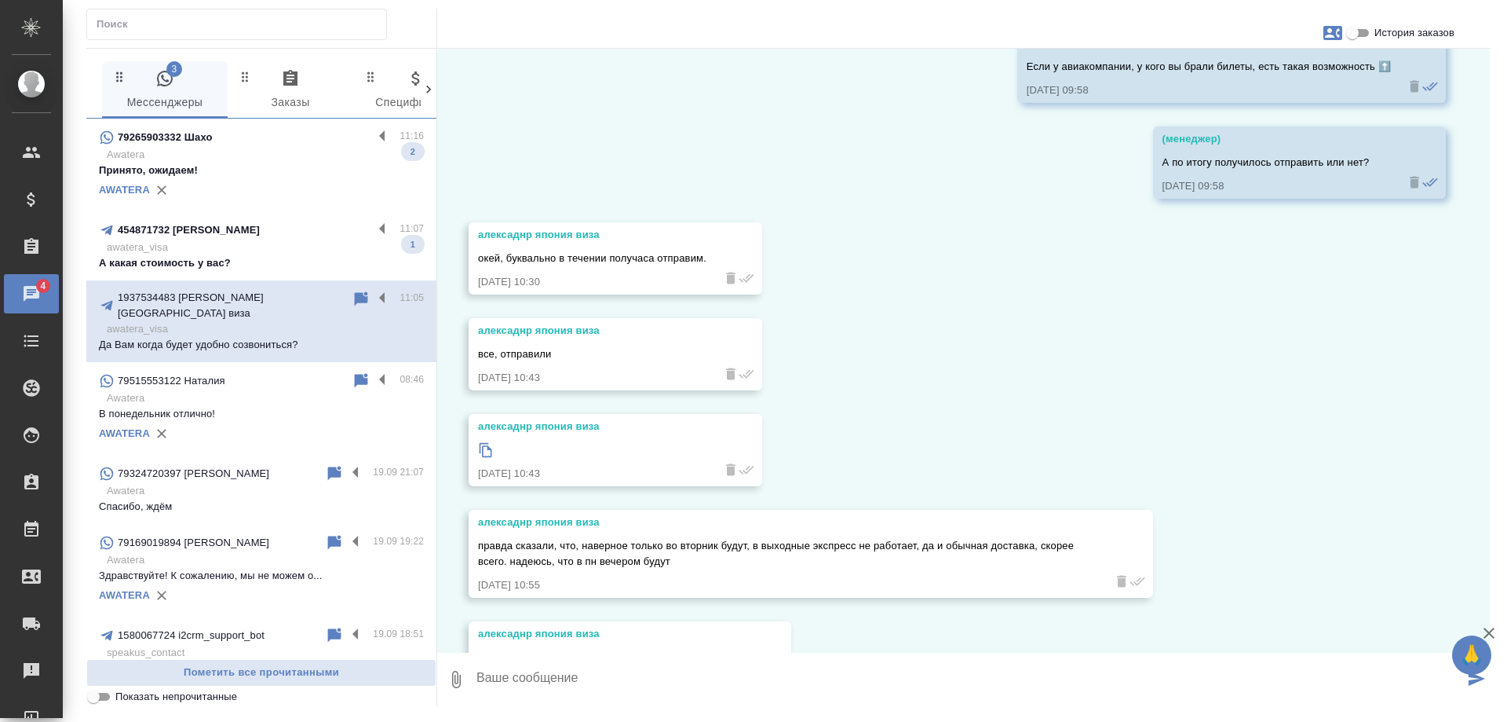
scroll to position [7411, 0]
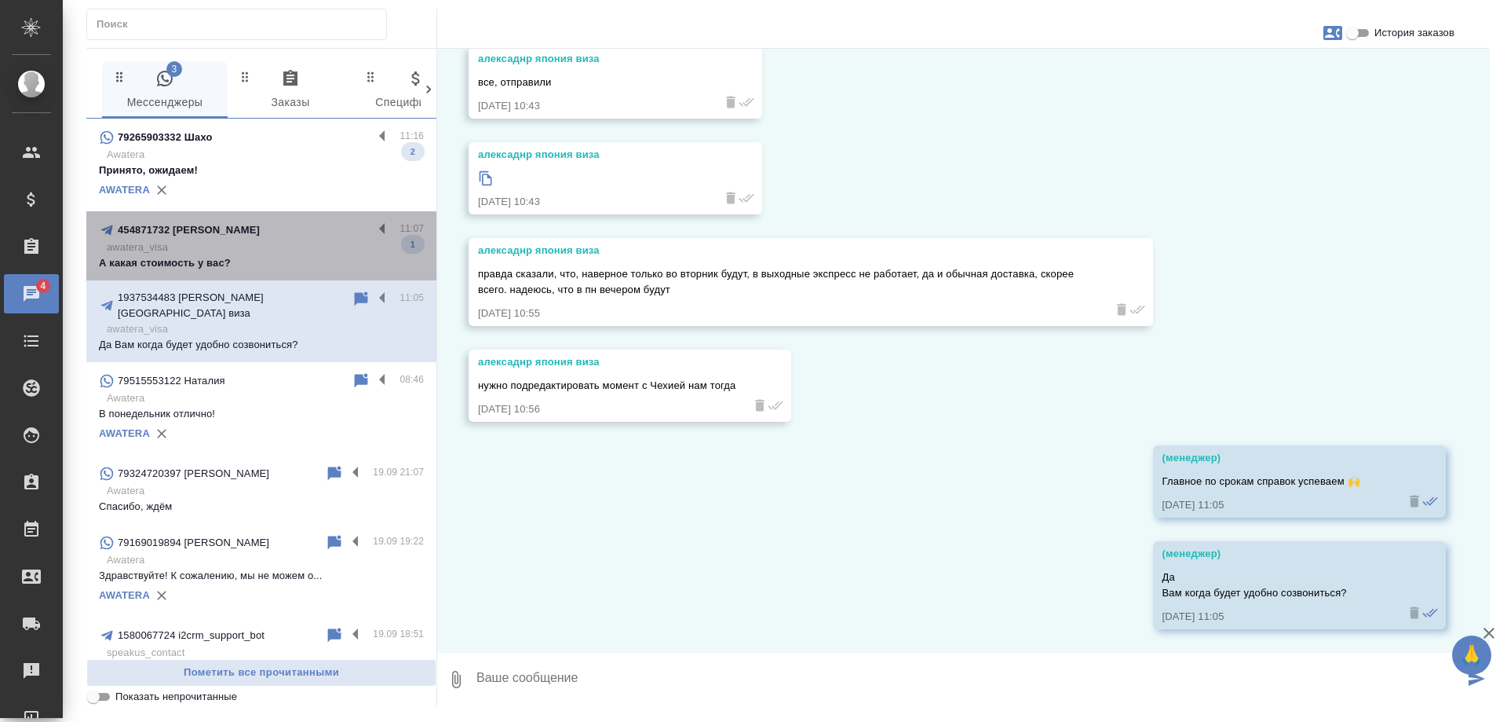
click at [276, 244] on p "awatera_visa" at bounding box center [265, 247] width 317 height 16
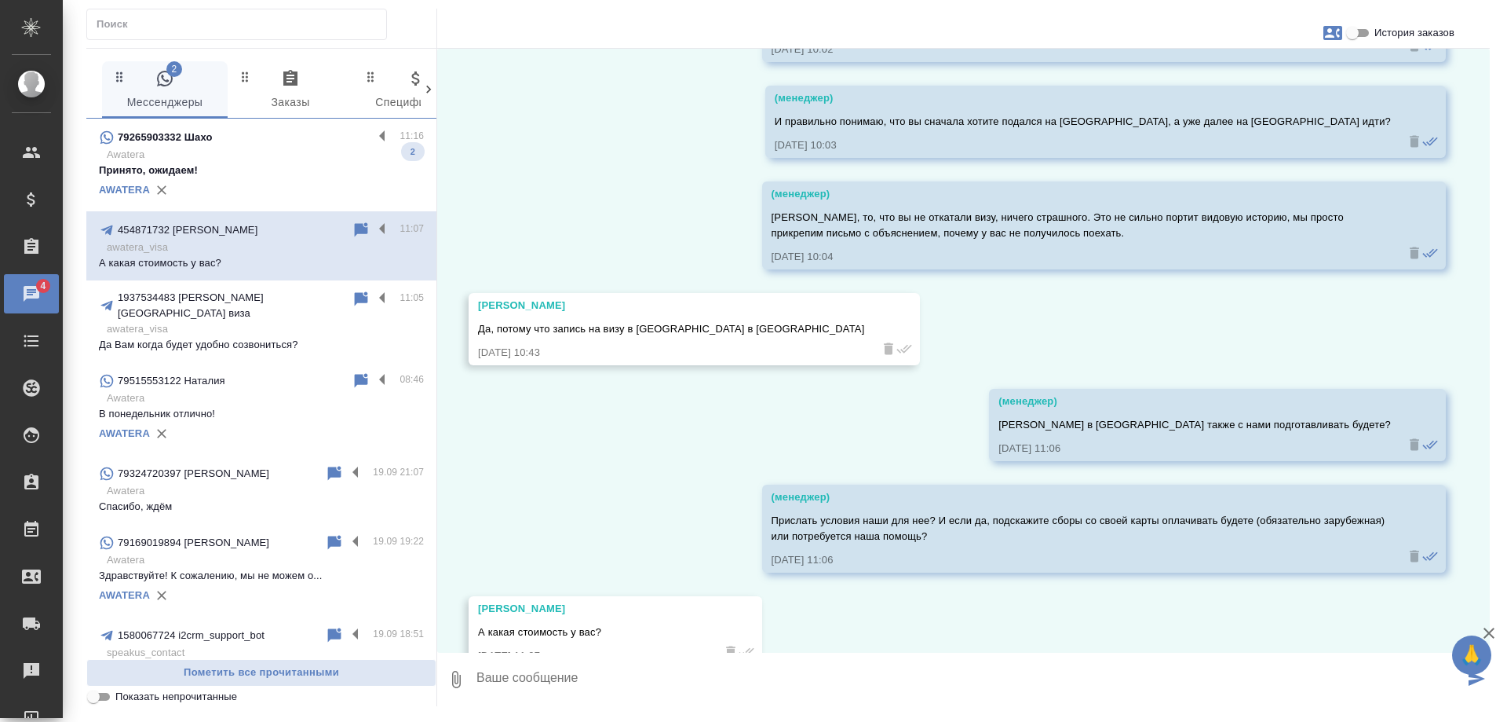
scroll to position [10881, 0]
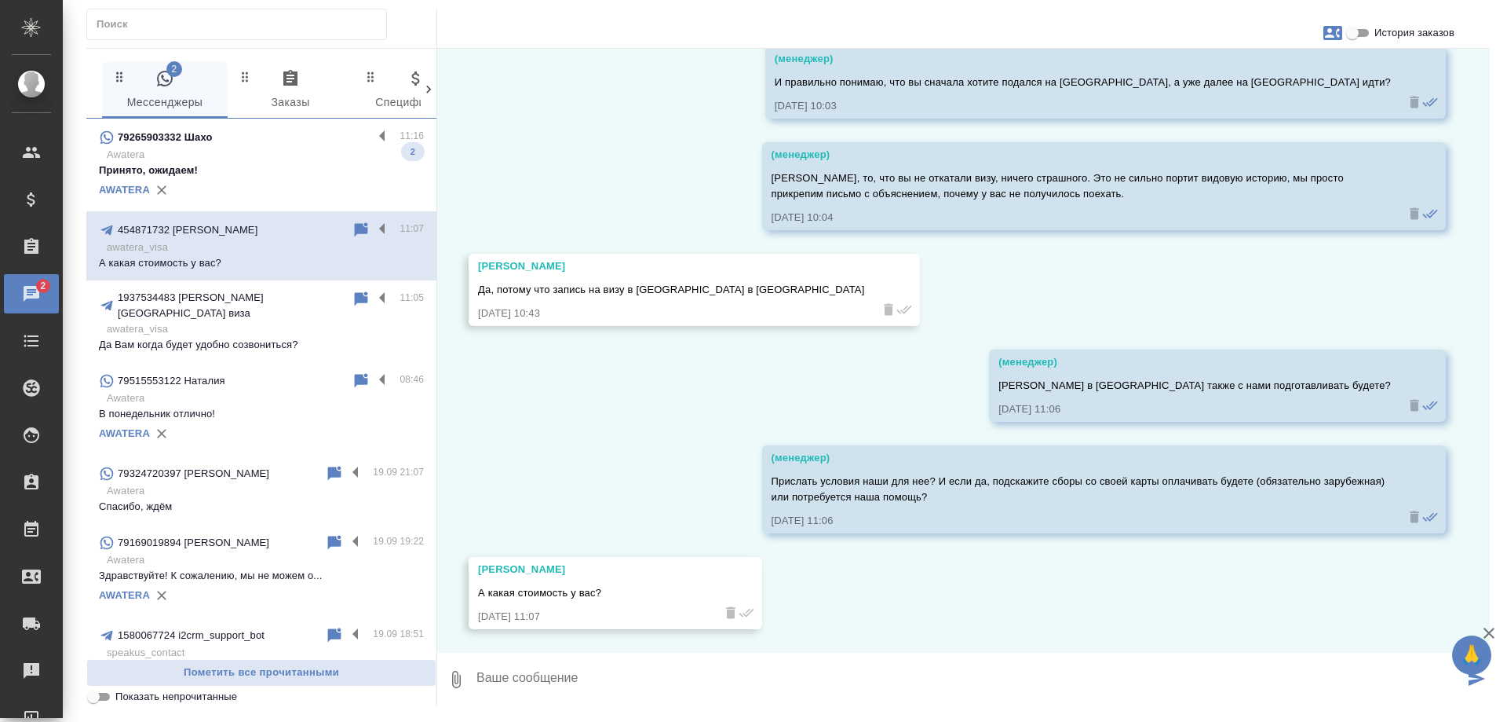
click at [286, 148] on p "Awatera" at bounding box center [265, 155] width 317 height 16
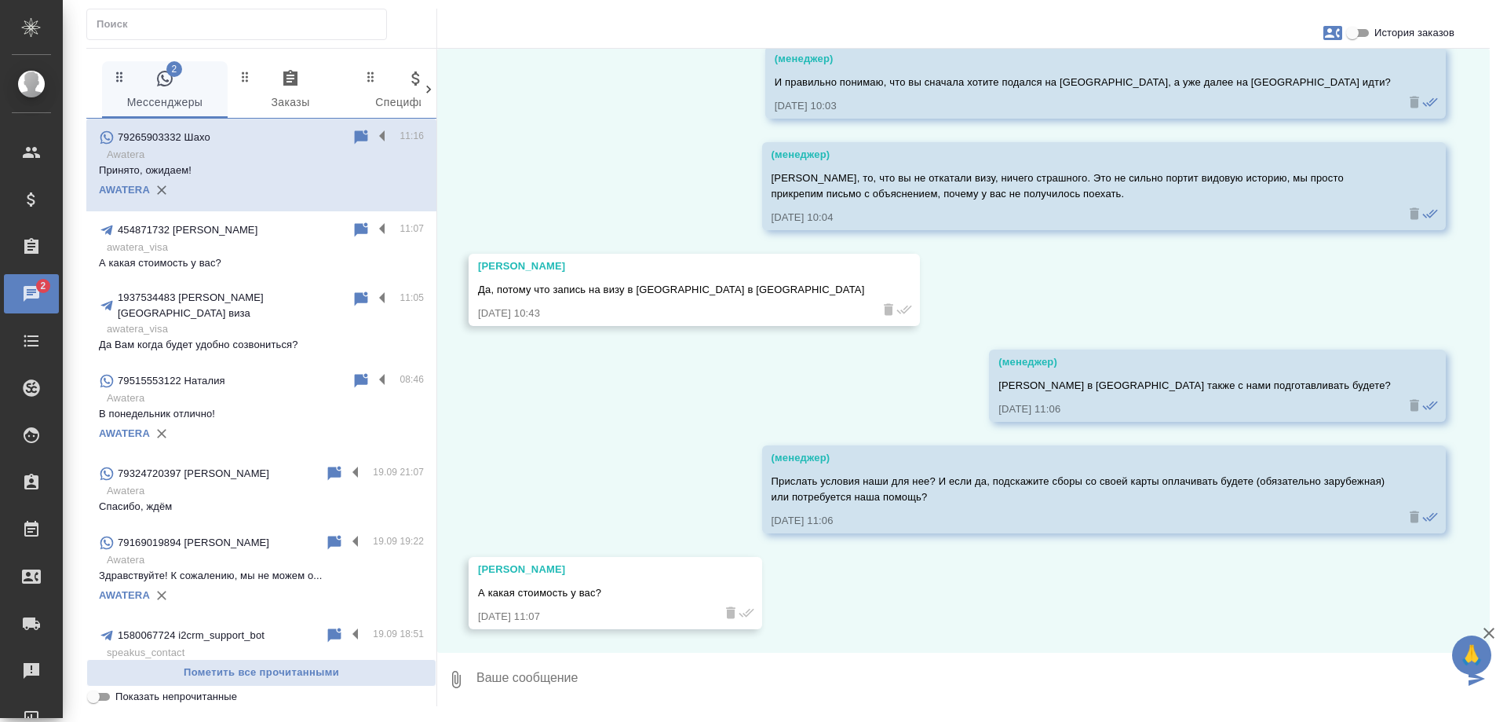
scroll to position [75, 0]
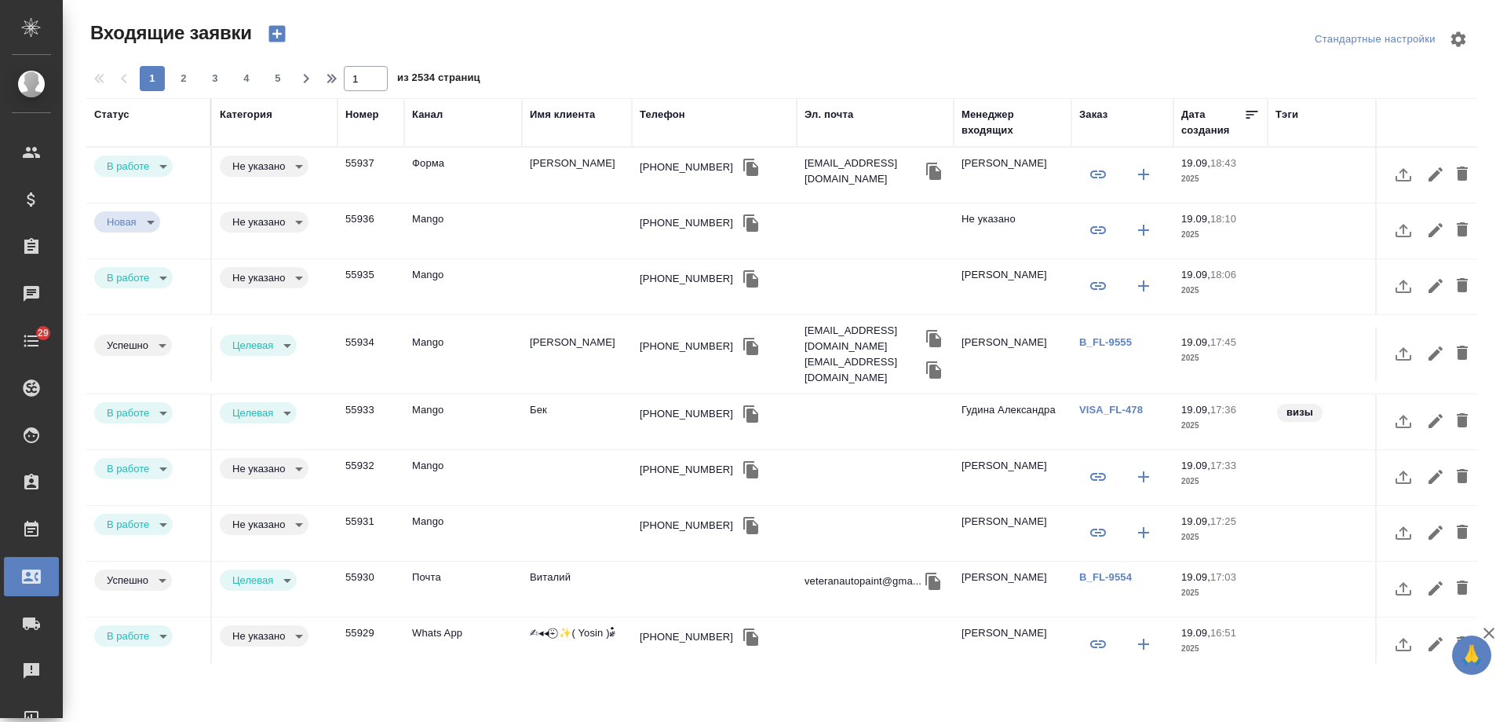
select select "RU"
